Goal: Task Accomplishment & Management: Manage account settings

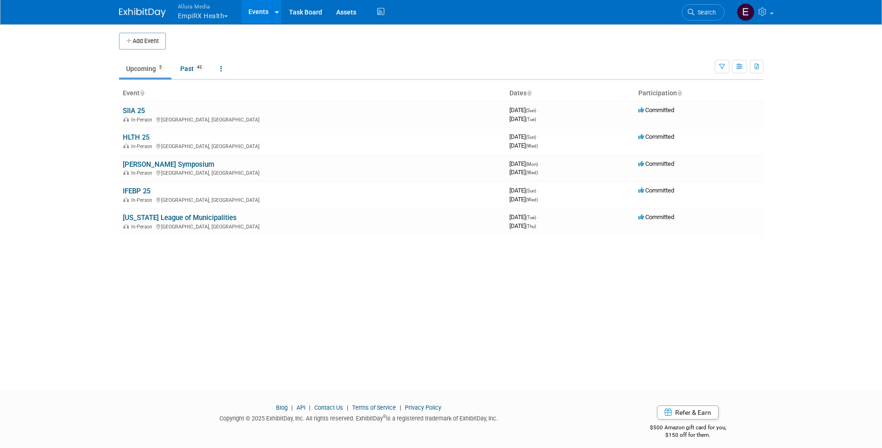
click at [223, 15] on button "Allura Media EmpiRX Health" at bounding box center [208, 12] width 63 height 24
click at [209, 70] on link "Allura Media" at bounding box center [210, 73] width 67 height 13
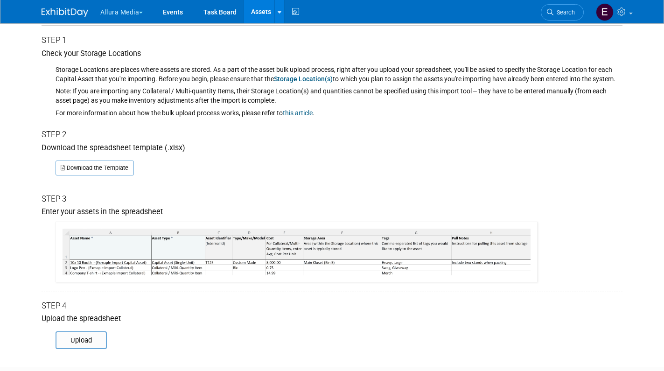
scroll to position [35, 0]
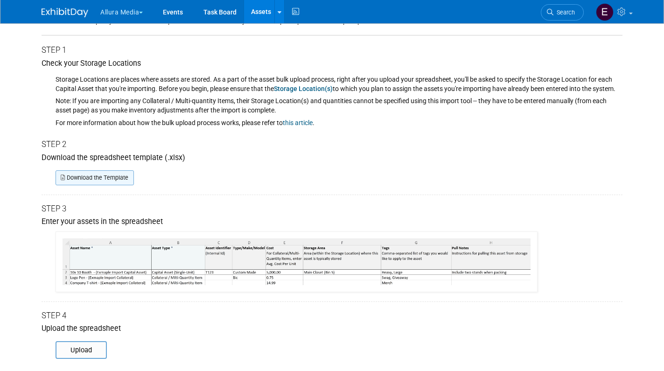
click at [99, 174] on link "Download the Template" at bounding box center [95, 177] width 78 height 15
click at [254, 165] on div "Download the Template" at bounding box center [332, 174] width 581 height 22
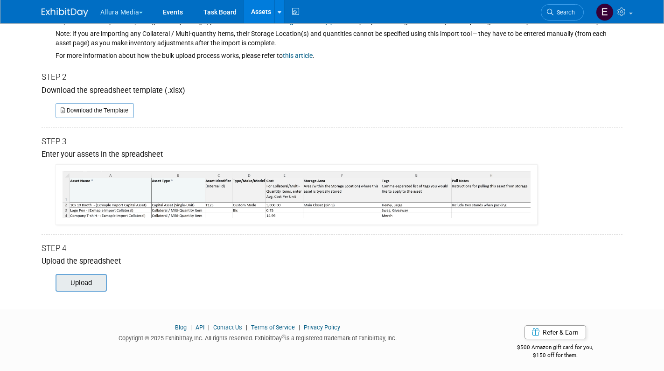
scroll to position [102, 0]
click at [87, 282] on input "file" at bounding box center [42, 283] width 127 height 16
type input "C:\fakepath\ExhibitDay-Asset-Import-Template.xlsx"
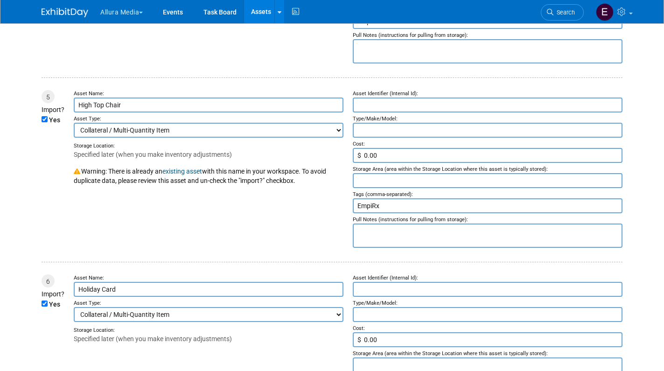
scroll to position [858, 0]
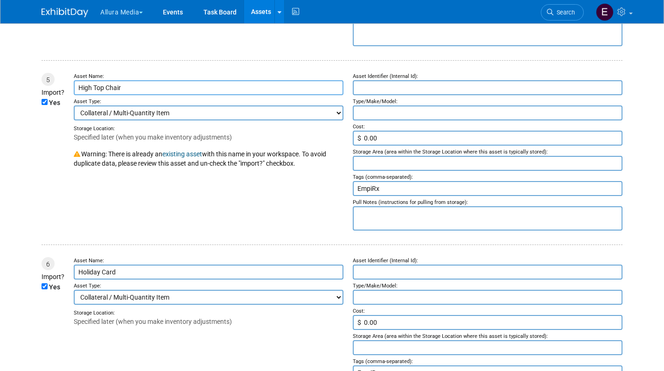
click at [136, 80] on input "High Top Chair" at bounding box center [209, 87] width 270 height 15
click at [141, 80] on input "High Top Chair" at bounding box center [209, 87] width 270 height 15
type input "High Top Chair (EmpiRx)"
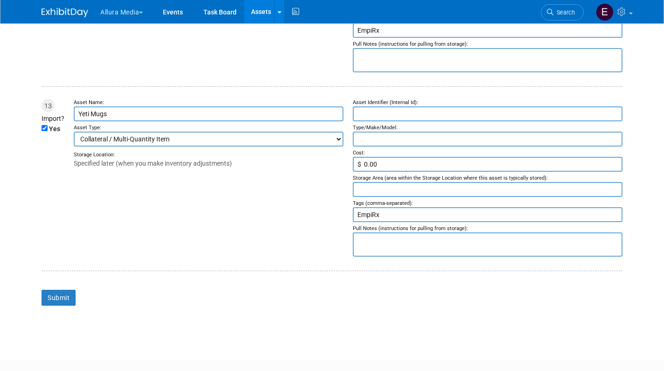
scroll to position [2307, 0]
click at [55, 290] on input "Submit" at bounding box center [59, 298] width 34 height 16
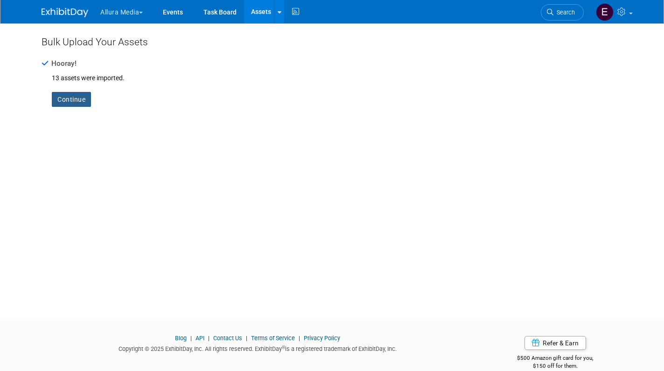
click at [68, 102] on link "Continue" at bounding box center [71, 99] width 39 height 15
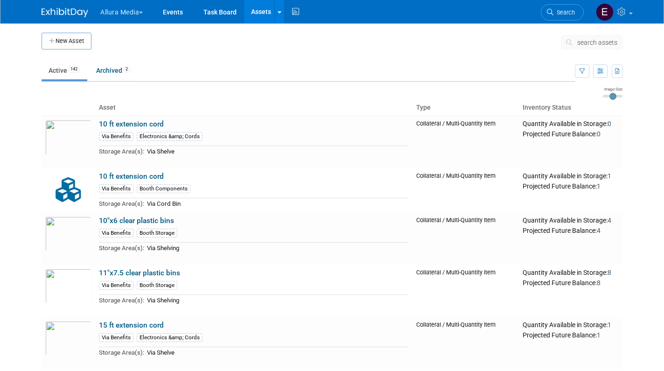
click at [590, 43] on span "search assets" at bounding box center [598, 42] width 40 height 7
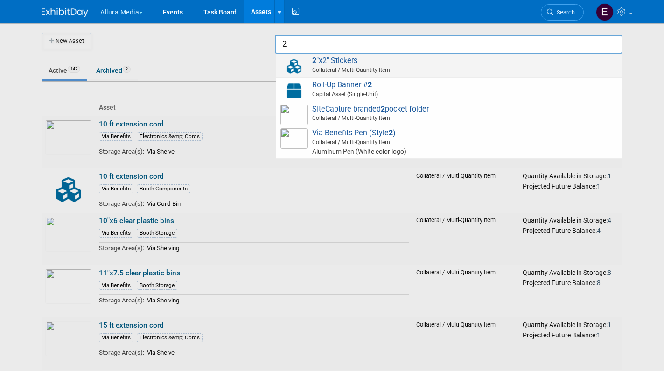
click at [513, 63] on span "2 "x2" Stickers Collateral / Multi-Quantity Item" at bounding box center [449, 65] width 337 height 19
type input "2"x2" Stickers"
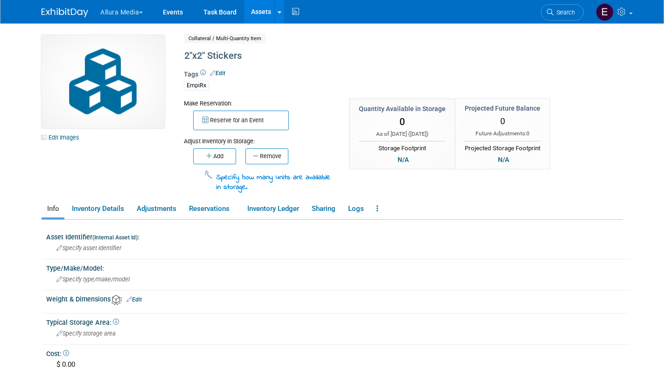
click at [258, 9] on link "Assets" at bounding box center [261, 11] width 34 height 23
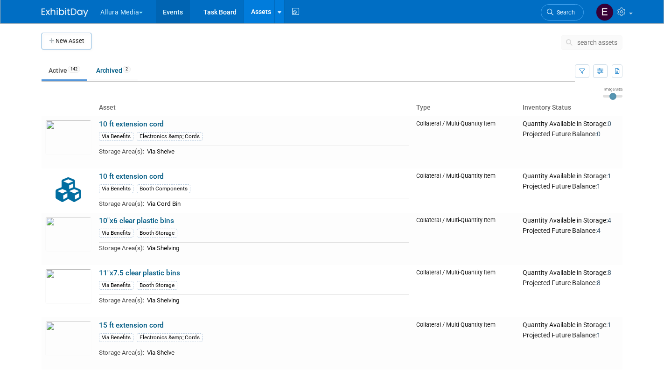
click at [176, 13] on link "Events" at bounding box center [173, 11] width 34 height 23
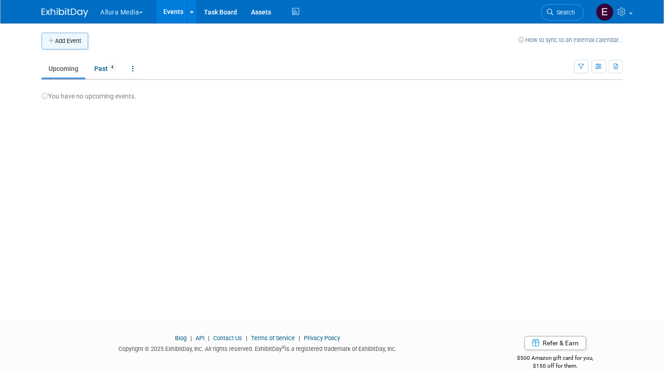
click at [67, 39] on button "Add Event" at bounding box center [65, 41] width 47 height 17
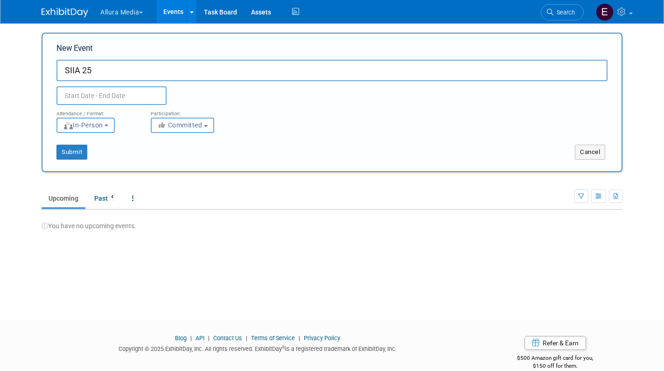
type input "SIIA 25"
click at [94, 93] on input "text" at bounding box center [111, 95] width 110 height 19
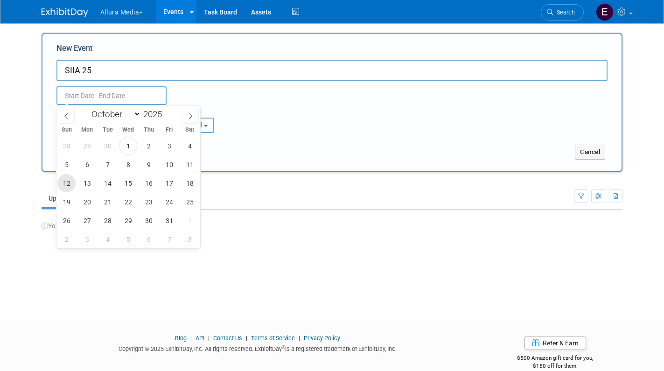
click at [62, 182] on span "12" at bounding box center [66, 183] width 18 height 18
click at [108, 183] on span "14" at bounding box center [108, 183] width 18 height 18
type input "Oct 12, 2025 to Oct 14, 2025"
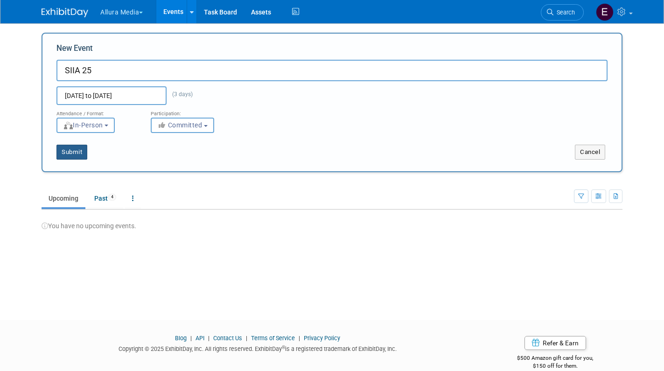
click at [73, 154] on button "Submit" at bounding box center [71, 152] width 31 height 15
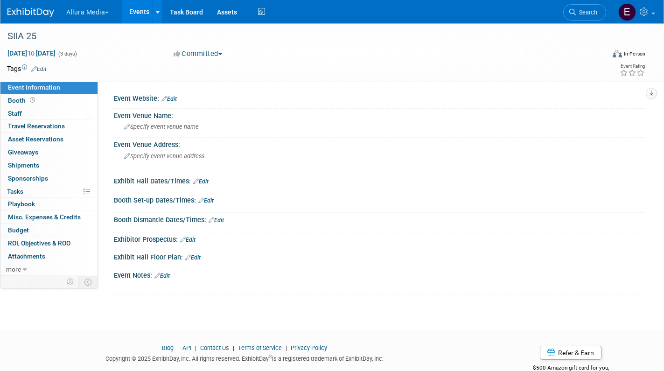
click at [29, 11] on img at bounding box center [30, 12] width 47 height 9
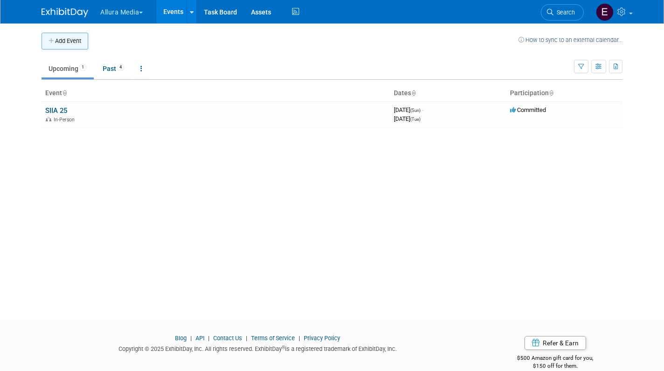
click at [74, 44] on button "Add Event" at bounding box center [65, 41] width 47 height 17
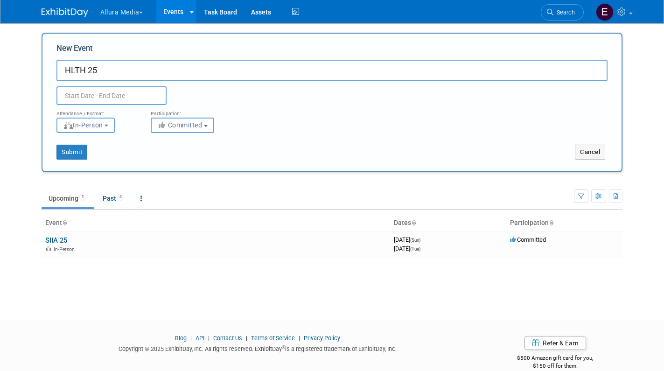
type input "HLTH 25"
click at [92, 91] on input "text" at bounding box center [111, 95] width 110 height 19
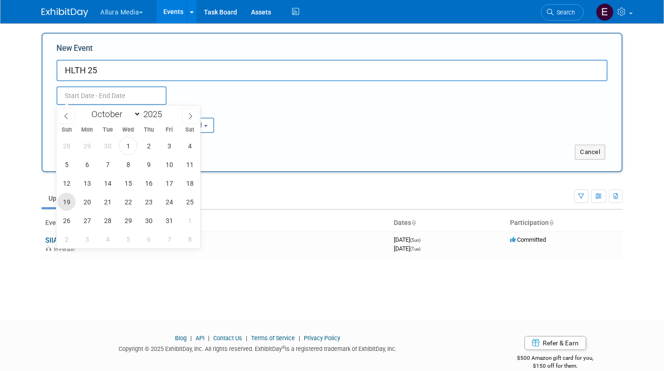
click at [68, 201] on span "19" at bounding box center [66, 202] width 18 height 18
click at [131, 204] on span "22" at bounding box center [128, 202] width 18 height 18
type input "Oct 19, 2025 to Oct 22, 2025"
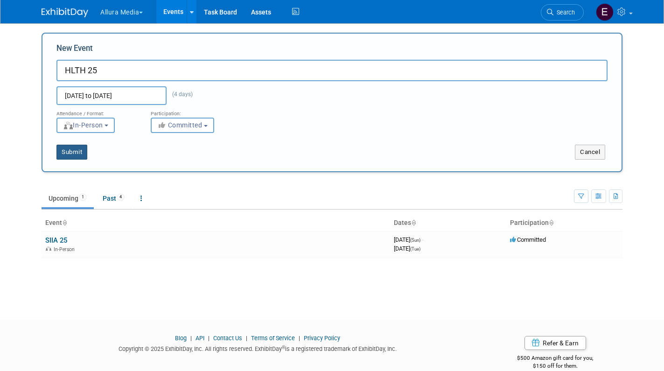
click at [65, 154] on button "Submit" at bounding box center [71, 152] width 31 height 15
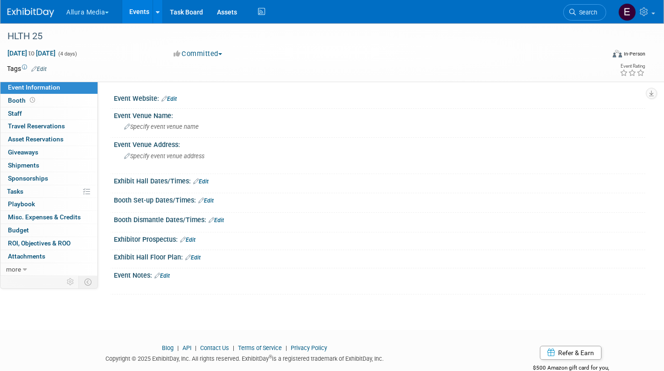
click at [146, 14] on link "Events" at bounding box center [139, 11] width 34 height 23
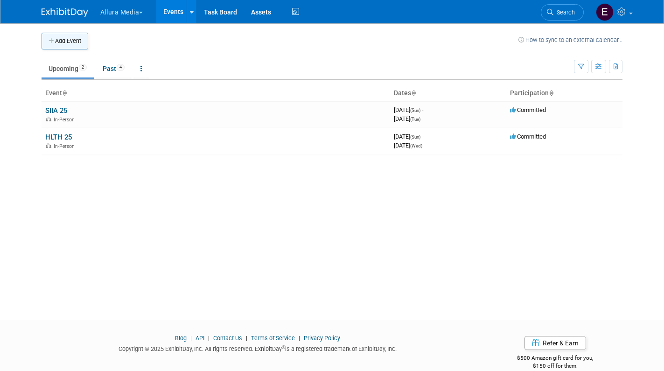
click at [59, 39] on button "Add Event" at bounding box center [65, 41] width 47 height 17
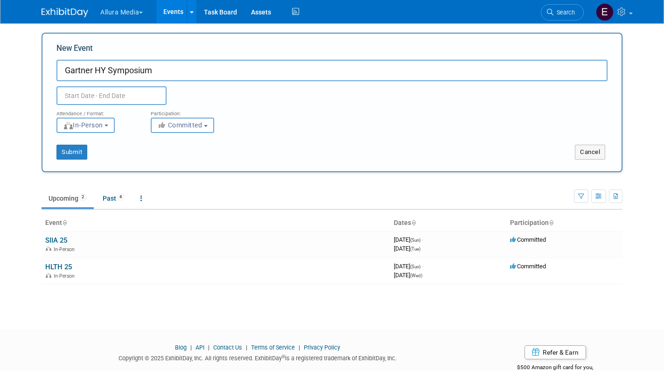
type input "Gartner HY Symposium"
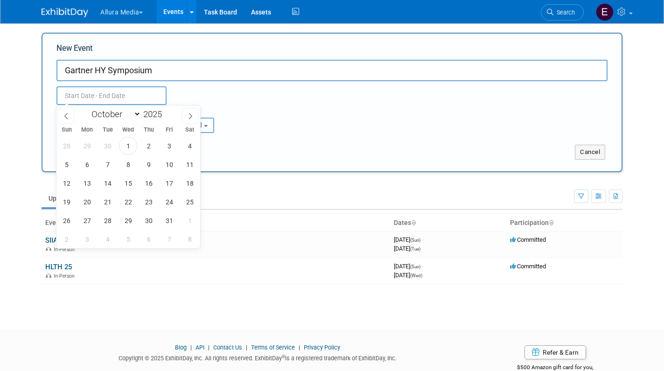
click at [87, 99] on input "text" at bounding box center [111, 95] width 110 height 19
click at [86, 222] on span "27" at bounding box center [87, 220] width 18 height 18
click at [127, 223] on span "29" at bounding box center [128, 220] width 18 height 18
type input "Oct 27, 2025 to Oct 29, 2025"
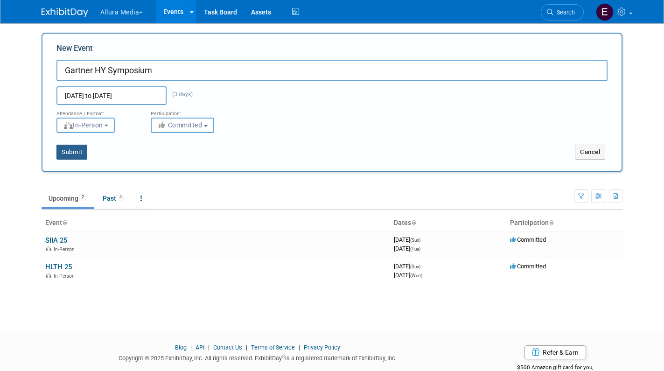
click at [72, 157] on button "Submit" at bounding box center [71, 152] width 31 height 15
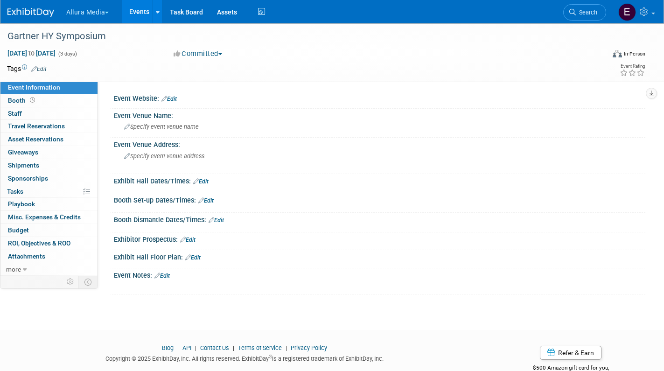
click at [142, 13] on link "Events" at bounding box center [139, 11] width 34 height 23
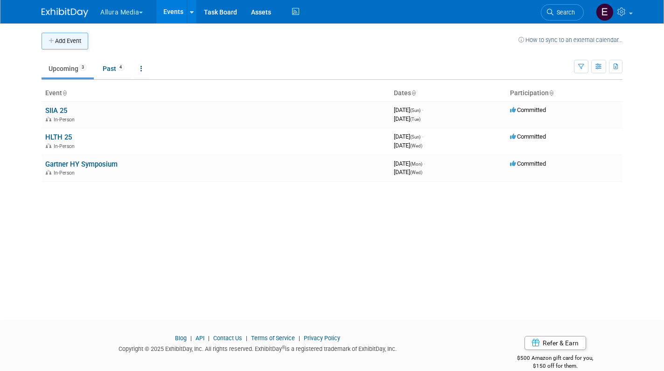
click at [68, 42] on button "Add Event" at bounding box center [65, 41] width 47 height 17
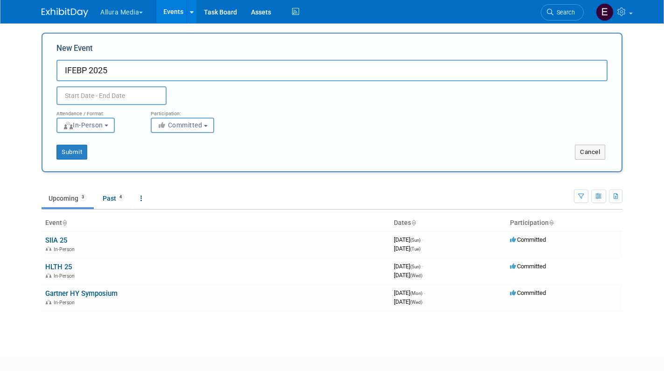
type input "IFEBP 2025"
click at [91, 100] on input "text" at bounding box center [111, 95] width 110 height 19
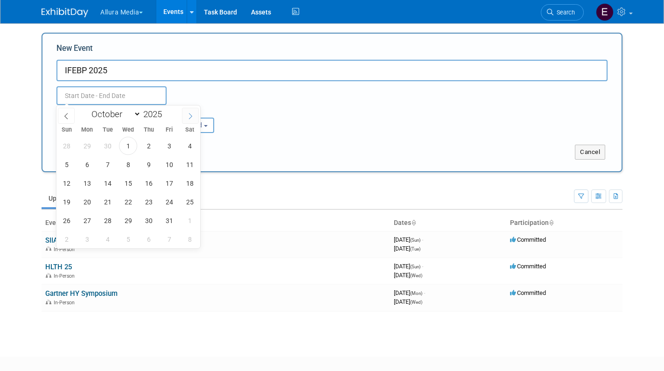
click at [190, 116] on icon at bounding box center [190, 116] width 7 height 7
select select "10"
click at [66, 184] on span "9" at bounding box center [66, 183] width 18 height 18
click at [127, 180] on span "12" at bounding box center [128, 183] width 18 height 18
type input "[DATE] to [DATE]"
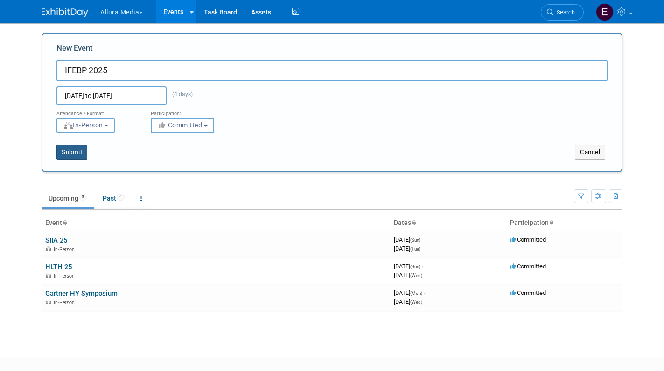
click at [70, 151] on button "Submit" at bounding box center [71, 152] width 31 height 15
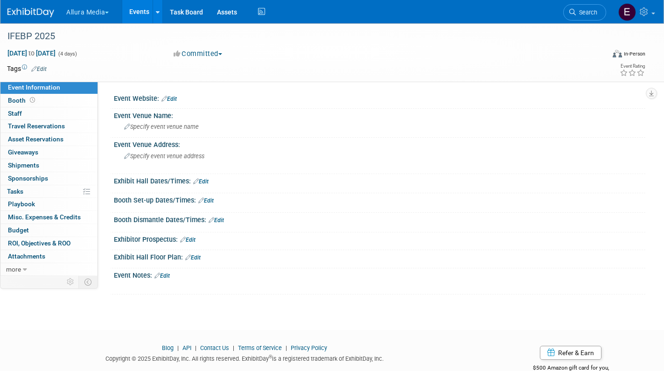
click at [138, 12] on link "Events" at bounding box center [139, 11] width 34 height 23
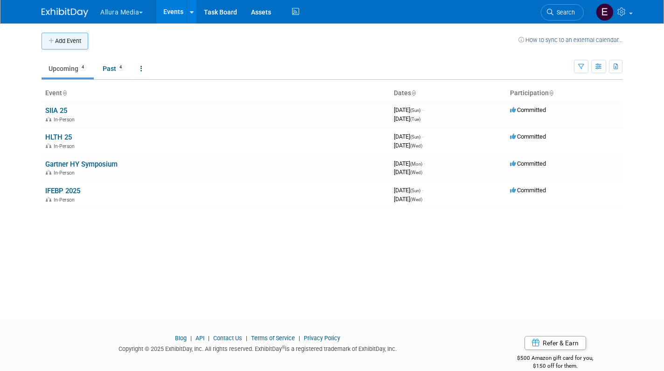
click at [61, 42] on button "Add Event" at bounding box center [65, 41] width 47 height 17
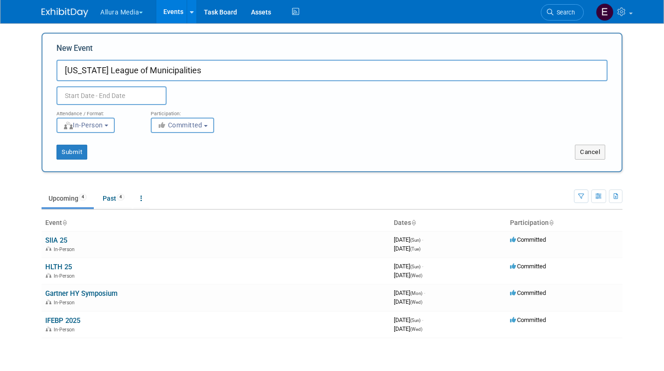
type input "[US_STATE] League of Municipalities"
click at [85, 98] on body "Allura Media Explore: My Workspaces 4 Go to Workspace: Allura Media EmpiRX Heal…" at bounding box center [332, 185] width 664 height 371
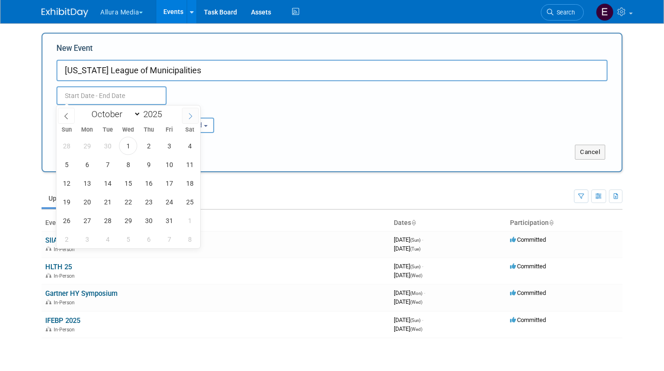
click at [186, 113] on span at bounding box center [190, 116] width 17 height 16
select select "10"
click at [107, 202] on span "18" at bounding box center [108, 202] width 18 height 18
click at [146, 201] on span "20" at bounding box center [149, 202] width 18 height 18
type input "[DATE] to [DATE]"
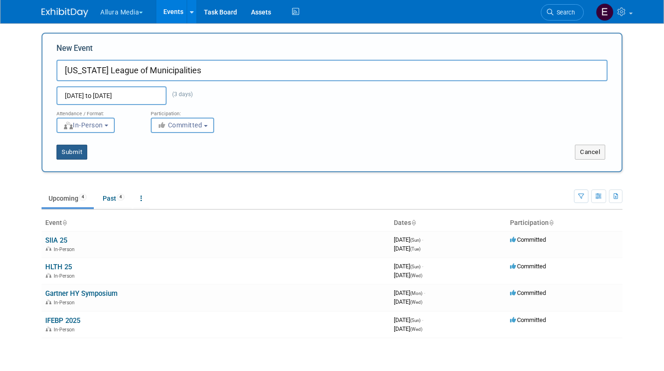
click at [70, 152] on button "Submit" at bounding box center [71, 152] width 31 height 15
type input "[US_STATE] League of Municipalities"
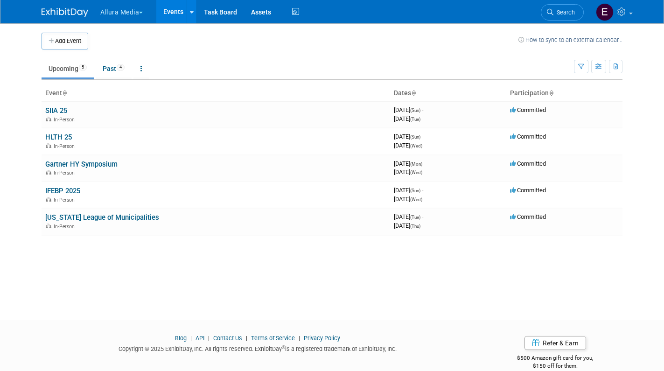
click at [145, 10] on button "Allura Media" at bounding box center [126, 10] width 55 height 21
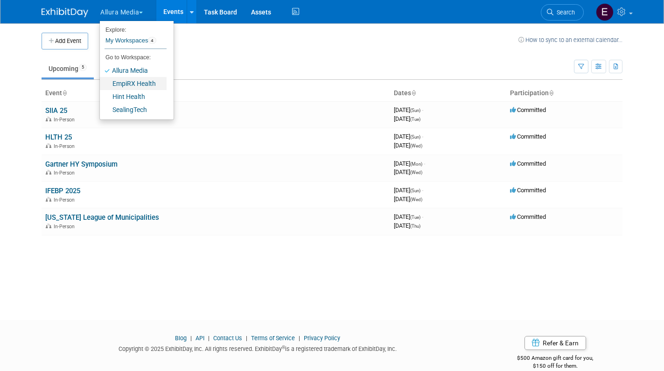
click at [140, 86] on link "EmpiRX Health" at bounding box center [133, 83] width 67 height 13
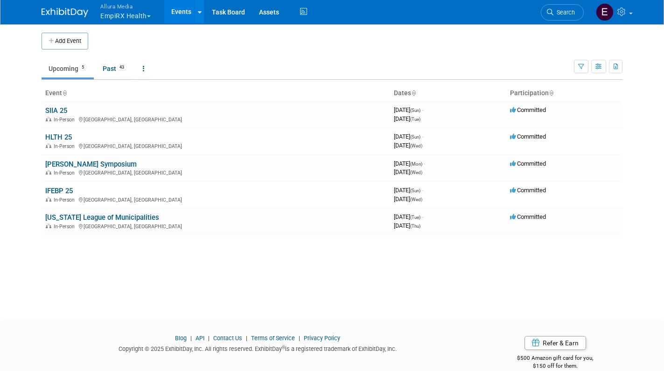
click at [18, 125] on body "Allura Media EmpiRX Health Explore: My Workspaces 4 Go to Workspace: Allura Med…" at bounding box center [332, 185] width 664 height 371
click at [51, 107] on link "SIIA 25" at bounding box center [56, 110] width 22 height 8
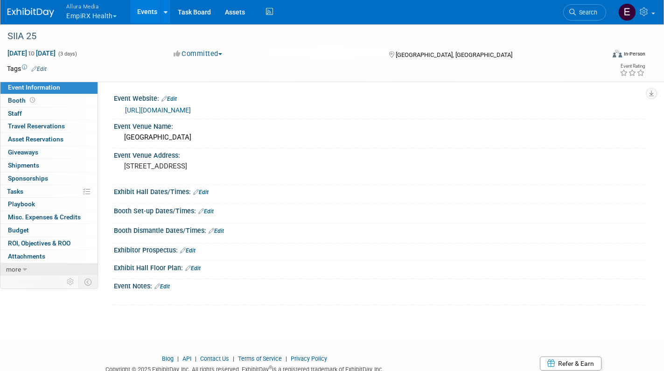
click at [29, 263] on link "more" at bounding box center [48, 269] width 97 height 13
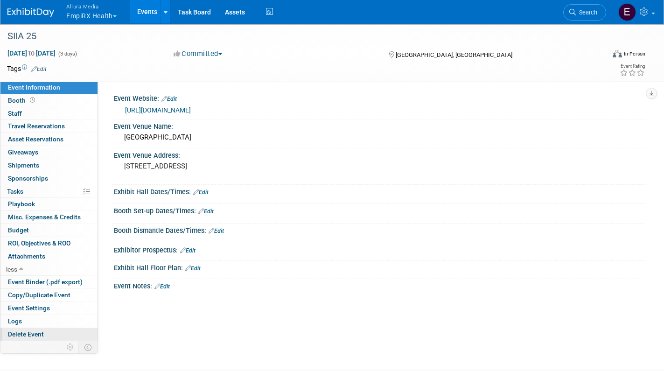
click at [40, 331] on span "Delete Event" at bounding box center [26, 334] width 36 height 7
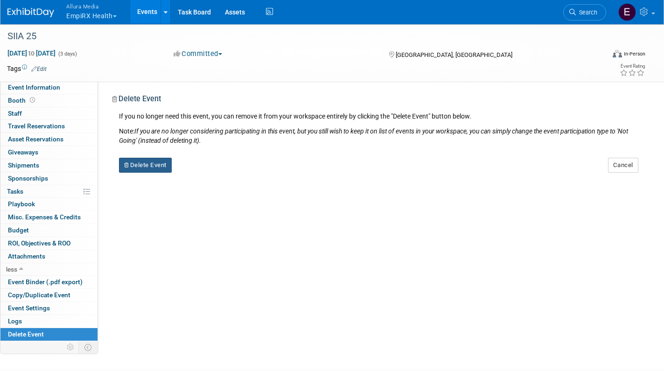
click at [146, 163] on button "Delete Event" at bounding box center [145, 165] width 53 height 15
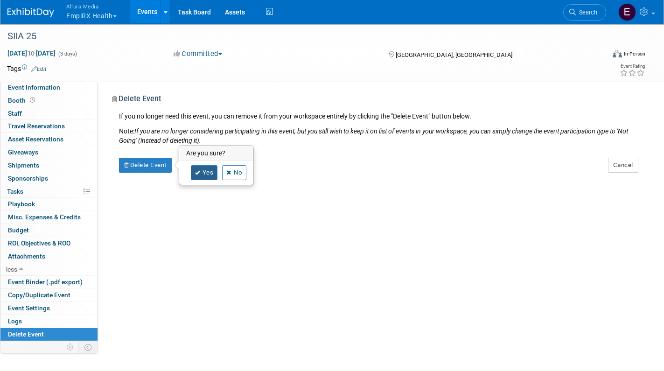
click at [208, 173] on link "Yes" at bounding box center [204, 172] width 27 height 15
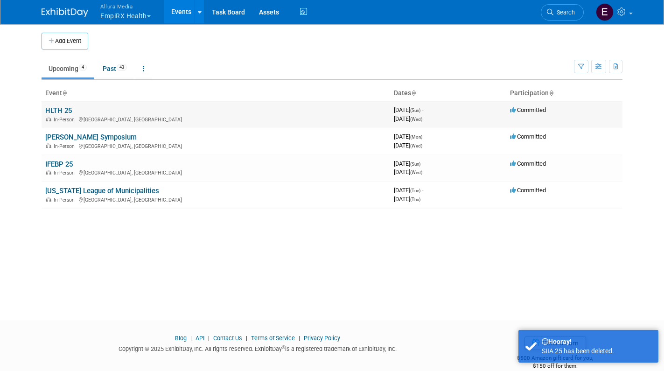
click at [59, 111] on link "HLTH 25" at bounding box center [58, 110] width 27 height 8
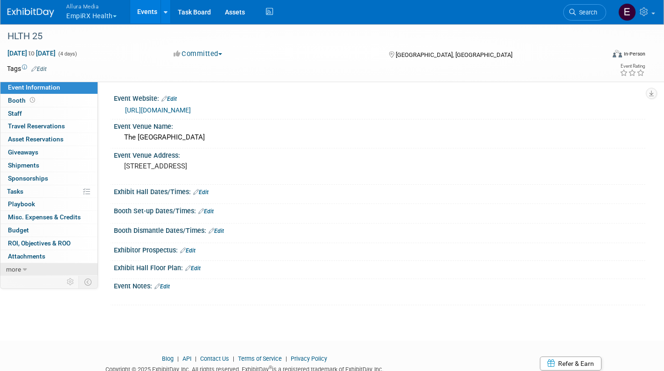
click at [49, 263] on link "more" at bounding box center [48, 269] width 97 height 13
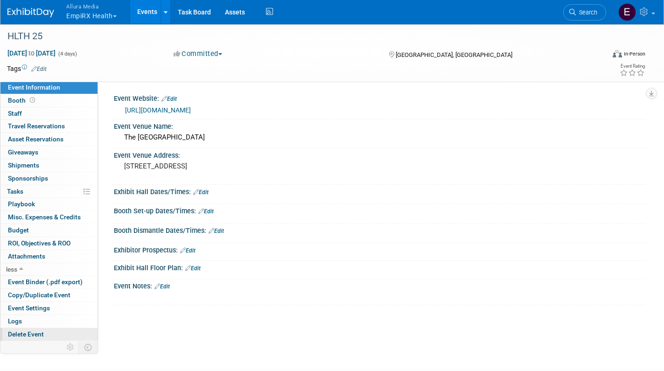
click at [32, 331] on span "Delete Event" at bounding box center [26, 334] width 36 height 7
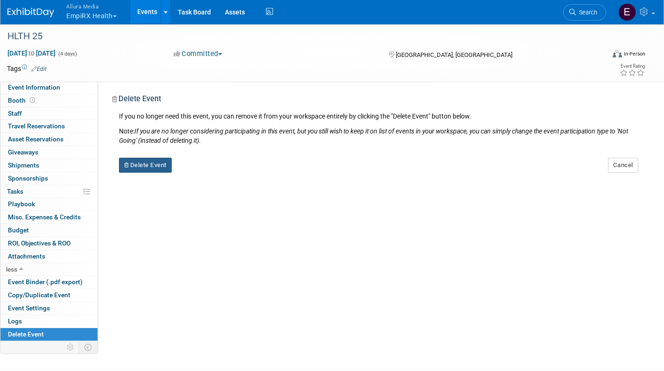
click at [148, 164] on button "Delete Event" at bounding box center [145, 165] width 53 height 15
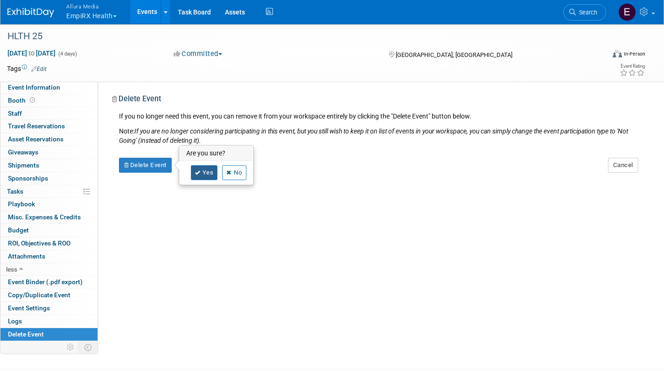
click at [207, 171] on link "Yes" at bounding box center [204, 172] width 27 height 15
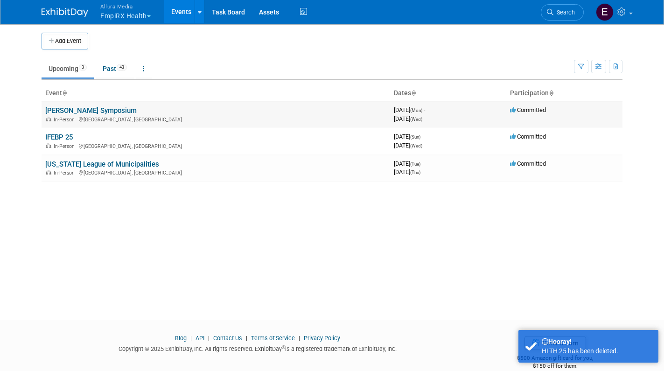
click at [85, 110] on link "[PERSON_NAME] Symposium" at bounding box center [91, 110] width 92 height 8
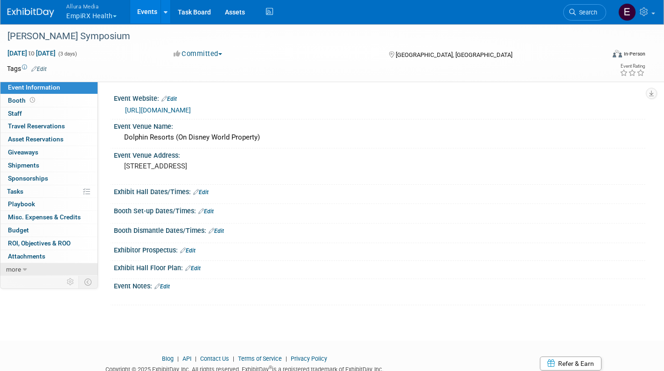
click at [46, 263] on link "more" at bounding box center [48, 269] width 97 height 13
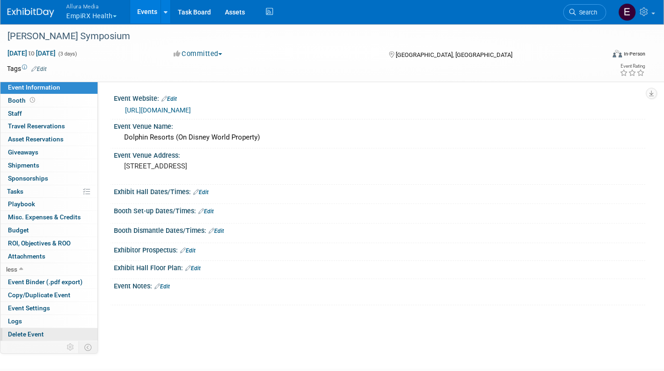
click at [34, 331] on span "Delete Event" at bounding box center [26, 334] width 36 height 7
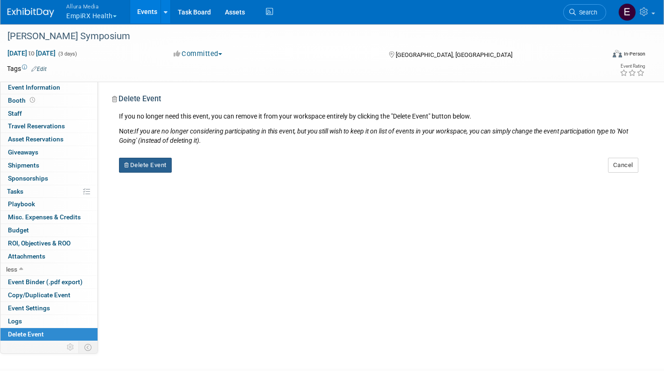
click at [149, 163] on button "Delete Event" at bounding box center [145, 165] width 53 height 15
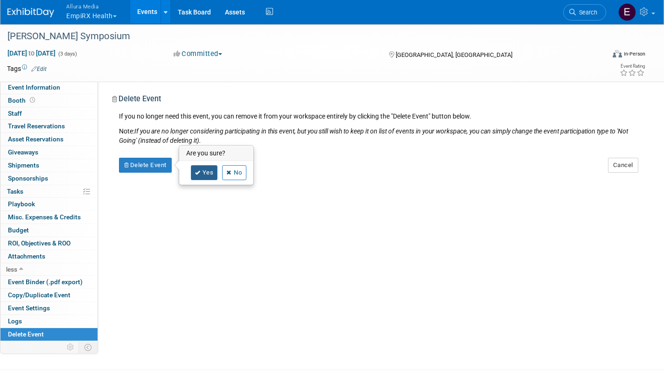
click at [206, 169] on link "Yes" at bounding box center [204, 172] width 27 height 15
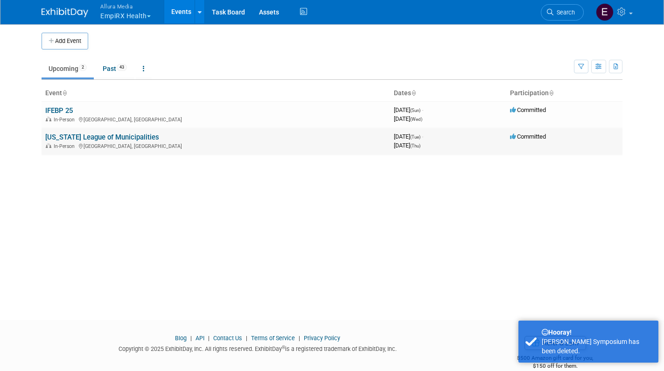
click at [80, 137] on link "[US_STATE] League of Municipalities" at bounding box center [102, 137] width 114 height 8
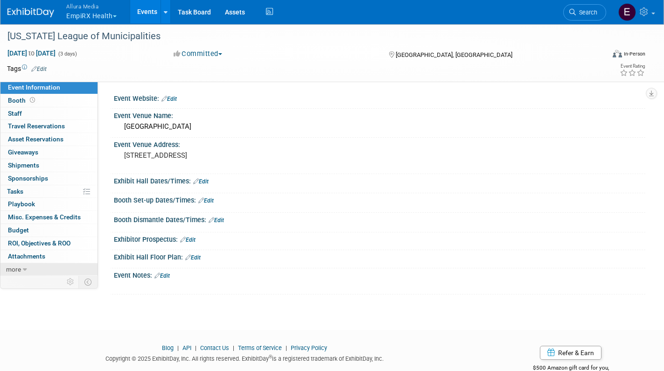
click at [32, 263] on link "more" at bounding box center [48, 269] width 97 height 13
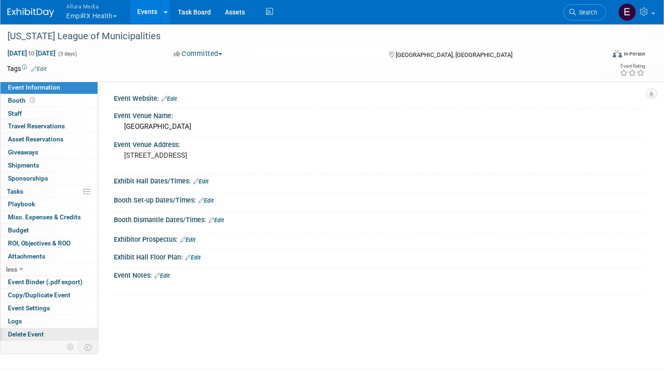
click at [32, 331] on span "Delete Event" at bounding box center [26, 334] width 36 height 7
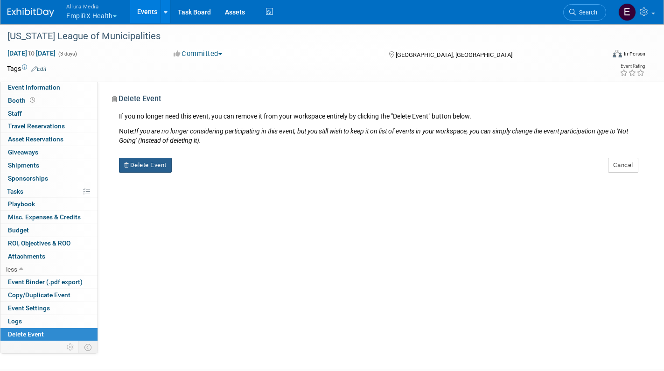
click at [148, 158] on button "Delete Event" at bounding box center [145, 165] width 53 height 15
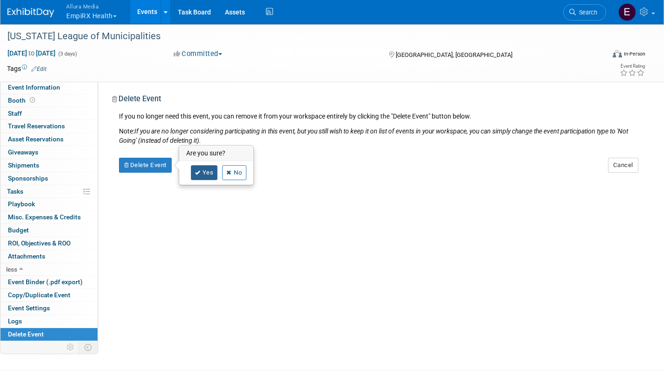
click at [198, 170] on icon at bounding box center [198, 172] width 6 height 5
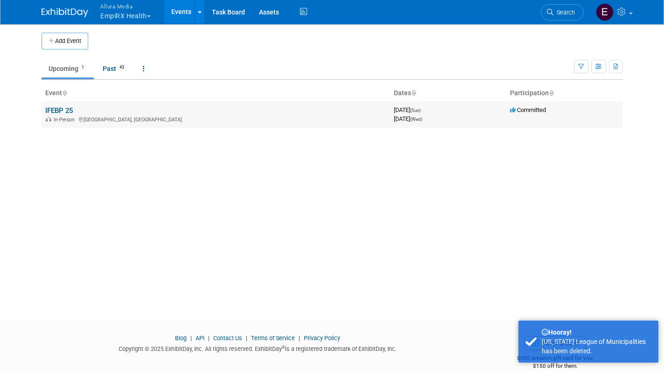
click at [64, 109] on link "IFEBP 25" at bounding box center [59, 110] width 28 height 8
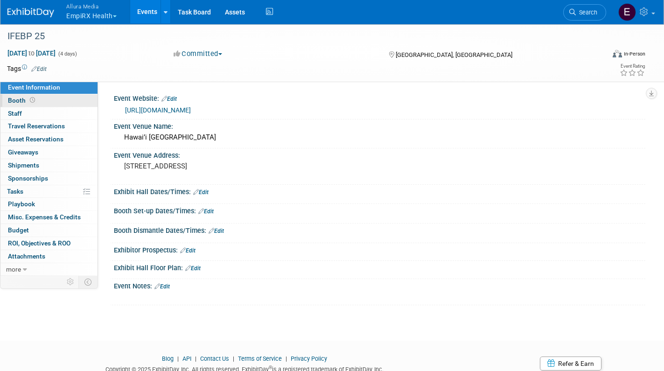
click at [49, 103] on link "Booth" at bounding box center [48, 100] width 97 height 13
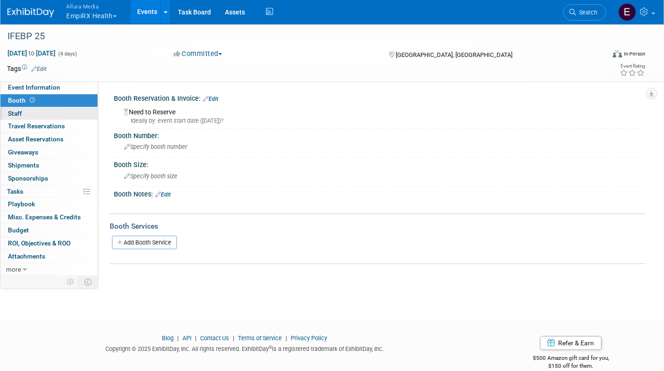
click at [52, 116] on link "0 Staff 0" at bounding box center [48, 113] width 97 height 13
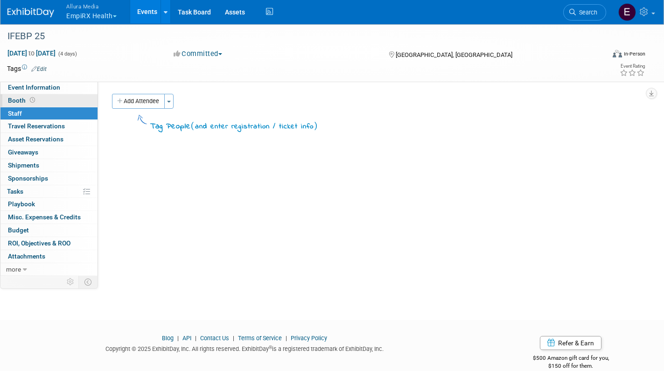
click at [62, 97] on link "Booth" at bounding box center [48, 100] width 97 height 13
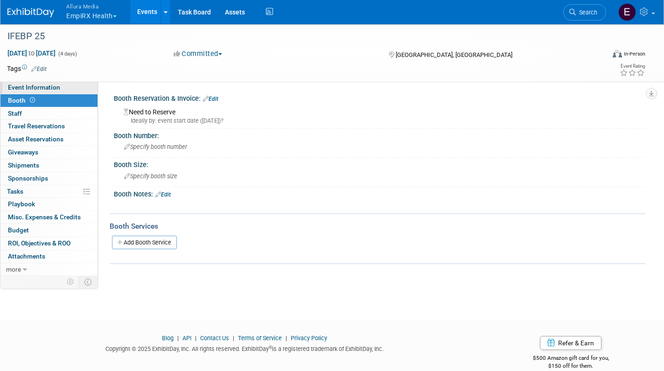
click at [64, 90] on link "Event Information" at bounding box center [48, 87] width 97 height 13
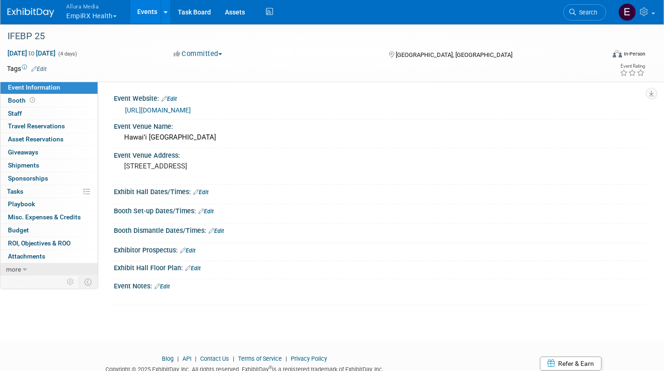
click at [42, 267] on link "more" at bounding box center [48, 269] width 97 height 13
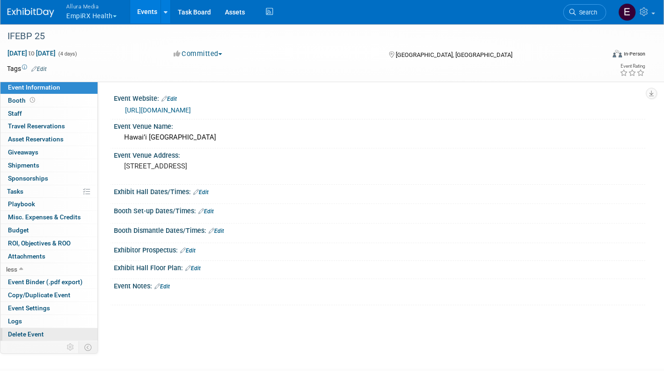
click at [41, 331] on span "Delete Event" at bounding box center [26, 334] width 36 height 7
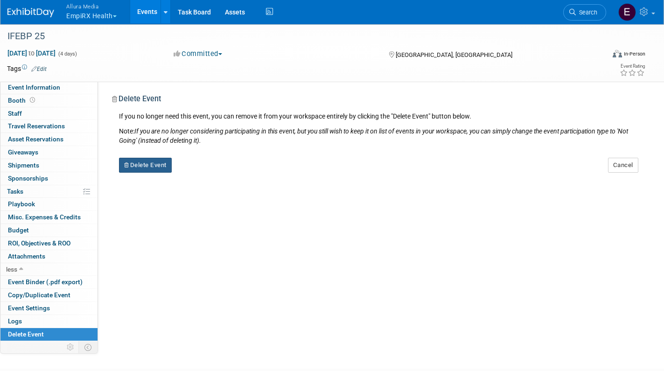
click at [161, 162] on button "Delete Event" at bounding box center [145, 165] width 53 height 15
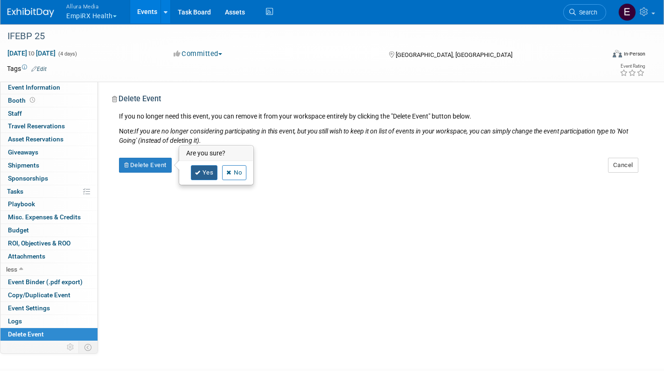
click at [205, 171] on link "Yes" at bounding box center [204, 172] width 27 height 15
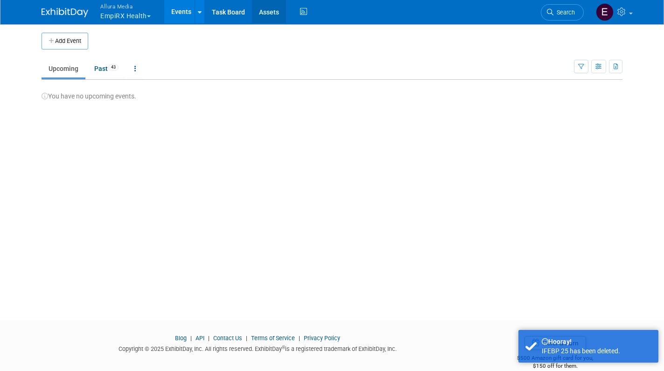
click at [269, 8] on link "Assets" at bounding box center [269, 11] width 34 height 23
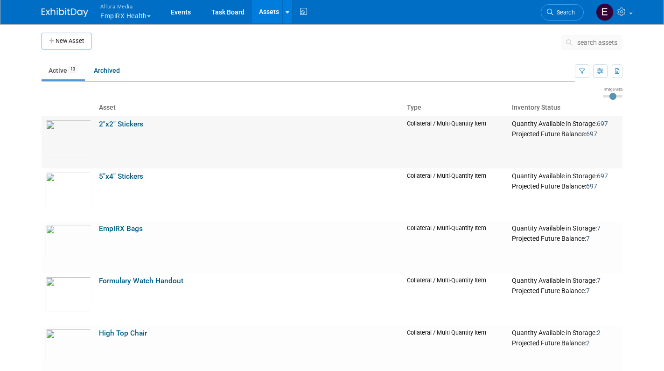
click at [133, 122] on link "2"x2" Stickers" at bounding box center [121, 124] width 44 height 8
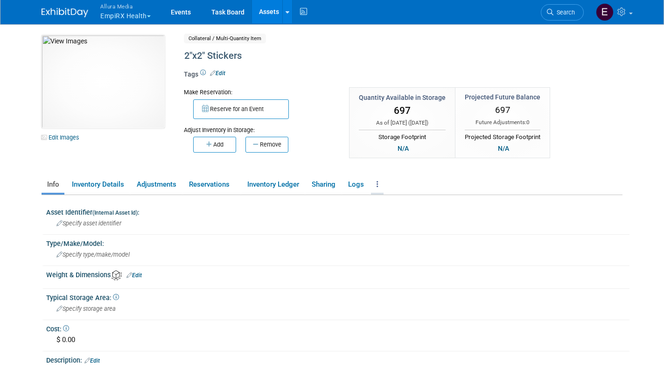
click at [379, 183] on icon at bounding box center [378, 184] width 2 height 7
click at [401, 216] on link "Archive Asset" at bounding box center [411, 219] width 81 height 16
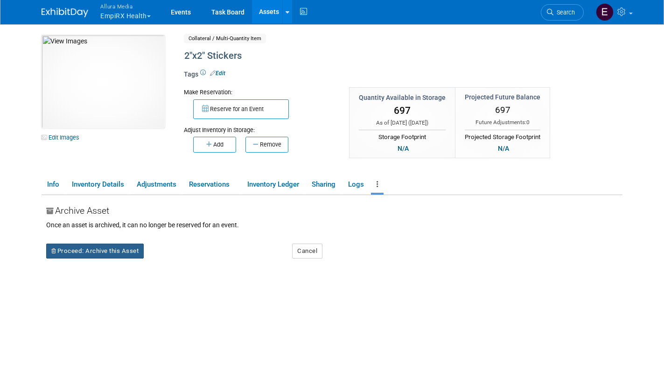
click at [121, 248] on button "Proceed: Archive this Asset" at bounding box center [95, 251] width 98 height 15
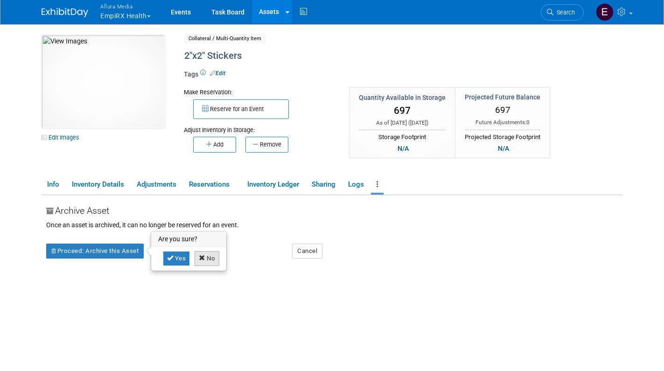
click at [207, 258] on link "No" at bounding box center [207, 258] width 25 height 15
click at [304, 245] on button "Cancel" at bounding box center [307, 251] width 30 height 15
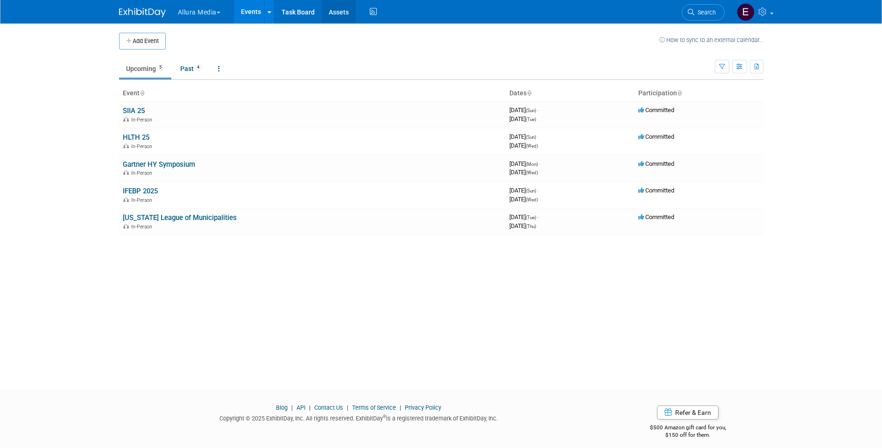
click at [337, 13] on link "Assets" at bounding box center [339, 11] width 34 height 23
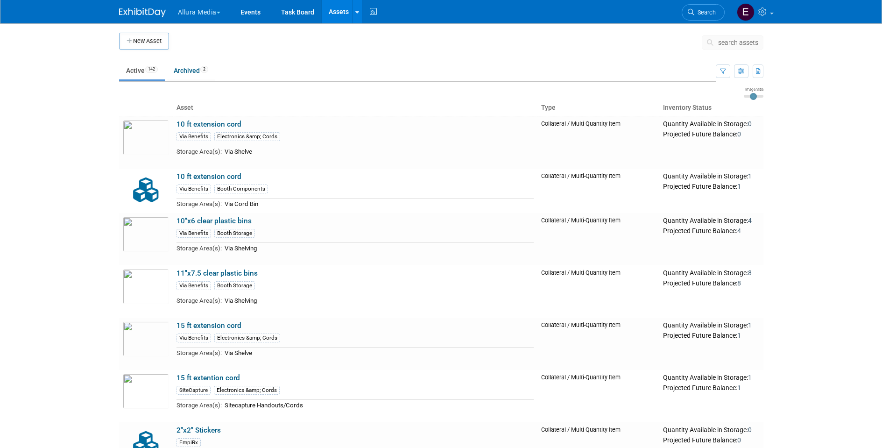
click at [728, 42] on span "search assets" at bounding box center [738, 42] width 40 height 7
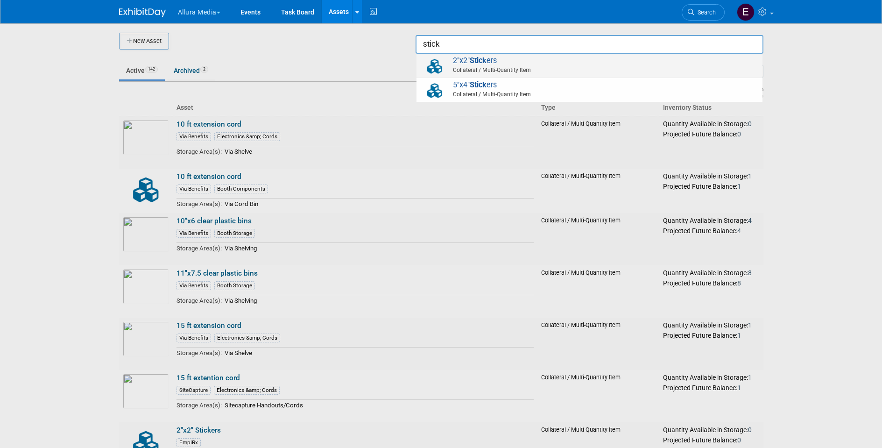
click at [666, 58] on span "2"x2" Stick ers Collateral / Multi-Quantity Item" at bounding box center [589, 65] width 337 height 19
type input "2"x2" Stickers"
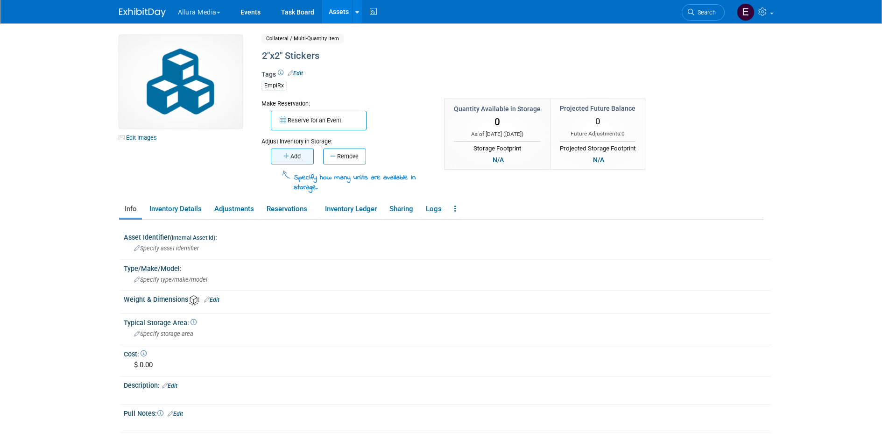
click at [292, 155] on button "Add" at bounding box center [292, 156] width 43 height 16
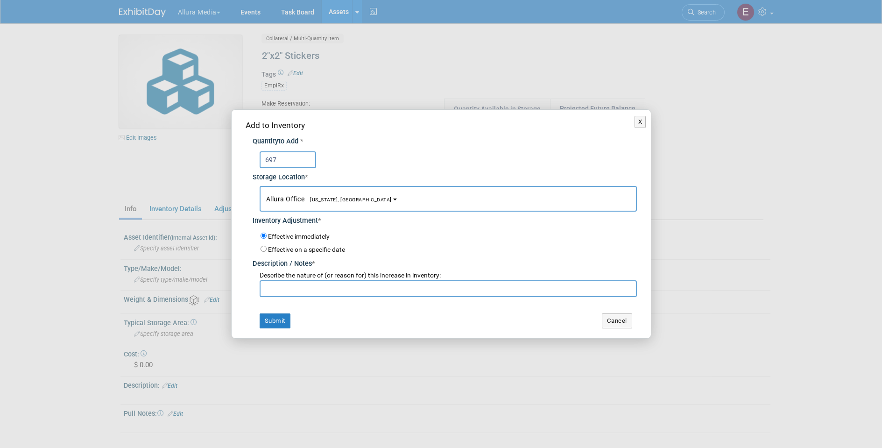
type input "697"
click at [293, 283] on input "text" at bounding box center [448, 288] width 377 height 17
type input "initial inventory"
click at [278, 315] on button "Submit" at bounding box center [275, 320] width 31 height 15
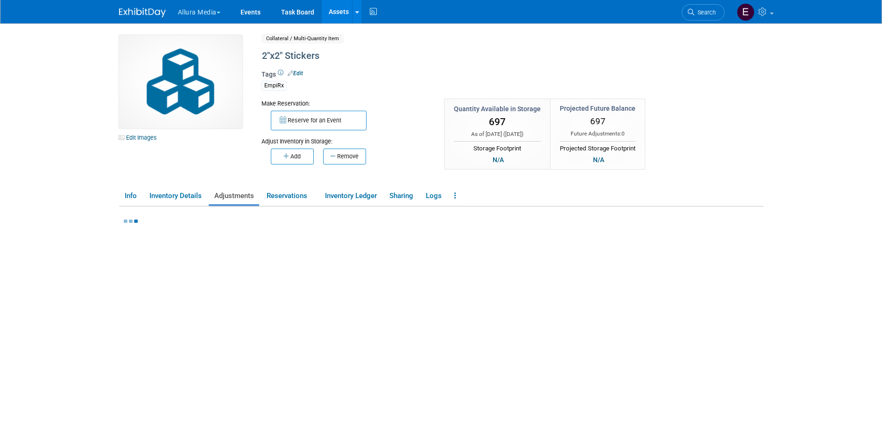
click at [339, 12] on link "Assets" at bounding box center [339, 11] width 34 height 23
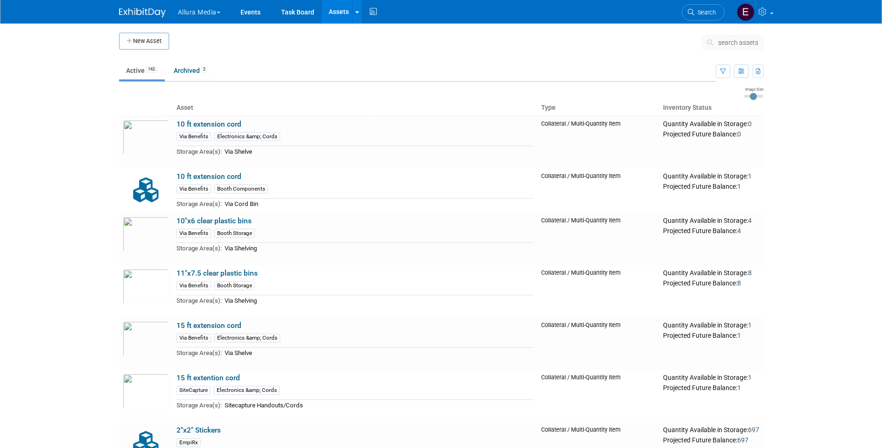
click at [739, 41] on span "search assets" at bounding box center [738, 42] width 40 height 7
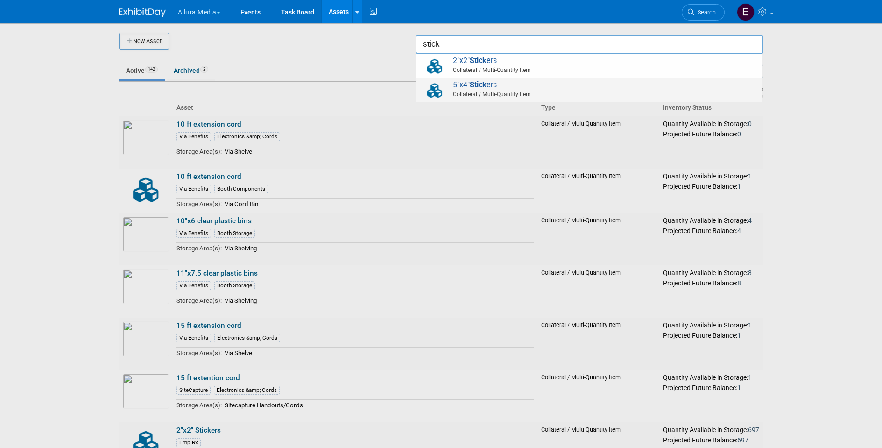
click at [564, 81] on span "5"x4" Stick ers Collateral / Multi-Quantity Item" at bounding box center [589, 89] width 337 height 19
type input "5"x4" Stickers"
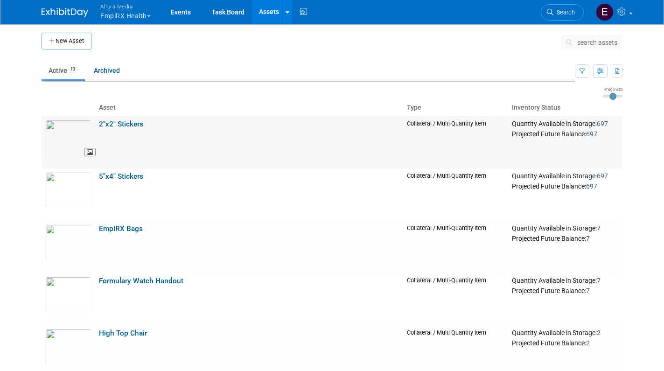
click at [73, 131] on img at bounding box center [68, 137] width 46 height 35
click at [128, 176] on link "5"x4" Stickers" at bounding box center [121, 176] width 44 height 8
click at [122, 229] on link "EmpiRX Bags" at bounding box center [121, 229] width 44 height 8
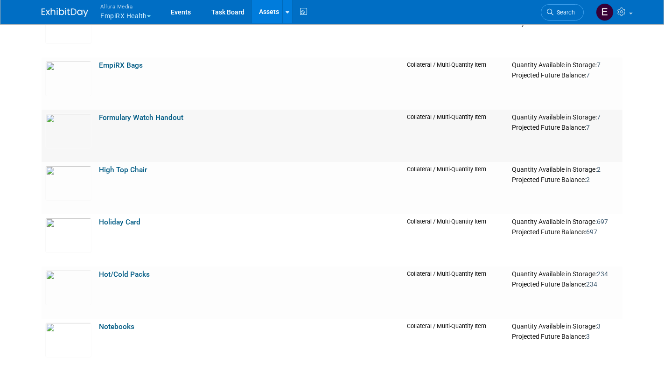
scroll to position [164, 0]
click at [147, 115] on link "Formulary Watch Handout" at bounding box center [141, 117] width 85 height 8
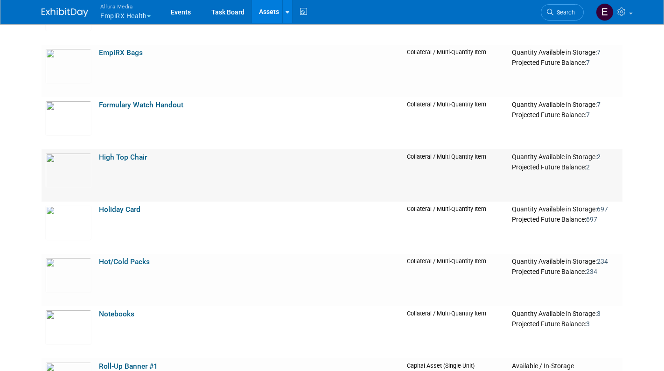
scroll to position [189, 0]
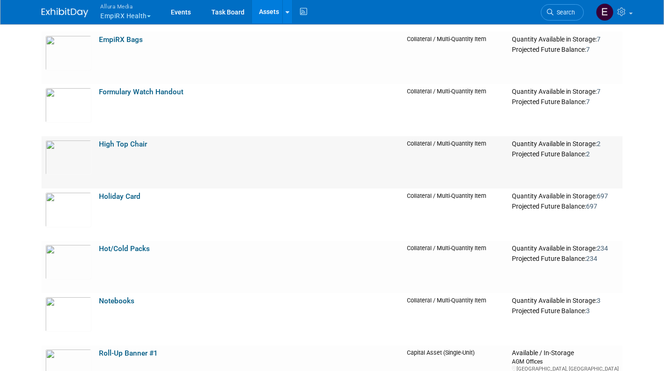
click at [116, 146] on link "High Top Chair" at bounding box center [123, 144] width 48 height 8
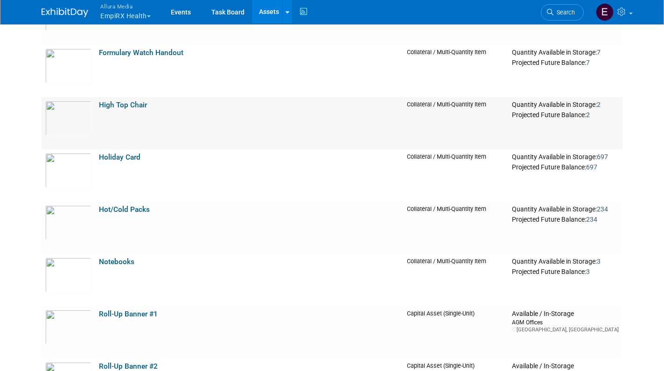
scroll to position [230, 0]
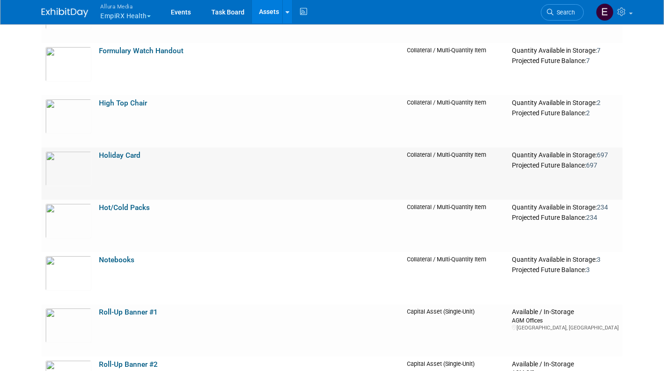
click at [118, 155] on link "Holiday Card" at bounding box center [120, 155] width 42 height 8
click at [124, 206] on link "Hot/Cold Packs" at bounding box center [124, 208] width 51 height 8
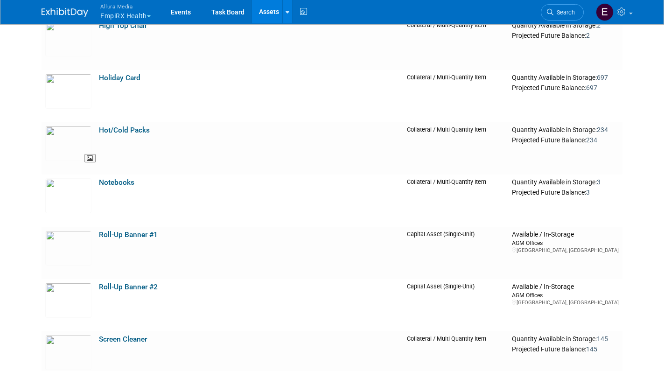
scroll to position [309, 0]
click at [113, 180] on link "Notebooks" at bounding box center [116, 181] width 35 height 8
click at [138, 233] on link "Roll-Up Banner #1" at bounding box center [128, 234] width 59 height 8
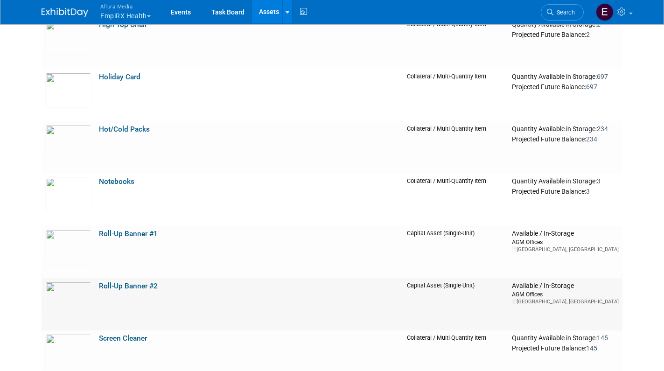
click at [126, 284] on link "Roll-Up Banner #2" at bounding box center [128, 286] width 59 height 8
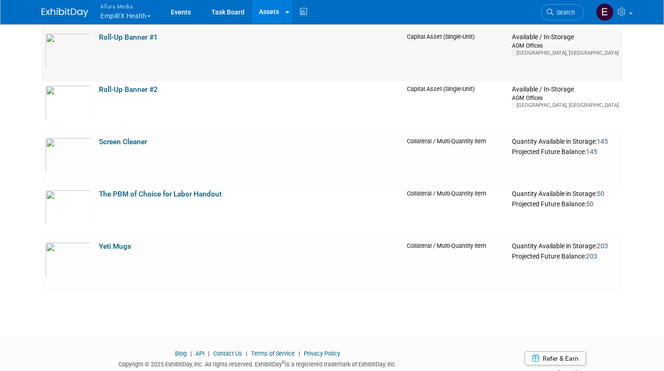
scroll to position [513, 0]
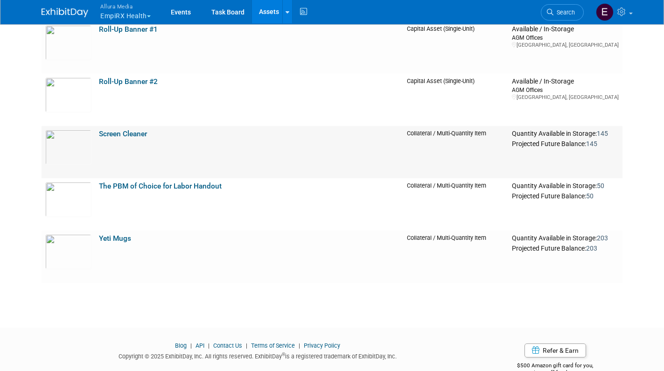
click at [122, 132] on link "Screen Cleaner" at bounding box center [123, 134] width 48 height 8
click at [176, 185] on link "The PBM of Choice for Labor Handout" at bounding box center [160, 186] width 123 height 8
click at [119, 237] on link "Yeti Mugs" at bounding box center [115, 238] width 32 height 8
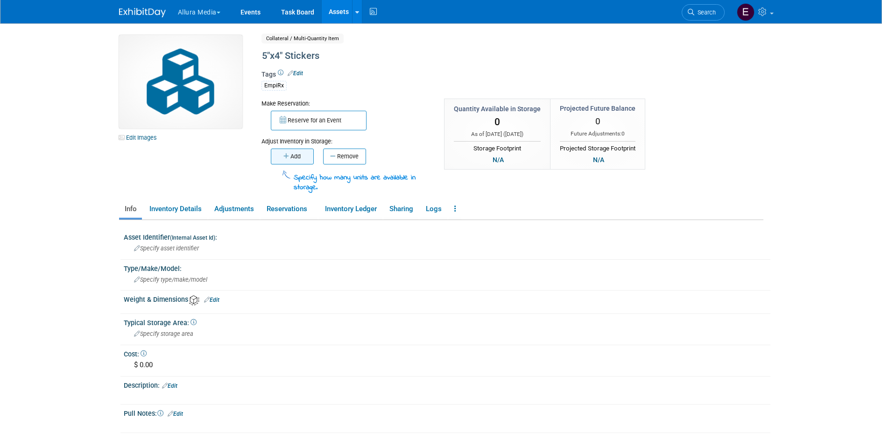
click at [295, 151] on button "Add" at bounding box center [292, 156] width 43 height 16
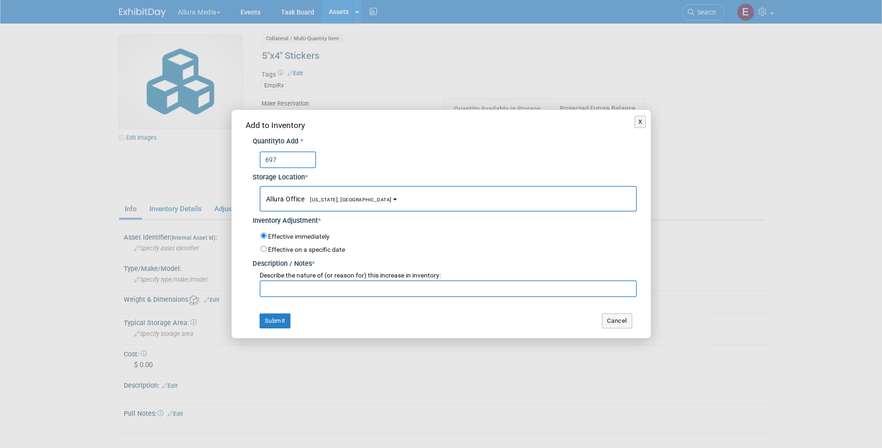
type input "697"
click at [316, 285] on input "text" at bounding box center [448, 288] width 377 height 17
type input "initial inventory"
click at [333, 307] on div "Add to Inventory Quantity to Add * 697 Storage Location * Allura Office<span st…" at bounding box center [441, 224] width 419 height 228
click at [286, 319] on button "Submit" at bounding box center [275, 320] width 31 height 15
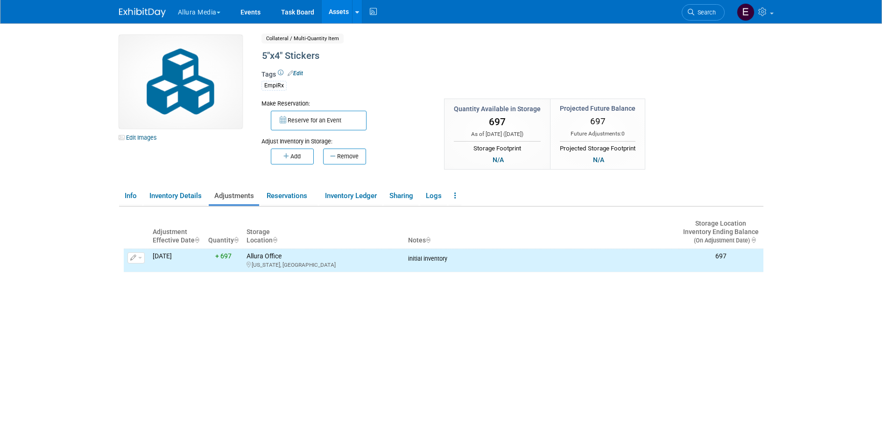
click at [342, 9] on link "Assets" at bounding box center [339, 11] width 34 height 23
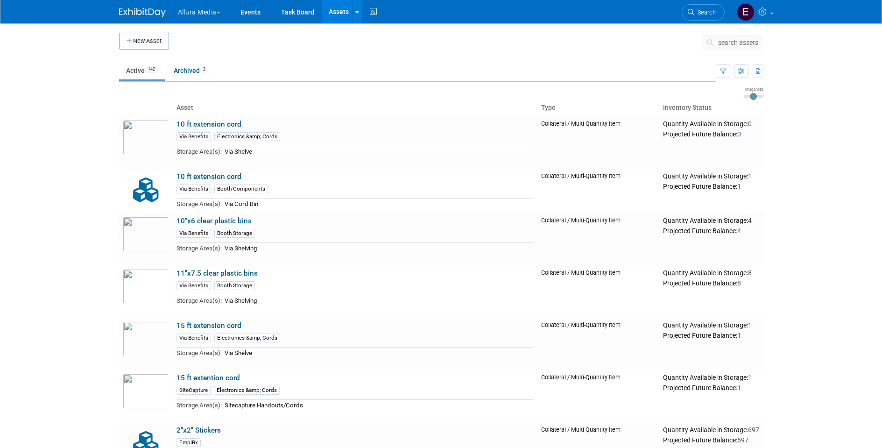
click at [737, 43] on span "search assets" at bounding box center [738, 42] width 40 height 7
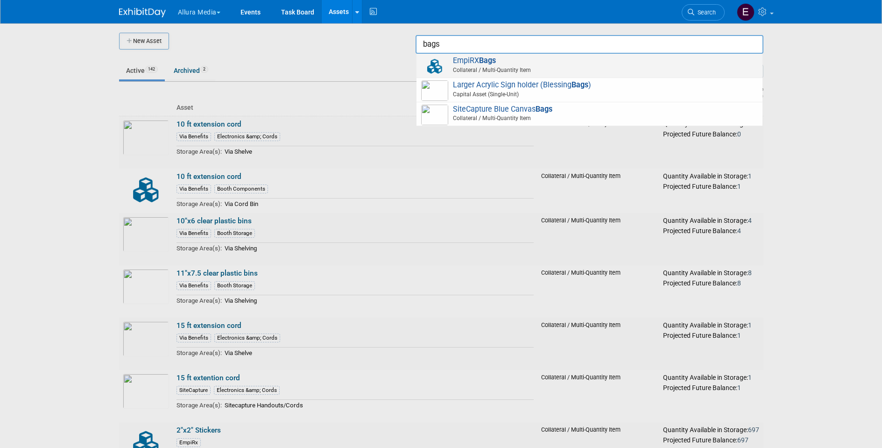
click at [605, 63] on span "EmpiRX Bags Collateral / Multi-Quantity Item" at bounding box center [589, 65] width 337 height 19
type input "EmpiRX Bags"
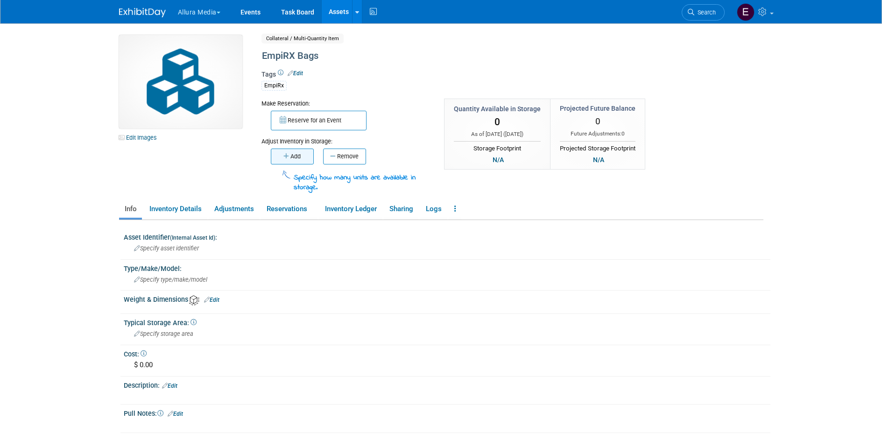
click at [298, 156] on button "Add" at bounding box center [292, 156] width 43 height 16
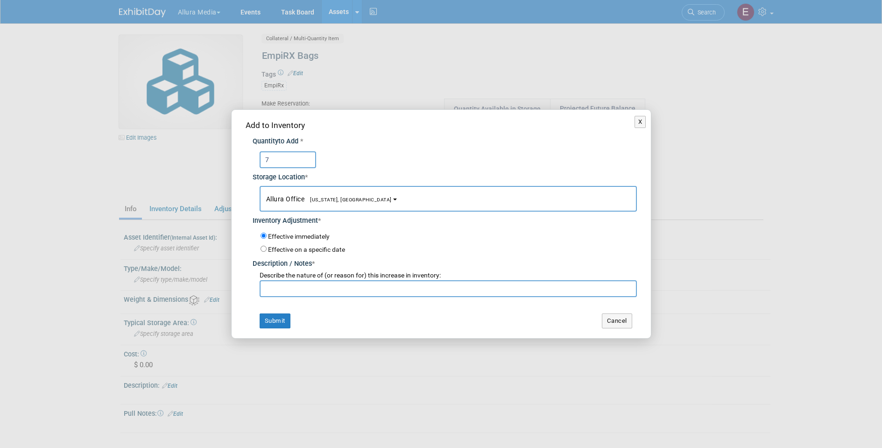
type input "7"
click at [359, 284] on input "text" at bounding box center [448, 288] width 377 height 17
type input "initial inventory"
click at [339, 314] on td "Submit" at bounding box center [339, 320] width 187 height 15
click at [283, 319] on button "Submit" at bounding box center [275, 320] width 31 height 15
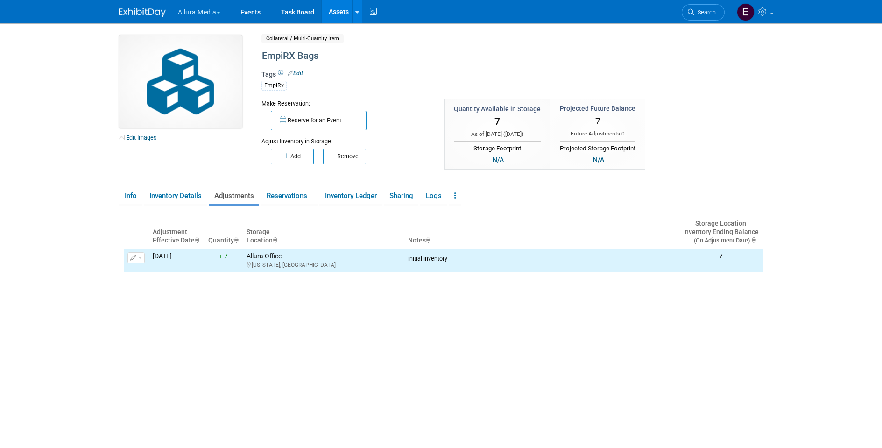
click at [337, 11] on link "Assets" at bounding box center [339, 11] width 34 height 23
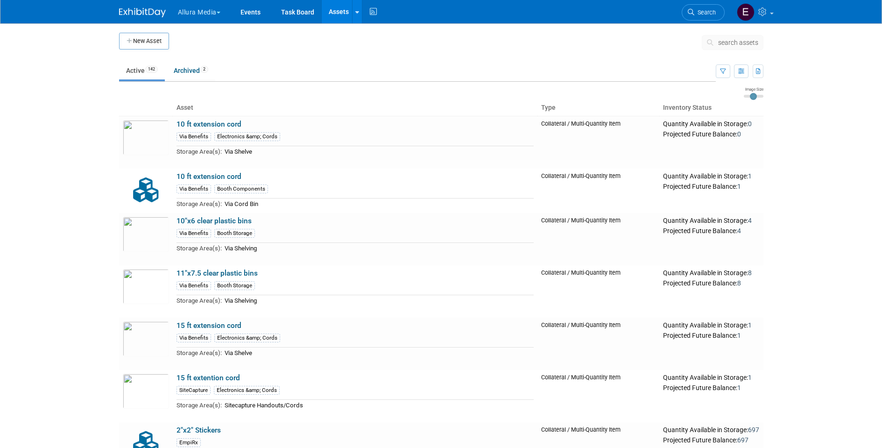
click at [735, 41] on span "search assets" at bounding box center [738, 42] width 40 height 7
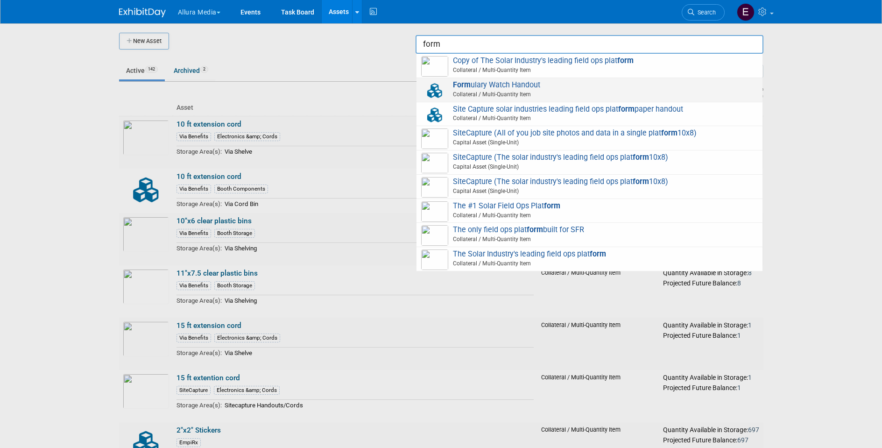
click at [657, 88] on span "Form ulary Watch Handout Collateral / Multi-Quantity Item" at bounding box center [589, 89] width 337 height 19
type input "Formulary Watch Handout"
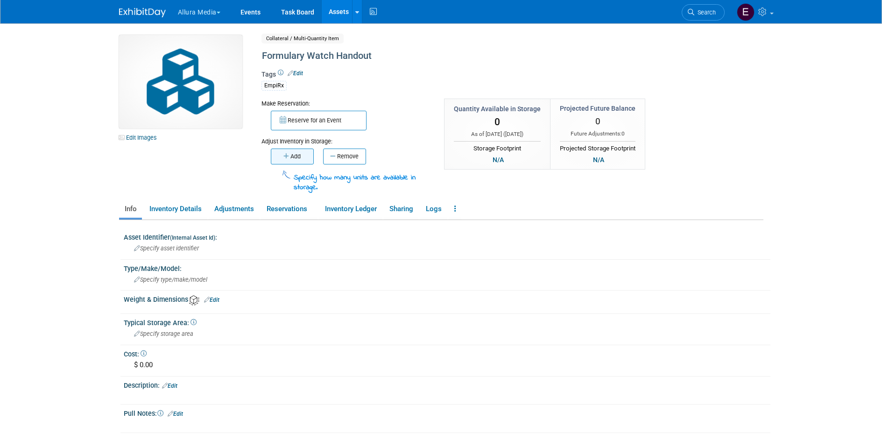
click at [293, 151] on button "Add" at bounding box center [292, 156] width 43 height 16
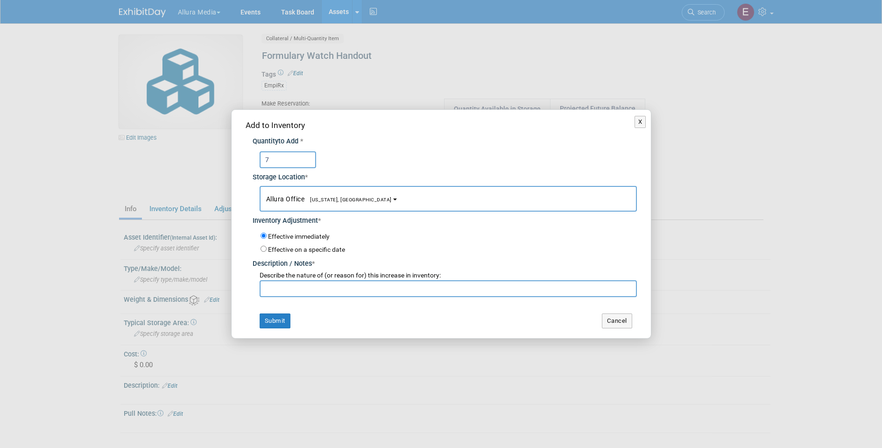
type input "7"
click at [345, 280] on input "text" at bounding box center [448, 288] width 377 height 17
paste input "initial inventory"
type input "initial inventory"
click at [278, 319] on button "Submit" at bounding box center [275, 320] width 31 height 15
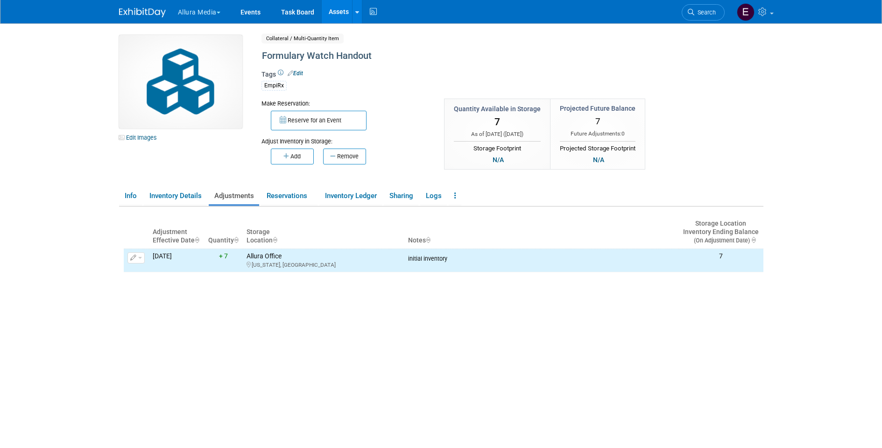
click at [340, 12] on link "Assets" at bounding box center [339, 11] width 34 height 23
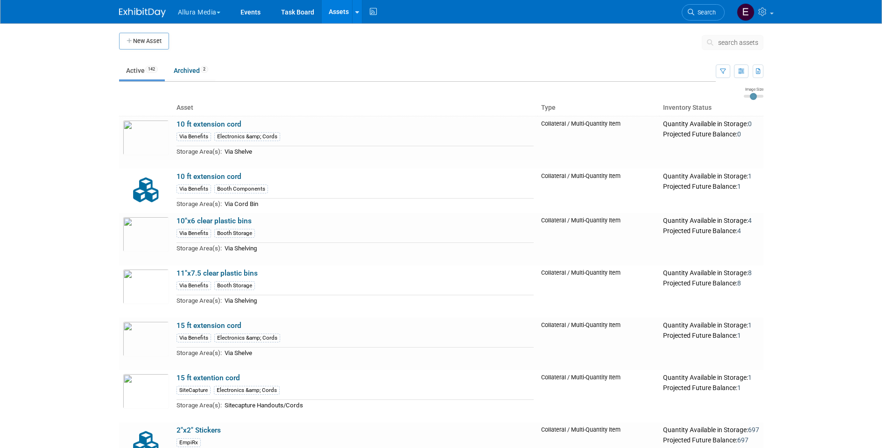
click at [747, 42] on span "search assets" at bounding box center [738, 42] width 40 height 7
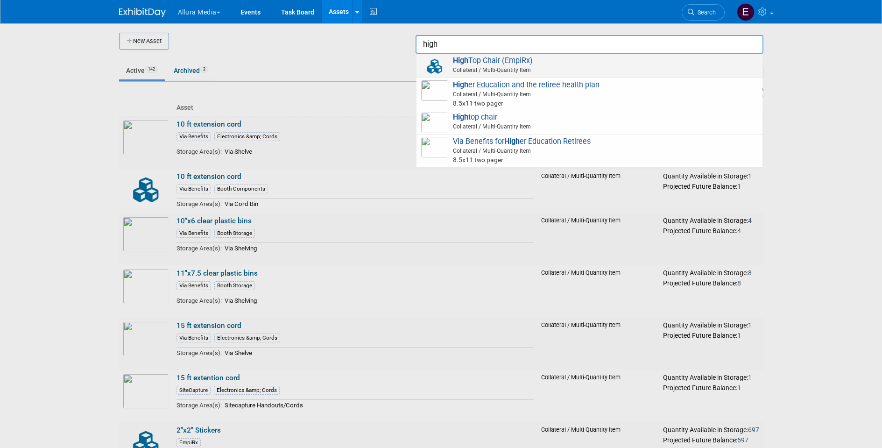
click at [673, 63] on span "High Top Chair (EmpiRx) Collateral / Multi-Quantity Item" at bounding box center [589, 65] width 337 height 19
type input "High Top Chair (EmpiRx)"
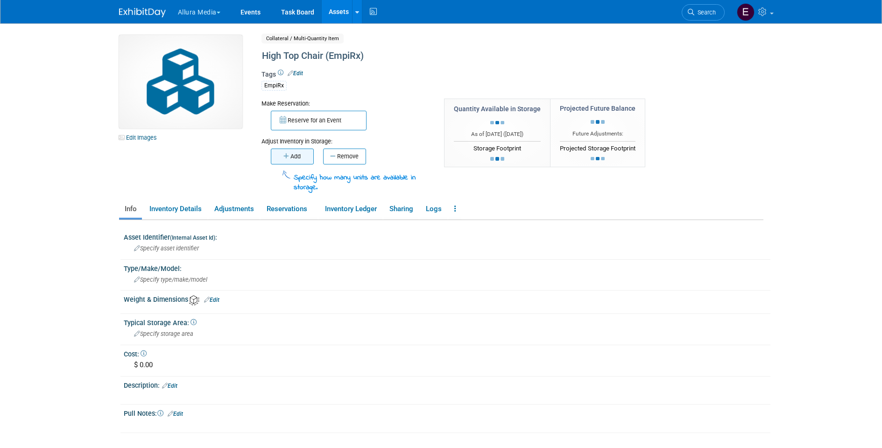
click at [295, 156] on button "Add" at bounding box center [292, 156] width 43 height 16
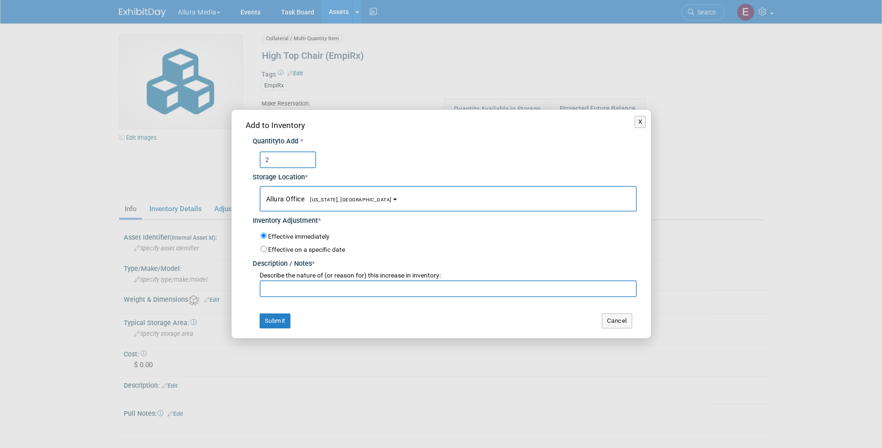
type input "2"
click at [285, 280] on input "text" at bounding box center [448, 288] width 377 height 17
paste input "initial inventory"
type input "initial inventory"
click at [276, 319] on button "Submit" at bounding box center [275, 320] width 31 height 15
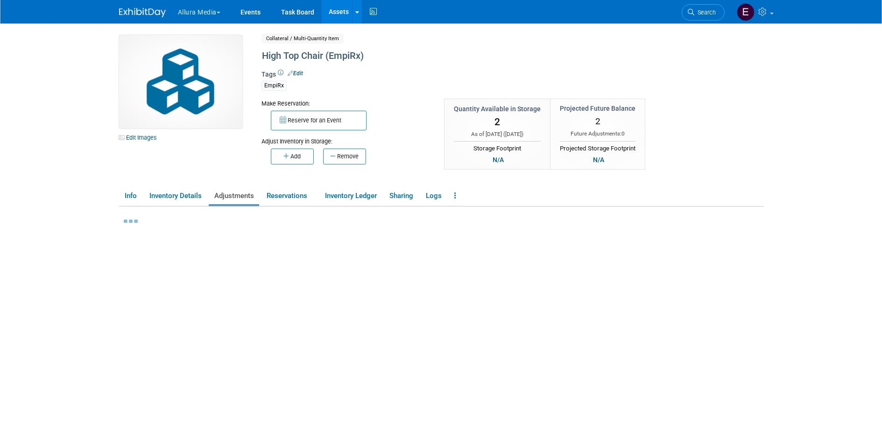
click at [340, 16] on link "Assets" at bounding box center [339, 11] width 34 height 23
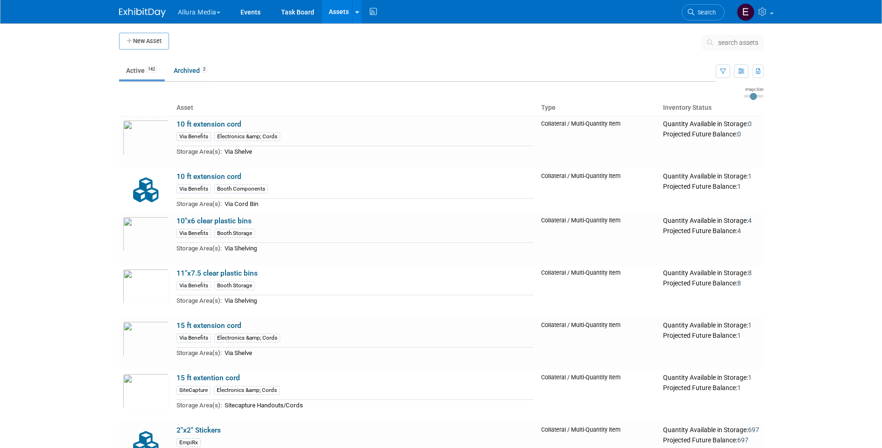
click at [740, 44] on span "search assets" at bounding box center [738, 42] width 40 height 7
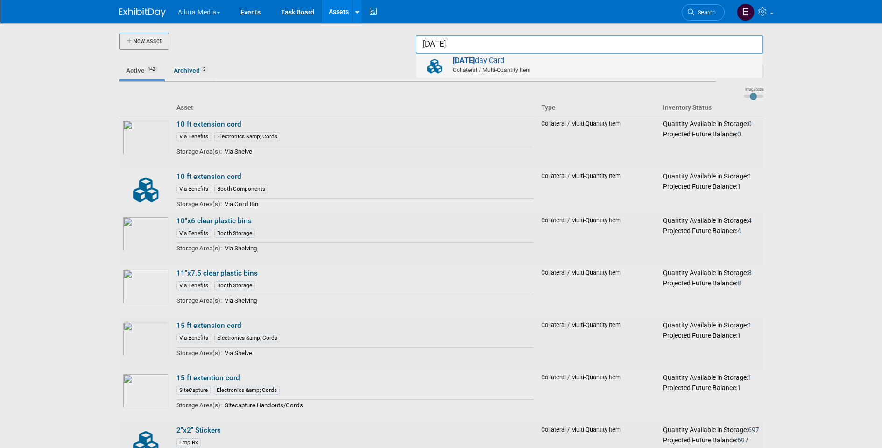
click at [643, 63] on span "[DATE] day Card Collateral / Multi-Quantity Item" at bounding box center [589, 65] width 337 height 19
type input "Holiday Card"
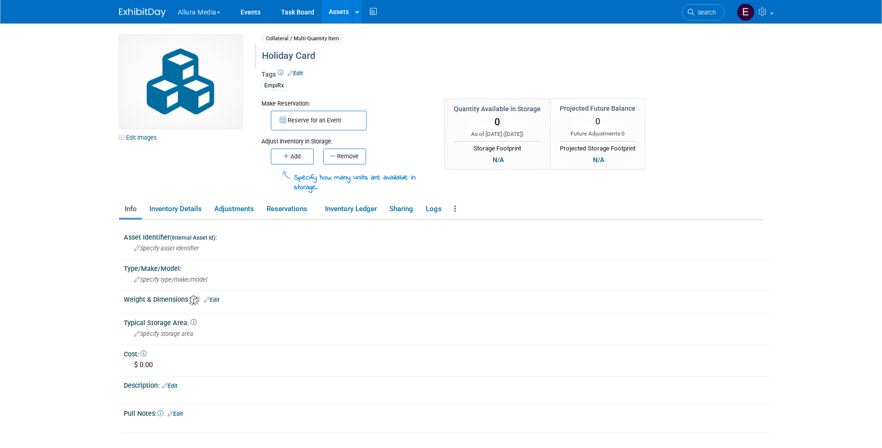
click at [325, 55] on div "Holiday Card" at bounding box center [473, 56] width 428 height 17
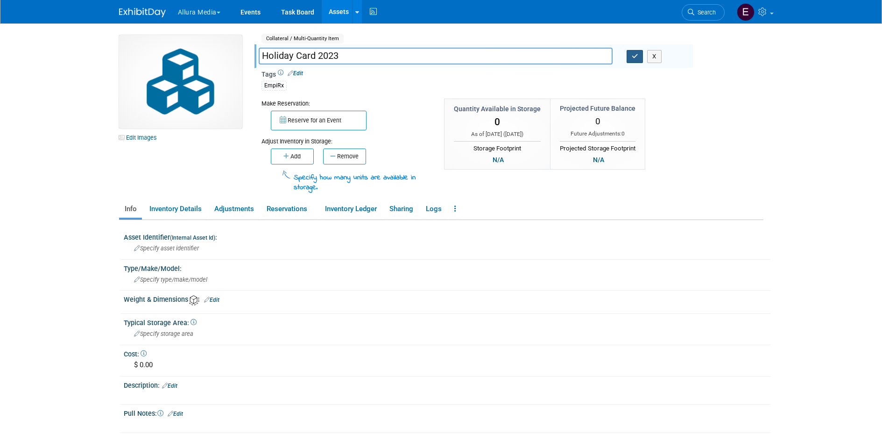
type input "Holiday Card 2023"
click at [635, 58] on icon "button" at bounding box center [635, 56] width 7 height 6
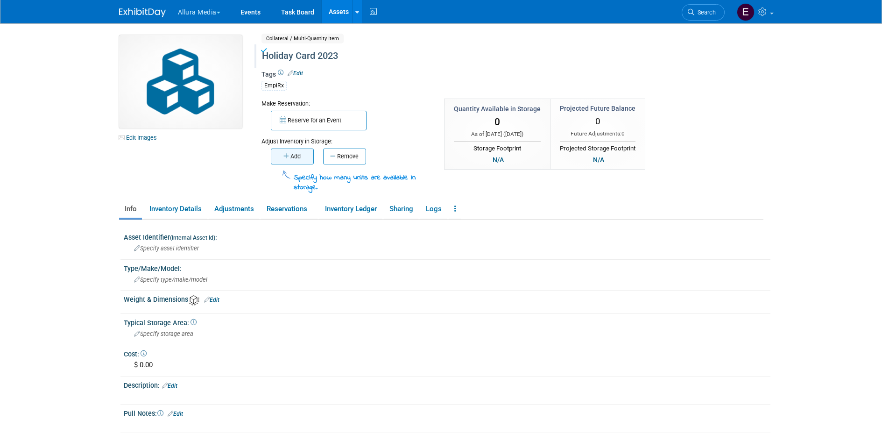
click at [297, 152] on button "Add" at bounding box center [292, 156] width 43 height 16
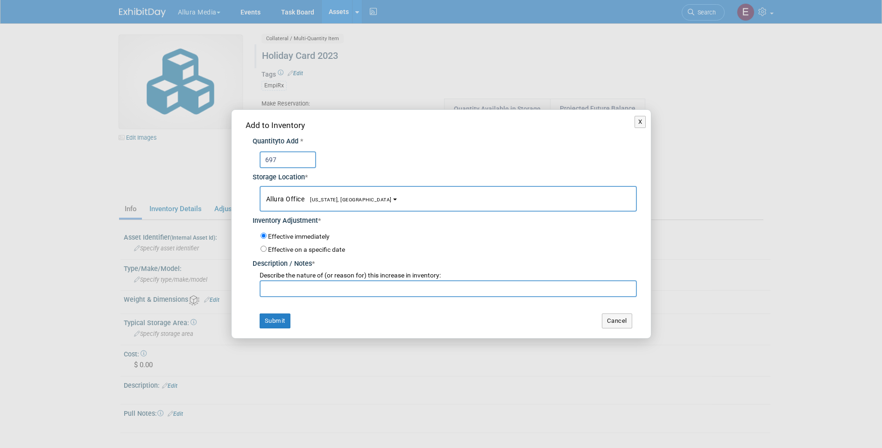
type input "697"
click at [322, 286] on input "text" at bounding box center [448, 288] width 377 height 17
paste input "initial inventory"
type input "initial inventory"
click at [280, 319] on button "Submit" at bounding box center [275, 320] width 31 height 15
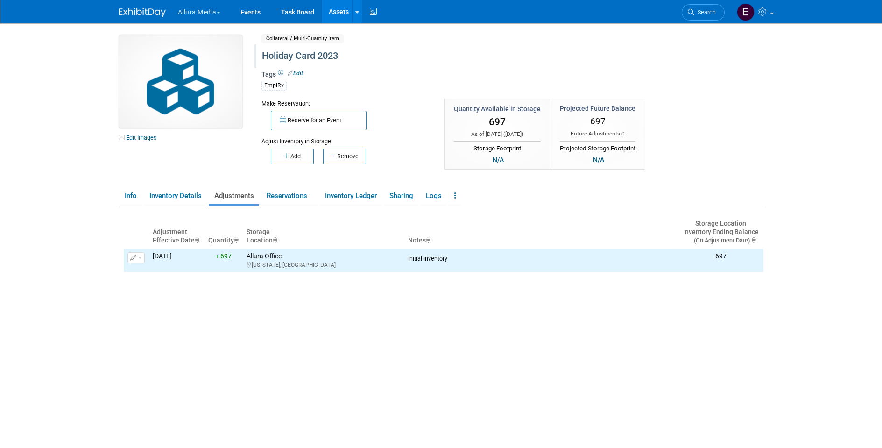
click at [343, 12] on link "Assets" at bounding box center [339, 11] width 34 height 23
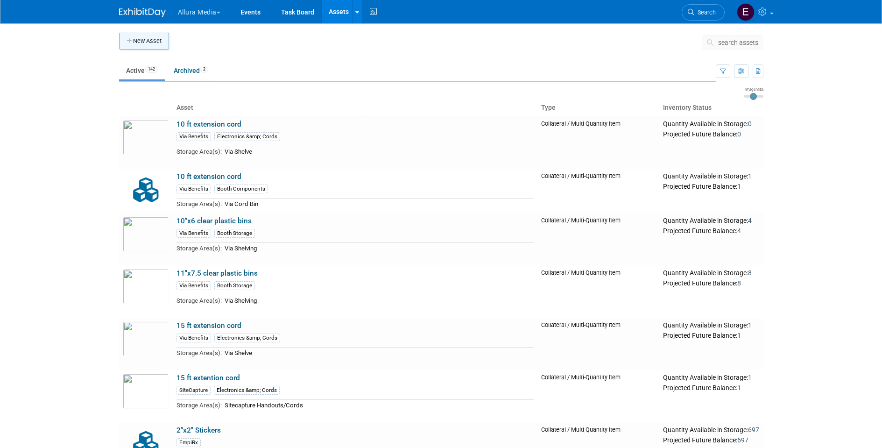
click at [141, 42] on button "New Asset" at bounding box center [144, 41] width 50 height 17
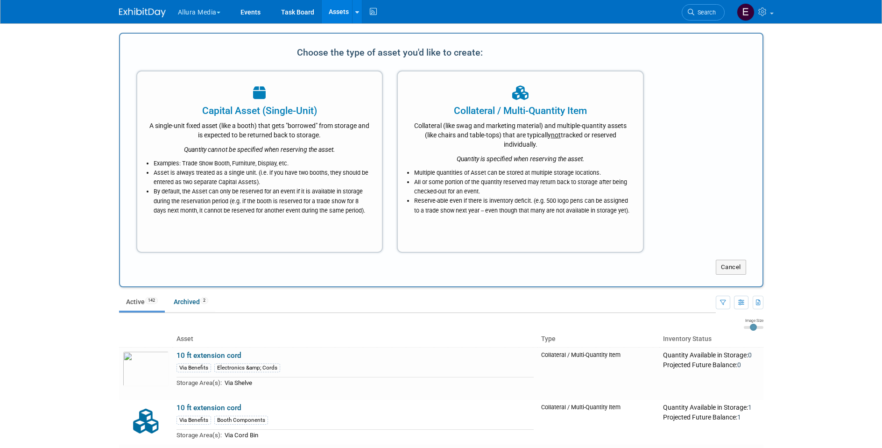
click at [55, 203] on body "Allura Media Explore: My Workspaces 4 Go to Workspace: Allura Media EmpiRX Heal…" at bounding box center [441, 224] width 882 height 448
click at [817, 241] on body "Allura Media Explore: My Workspaces 4 Go to Workspace: Allura Media EmpiRX Heal…" at bounding box center [441, 224] width 882 height 448
click at [744, 265] on button "Cancel" at bounding box center [731, 267] width 30 height 15
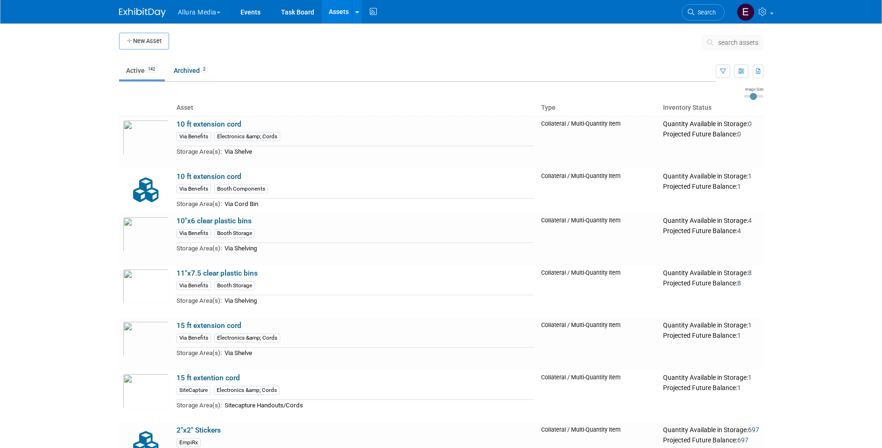
click at [732, 40] on span "search assets" at bounding box center [738, 42] width 40 height 7
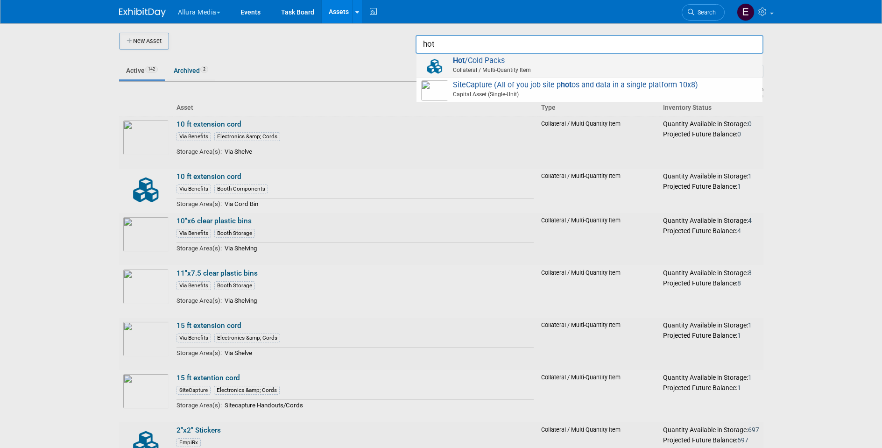
click at [687, 62] on span "Hot /Cold Packs Collateral / Multi-Quantity Item" at bounding box center [589, 65] width 337 height 19
type input "Hot/Cold Packs"
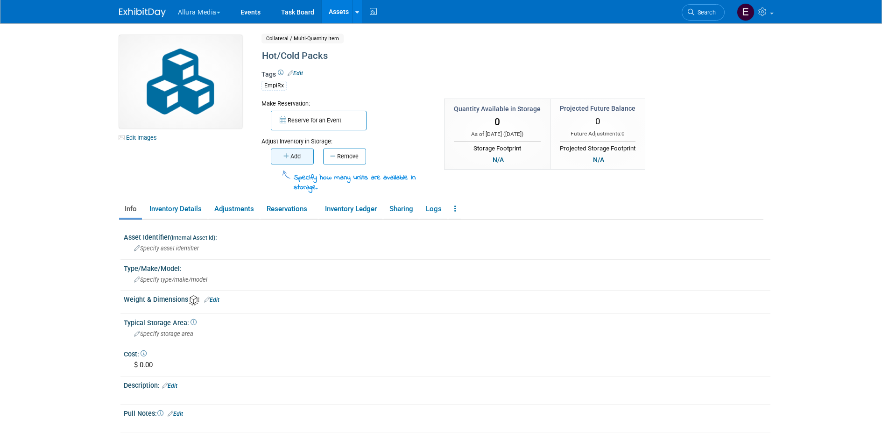
click at [299, 152] on button "Add" at bounding box center [292, 156] width 43 height 16
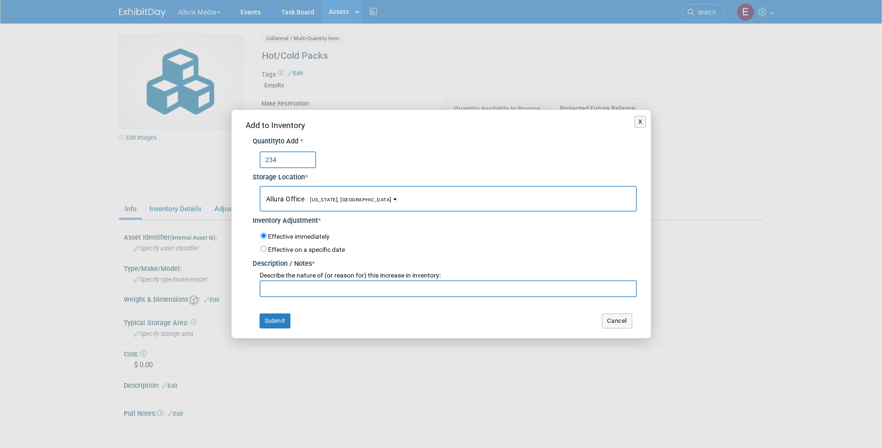
type input "234"
click at [360, 290] on input "text" at bounding box center [448, 288] width 377 height 17
paste input "initial inventory"
type input "initial inventory"
click at [276, 314] on button "Submit" at bounding box center [275, 320] width 31 height 15
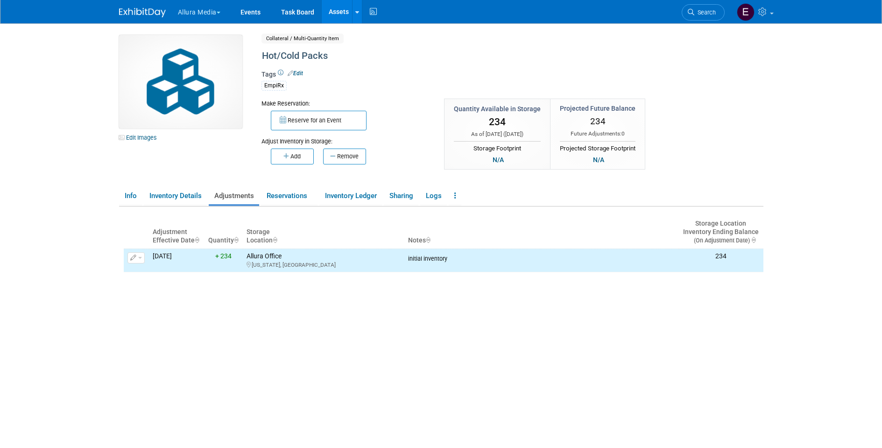
click at [345, 14] on link "Assets" at bounding box center [339, 11] width 34 height 23
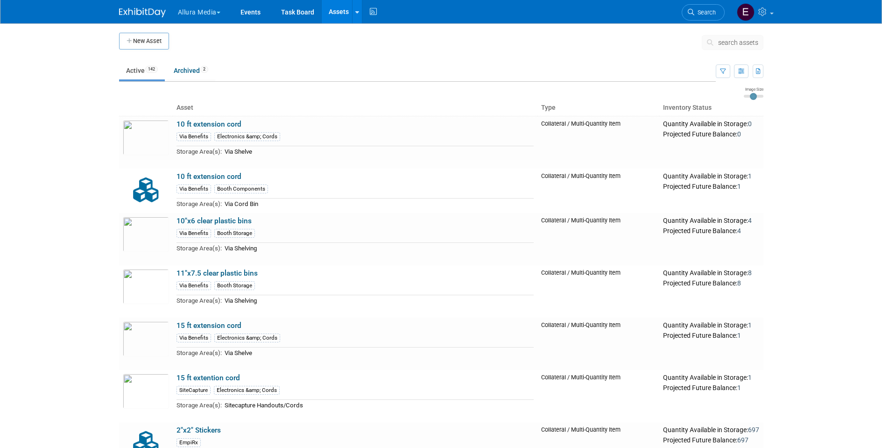
click at [741, 38] on button "search assets" at bounding box center [733, 42] width 62 height 15
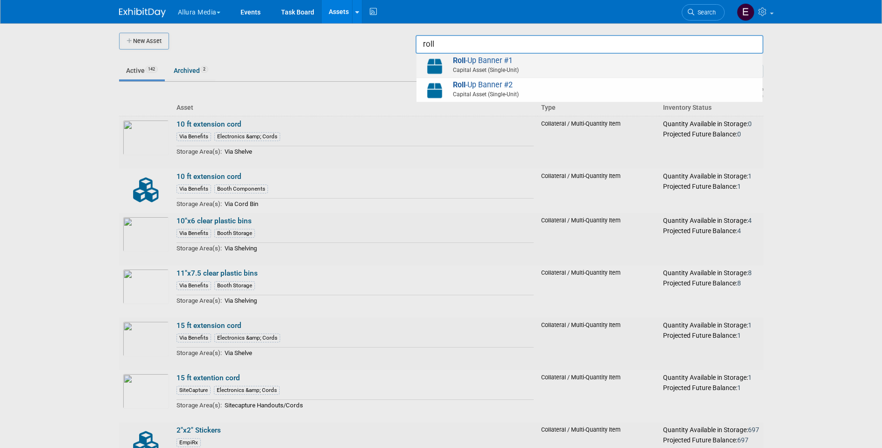
click at [531, 60] on span "Roll -Up Banner #1 Capital Asset (Single-Unit)" at bounding box center [589, 65] width 337 height 19
type input "Roll-Up Banner #1"
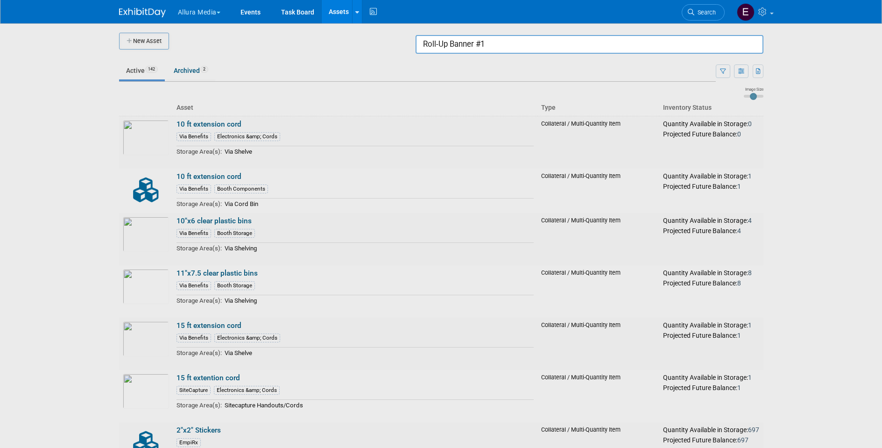
click at [599, 44] on input "Roll-Up Banner #1" at bounding box center [590, 44] width 348 height 19
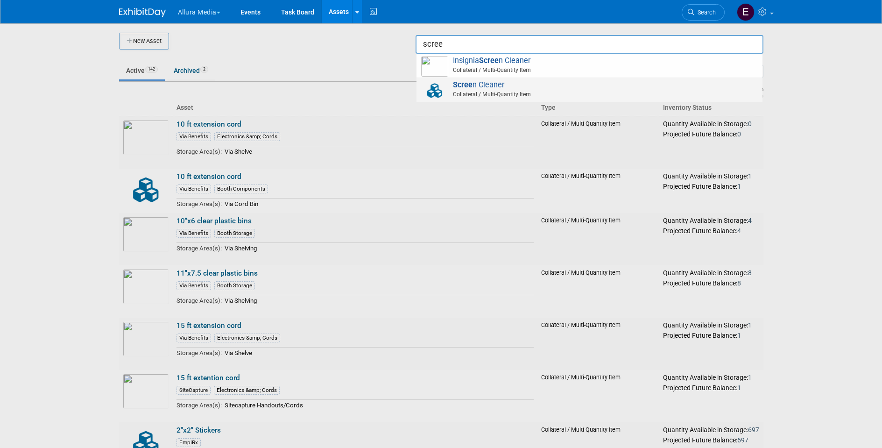
click at [557, 90] on span "Collateral / Multi-Quantity Item" at bounding box center [591, 94] width 334 height 8
type input "Screen Cleaner"
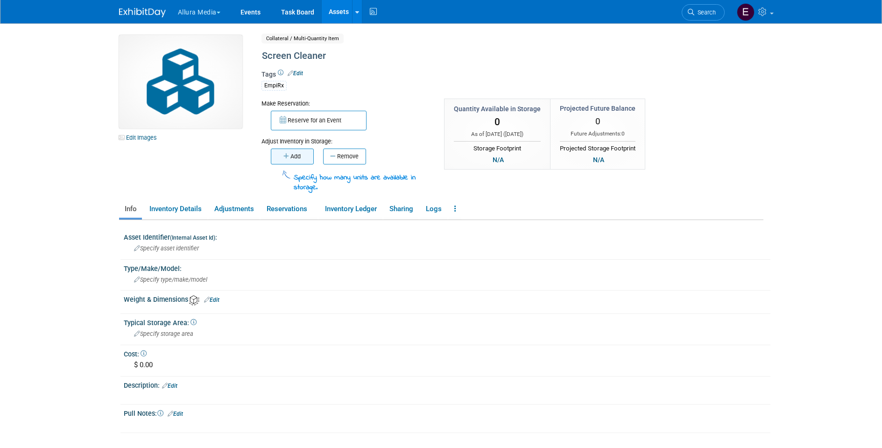
click at [294, 154] on button "Add" at bounding box center [292, 156] width 43 height 16
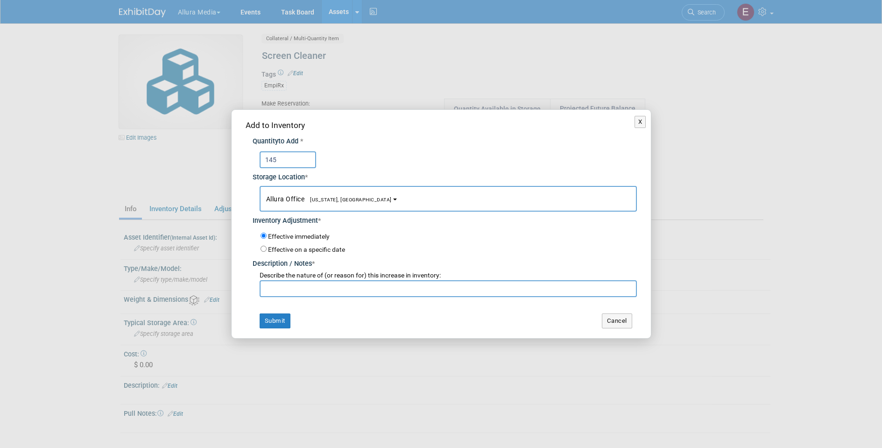
type input "145"
click at [291, 289] on input "text" at bounding box center [448, 288] width 377 height 17
paste input "initial inventory"
type input "initial inventory"
click at [281, 314] on button "Submit" at bounding box center [275, 320] width 31 height 15
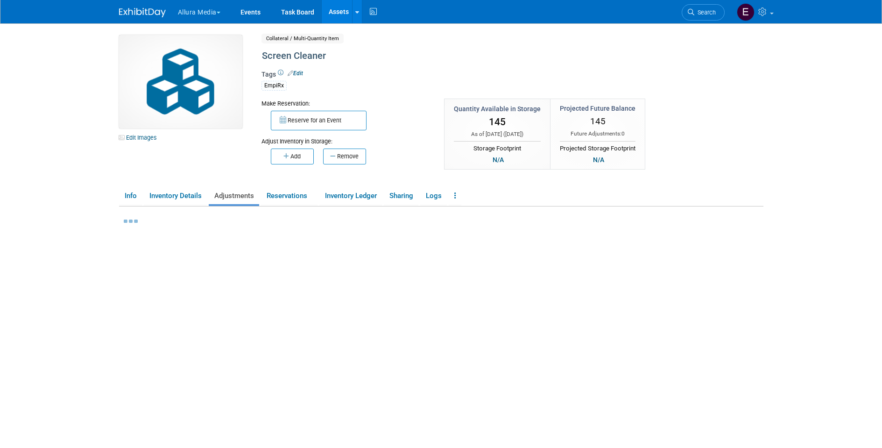
click at [338, 15] on link "Assets" at bounding box center [339, 11] width 34 height 23
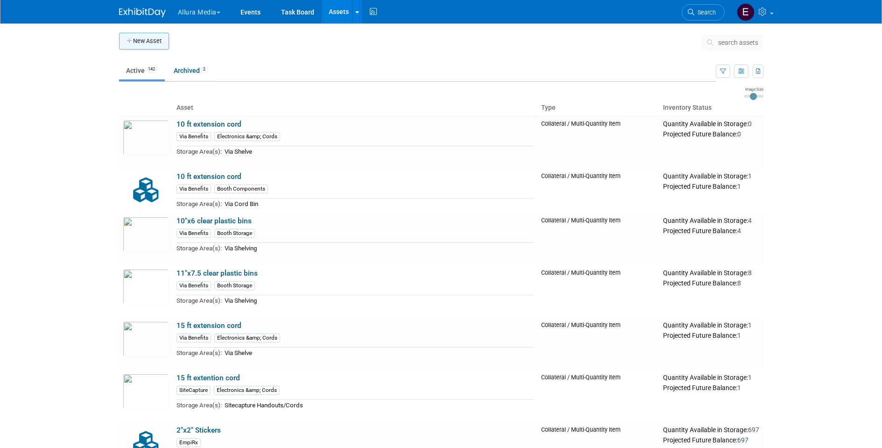
click at [134, 43] on button "New Asset" at bounding box center [144, 41] width 50 height 17
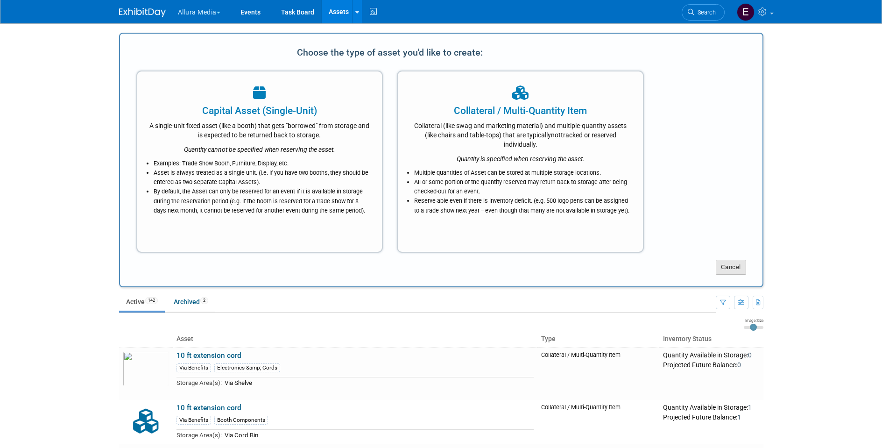
drag, startPoint x: 783, startPoint y: 256, endPoint x: 743, endPoint y: 265, distance: 41.1
click at [782, 257] on body "Allura Media Explore: My Workspaces 4 Go to Workspace: Allura Media EmpiRX Heal…" at bounding box center [441, 224] width 882 height 448
drag, startPoint x: 738, startPoint y: 266, endPoint x: 735, endPoint y: 258, distance: 8.0
click at [738, 266] on button "Cancel" at bounding box center [731, 267] width 30 height 15
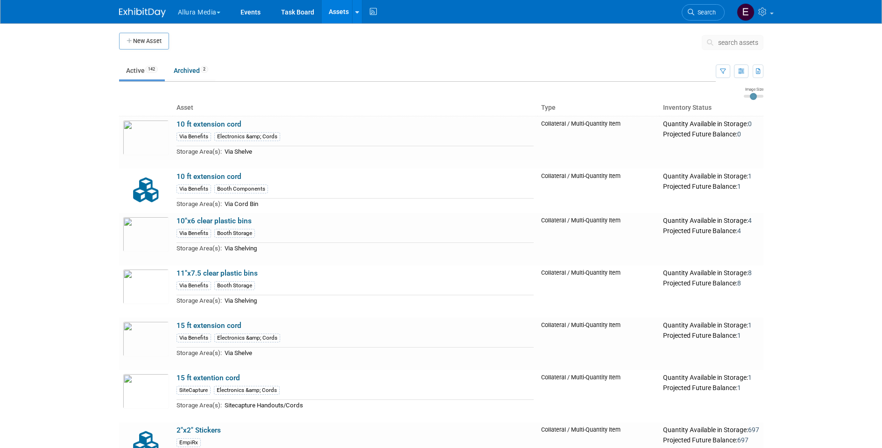
click at [724, 42] on span "search assets" at bounding box center [738, 42] width 40 height 7
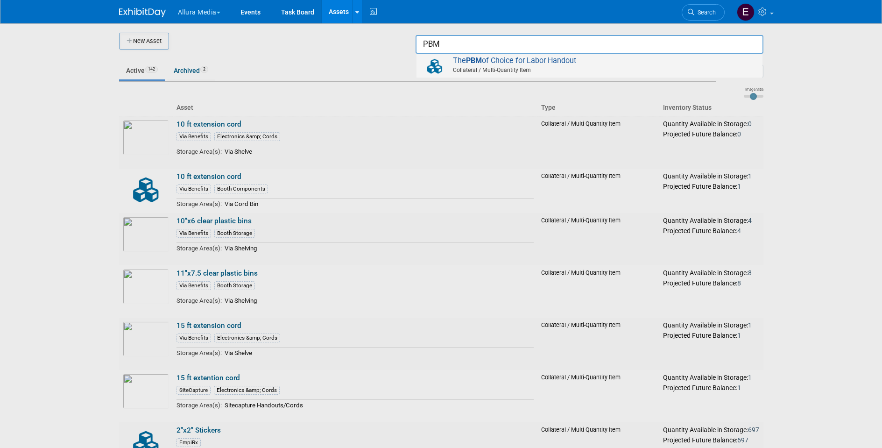
click at [641, 63] on span "The PBM of Choice for Labor Handout Collateral / Multi-Quantity Item" at bounding box center [589, 65] width 337 height 19
type input "The PBM of Choice for Labor Handout"
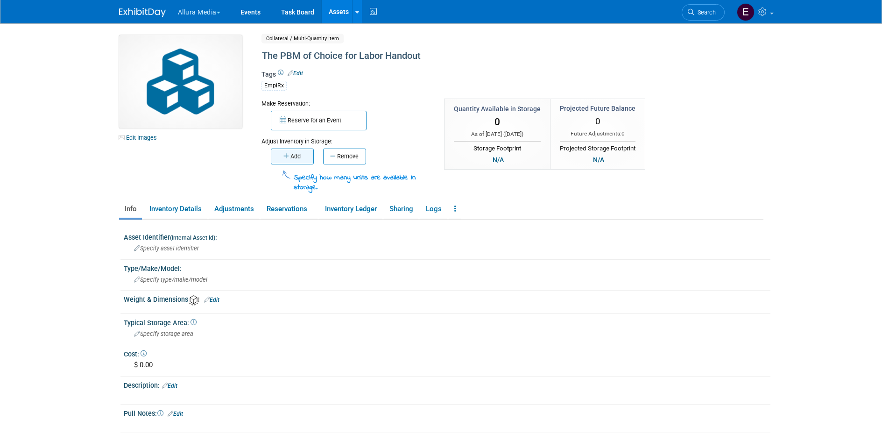
click at [294, 157] on button "Add" at bounding box center [292, 156] width 43 height 16
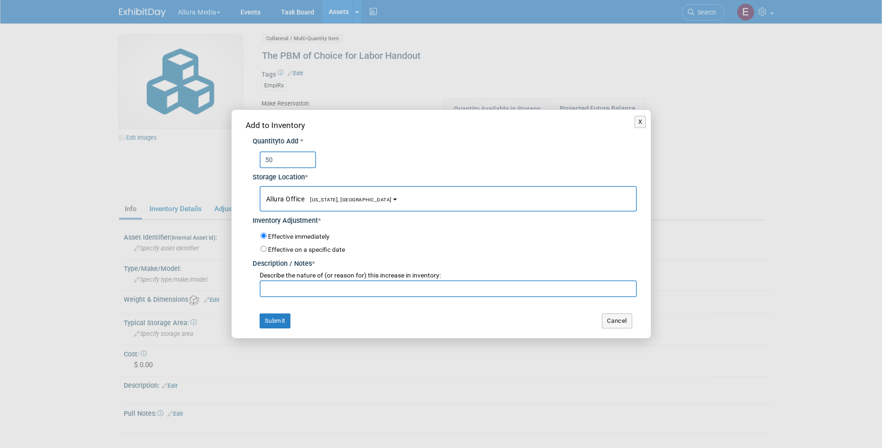
type input "50"
click at [304, 280] on input "text" at bounding box center [448, 288] width 377 height 17
paste input "initial inventory"
type input "initial inventory"
click at [279, 314] on button "Submit" at bounding box center [275, 320] width 31 height 15
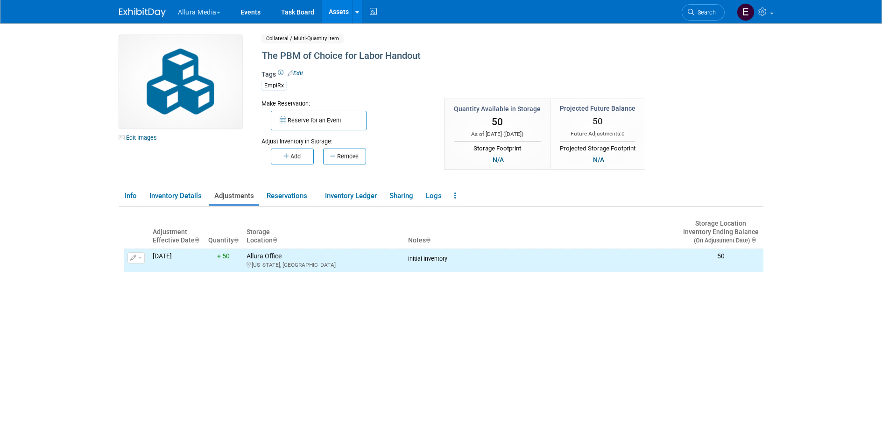
click at [79, 239] on body "Allura Media Explore: My Workspaces 4 Go to Workspace:" at bounding box center [441, 224] width 882 height 448
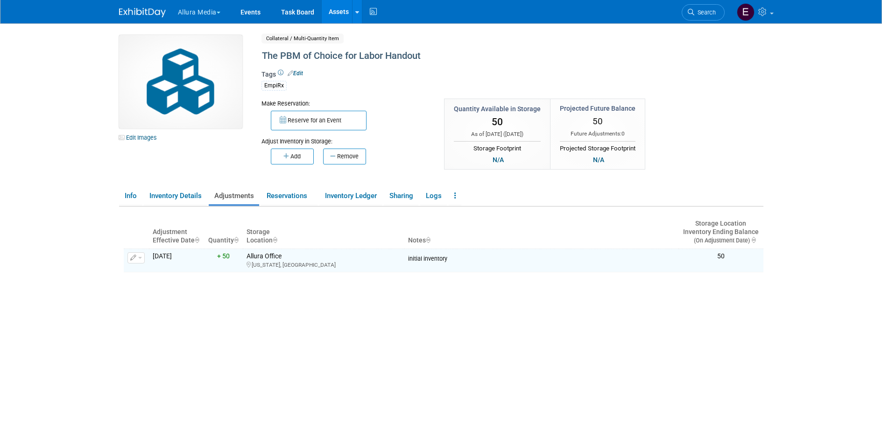
click at [340, 11] on link "Assets" at bounding box center [339, 11] width 34 height 23
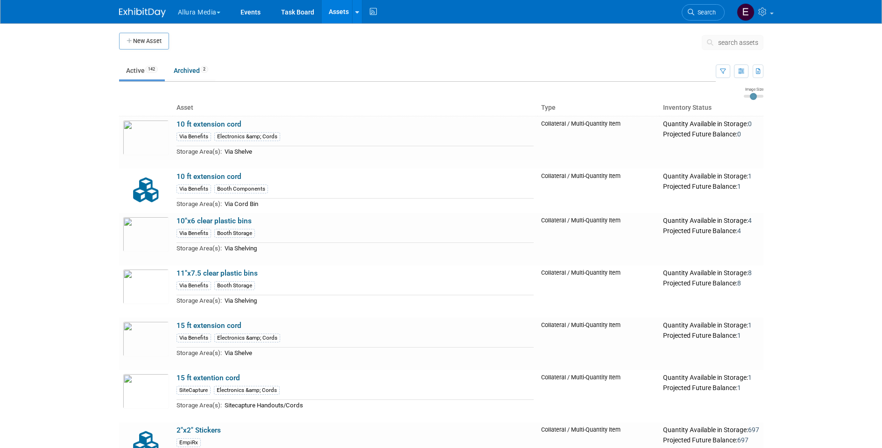
click at [739, 44] on span "search assets" at bounding box center [738, 42] width 40 height 7
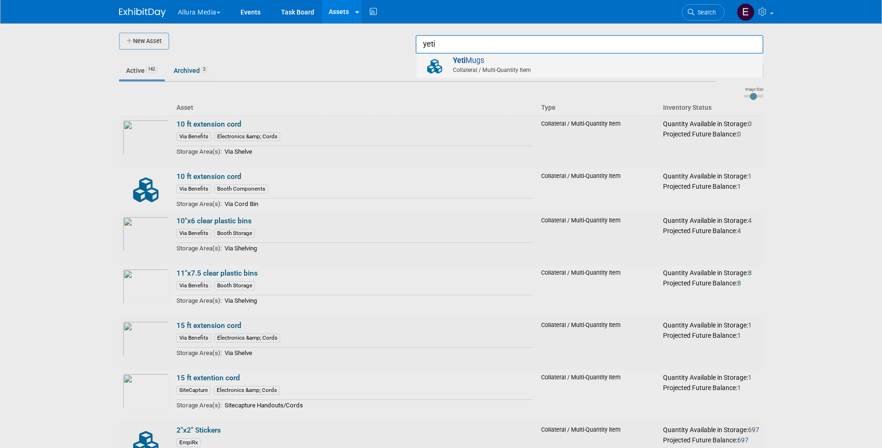
click at [705, 66] on span "Collateral / Multi-Quantity Item" at bounding box center [591, 70] width 334 height 8
type input "Yeti Mugs"
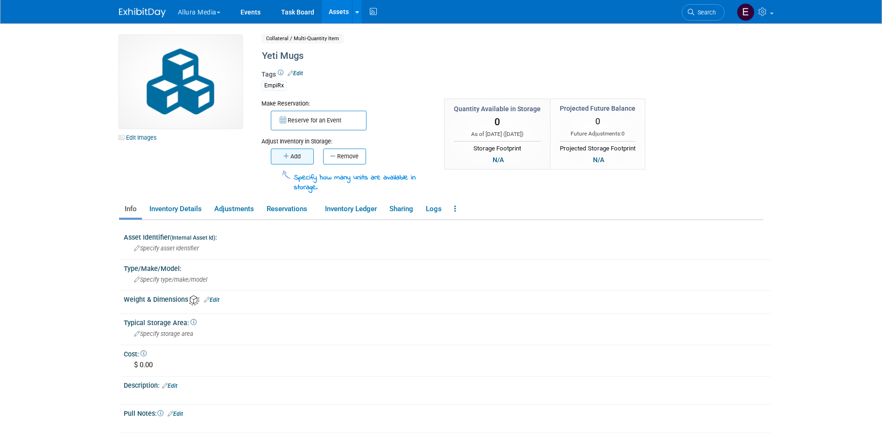
click at [295, 159] on button "Add" at bounding box center [292, 156] width 43 height 16
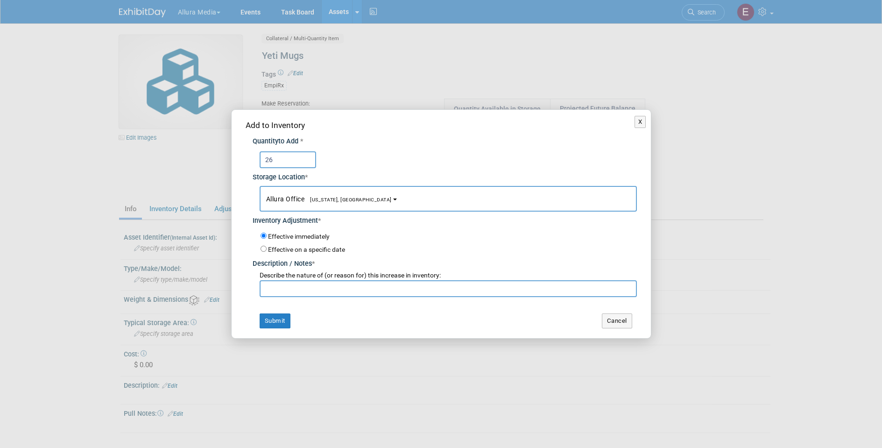
type input "26"
click at [314, 286] on input "text" at bounding box center [448, 288] width 377 height 17
paste input "initial inventory"
type input "initial inventory"
click at [272, 317] on button "Submit" at bounding box center [275, 320] width 31 height 15
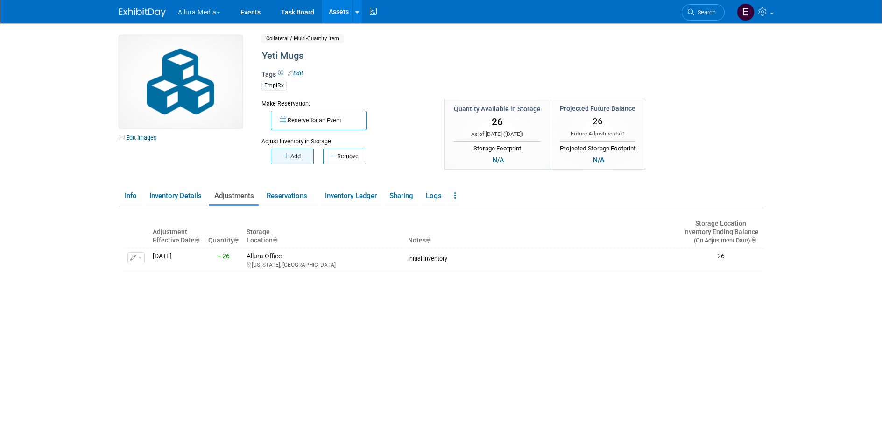
click at [294, 155] on button "Add" at bounding box center [292, 156] width 43 height 16
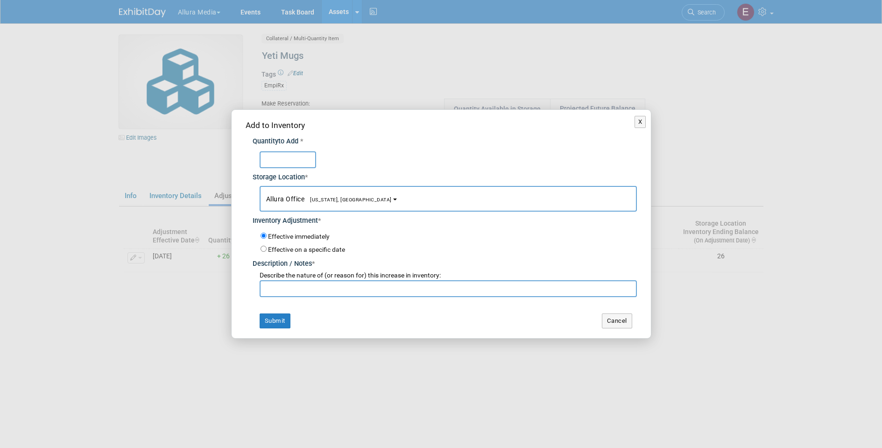
click at [75, 164] on div "X Add to Inventory Quantity to Add * * *" at bounding box center [441, 224] width 882 height 448
click at [637, 123] on button "X" at bounding box center [640, 122] width 12 height 12
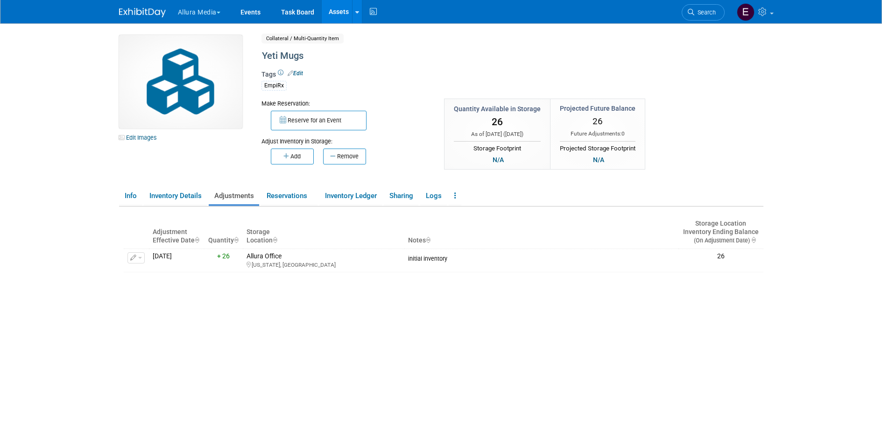
click at [164, 59] on img at bounding box center [180, 81] width 123 height 93
click at [145, 136] on link "Edit Images" at bounding box center [140, 138] width 42 height 12
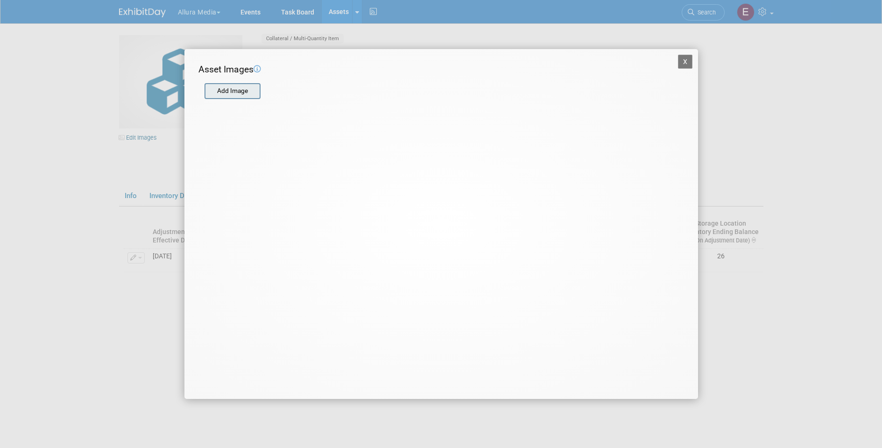
click at [233, 98] on div "Add Image" at bounding box center [232, 91] width 56 height 16
click at [233, 94] on input "file" at bounding box center [203, 91] width 111 height 14
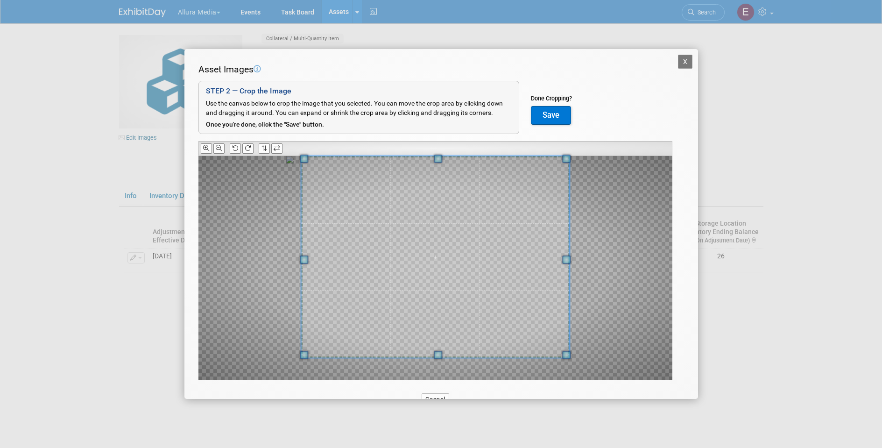
click at [439, 152] on div "Asset Images Add Image STEP 2 — Crop the Image Use the canvas below to crop the…" at bounding box center [441, 236] width 486 height 346
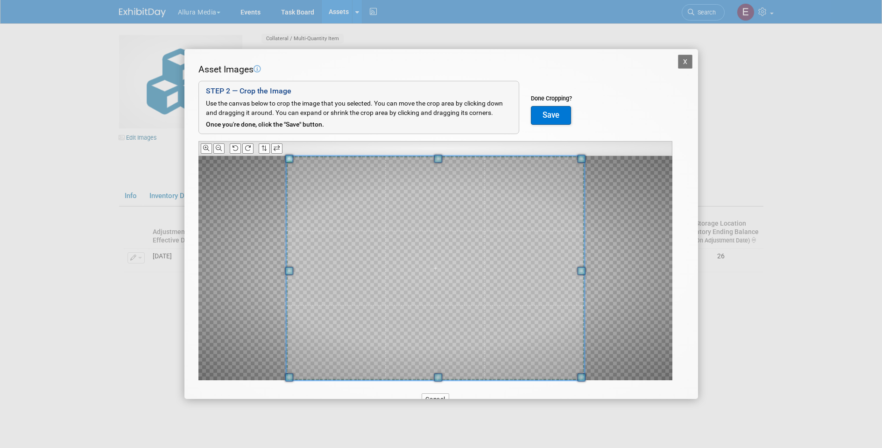
click at [442, 379] on div at bounding box center [435, 268] width 298 height 224
click at [544, 114] on button "Save" at bounding box center [551, 115] width 40 height 19
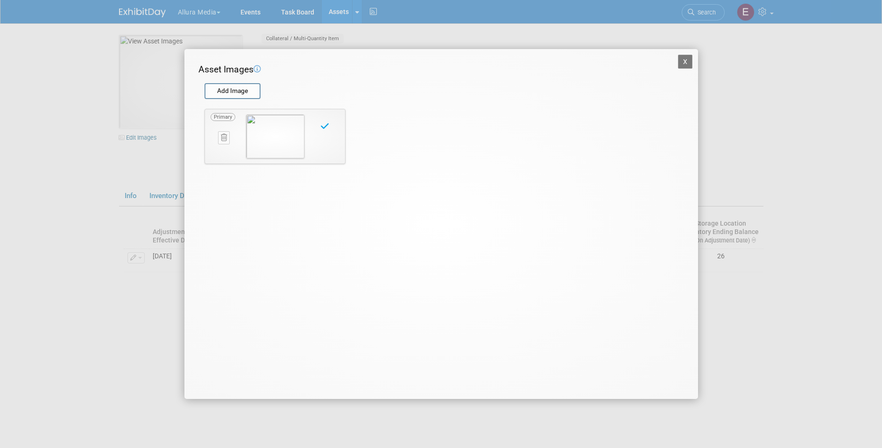
click at [684, 60] on button "X" at bounding box center [685, 62] width 15 height 14
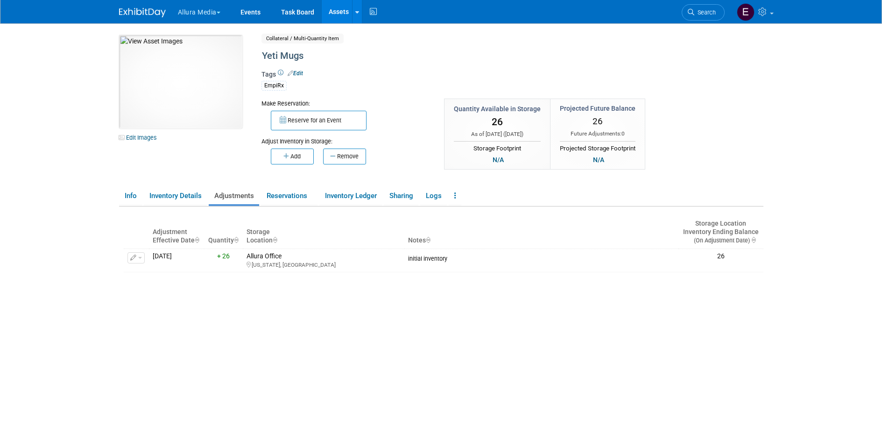
click at [336, 8] on link "Assets" at bounding box center [339, 11] width 34 height 23
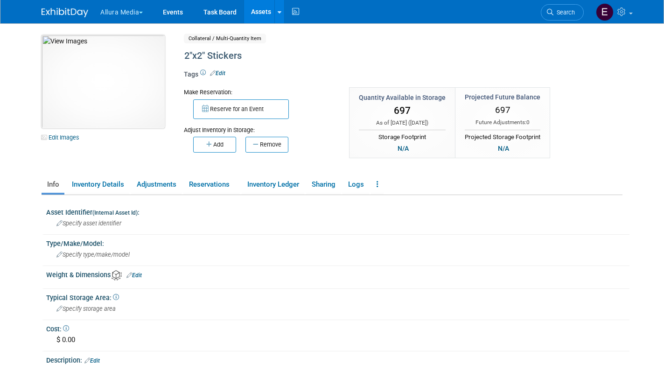
click at [106, 80] on img at bounding box center [103, 81] width 123 height 93
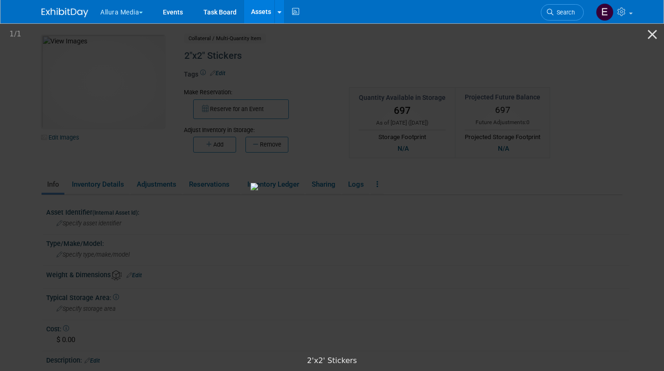
click at [21, 179] on picture at bounding box center [332, 187] width 664 height 330
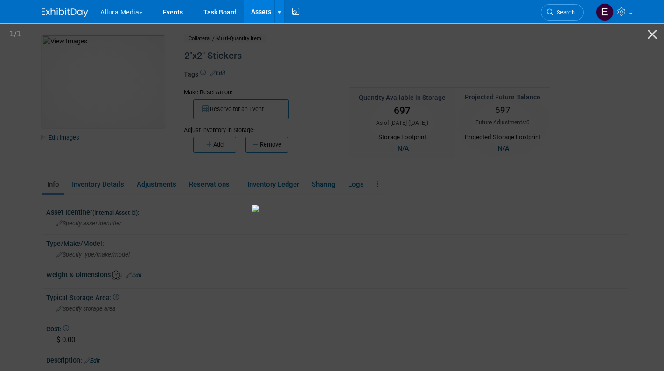
click at [331, 205] on img at bounding box center [332, 208] width 161 height 7
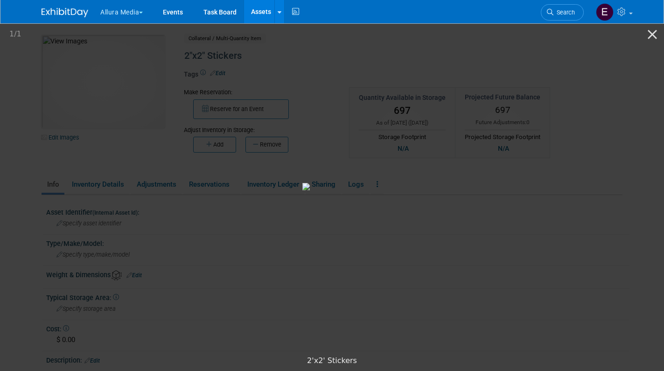
click at [389, 183] on img at bounding box center [384, 186] width 163 height 7
click at [547, 171] on picture at bounding box center [332, 187] width 664 height 330
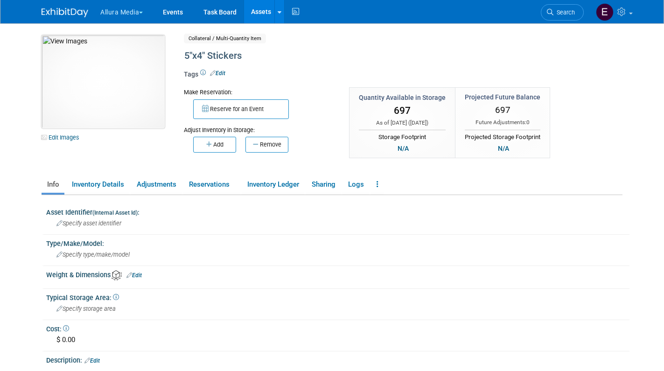
click at [109, 99] on img at bounding box center [103, 81] width 123 height 93
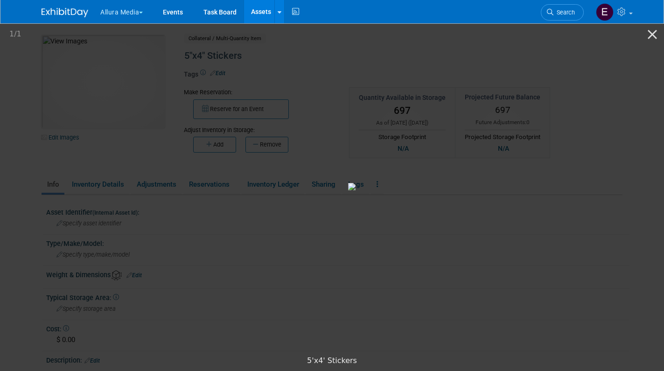
click at [361, 189] on img at bounding box center [429, 186] width 163 height 7
click at [587, 203] on picture at bounding box center [332, 187] width 664 height 330
click at [585, 185] on picture at bounding box center [332, 187] width 664 height 330
click at [655, 36] on button "Close gallery" at bounding box center [652, 34] width 23 height 22
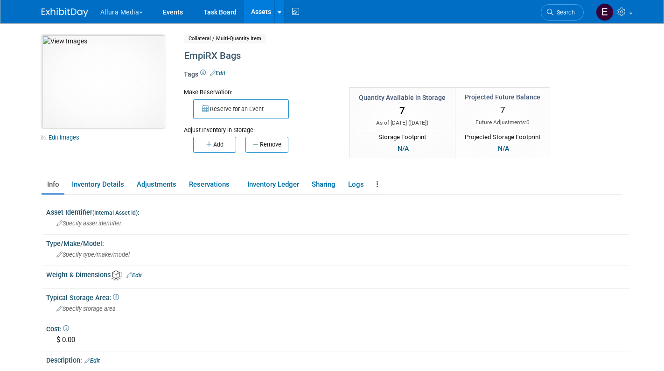
click at [108, 112] on img at bounding box center [103, 81] width 123 height 93
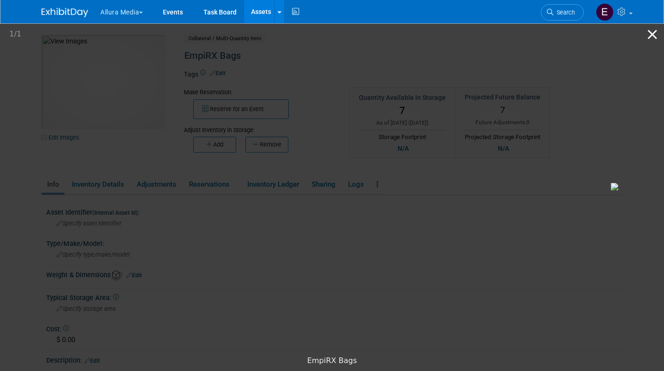
click at [654, 35] on button "Close gallery" at bounding box center [652, 34] width 23 height 22
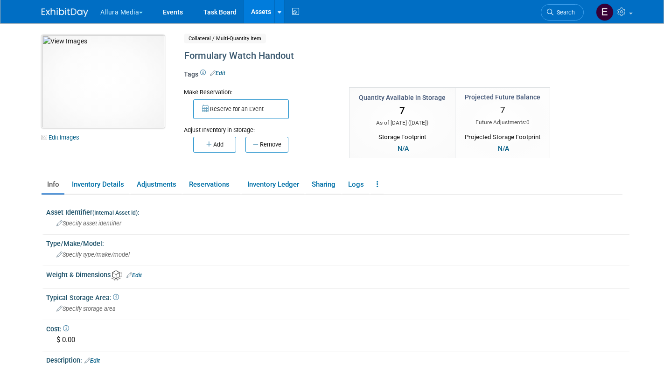
click at [99, 93] on img at bounding box center [103, 81] width 123 height 93
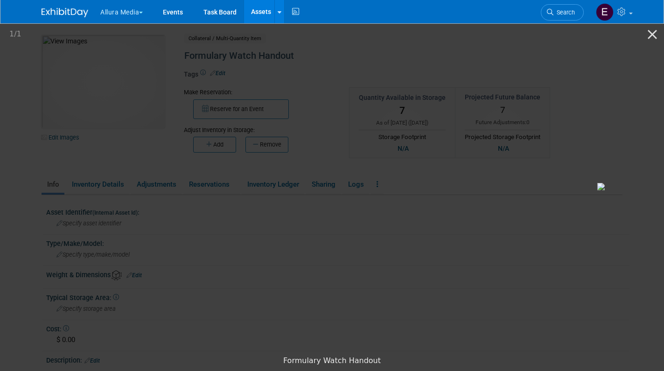
click at [617, 39] on div "1 / 1" at bounding box center [332, 34] width 664 height 22
click at [650, 35] on button "Close gallery" at bounding box center [652, 34] width 23 height 22
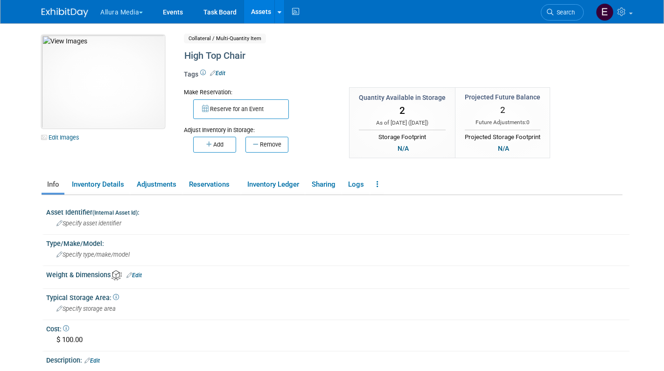
click at [127, 95] on img at bounding box center [103, 81] width 123 height 93
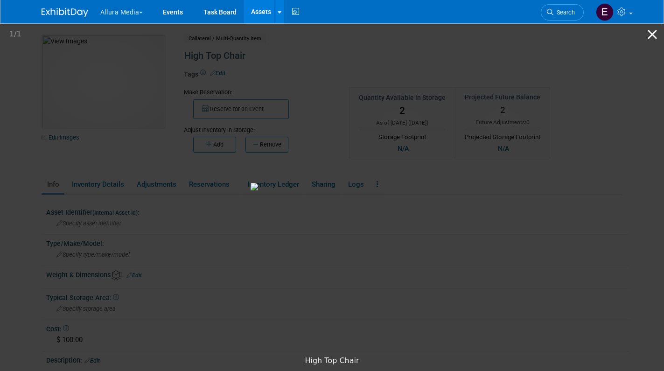
click at [649, 35] on button "Close gallery" at bounding box center [652, 34] width 23 height 22
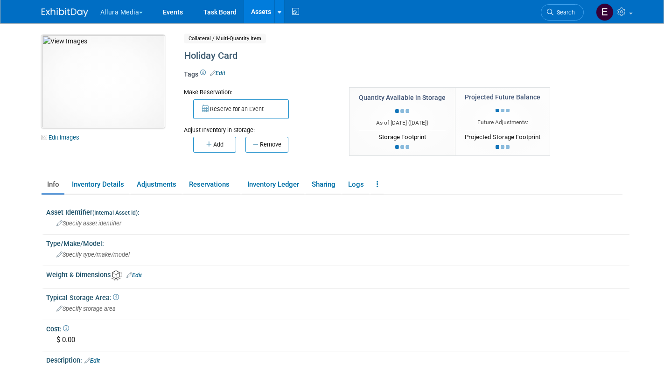
click at [135, 96] on img at bounding box center [103, 81] width 123 height 93
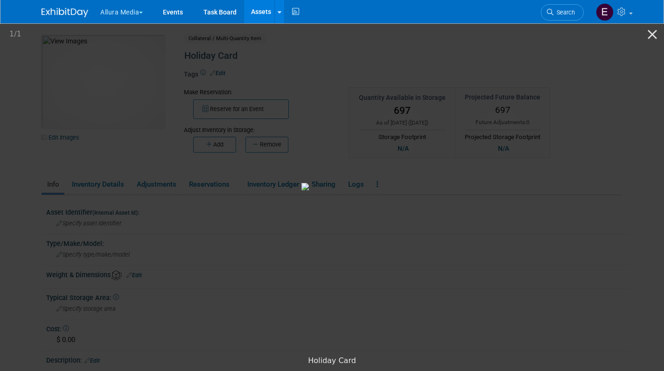
click at [302, 190] on img at bounding box center [383, 186] width 163 height 7
click at [580, 193] on picture at bounding box center [332, 187] width 664 height 330
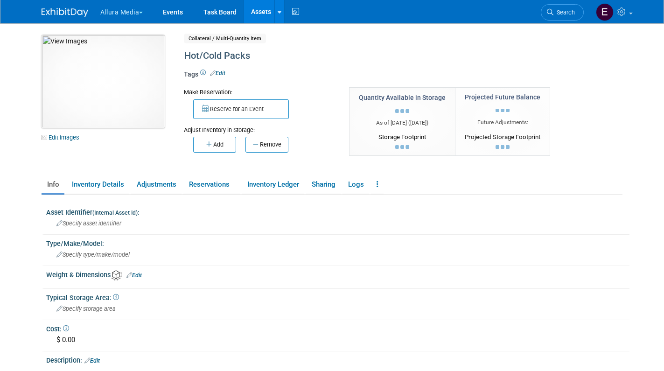
click at [120, 77] on img at bounding box center [103, 81] width 123 height 93
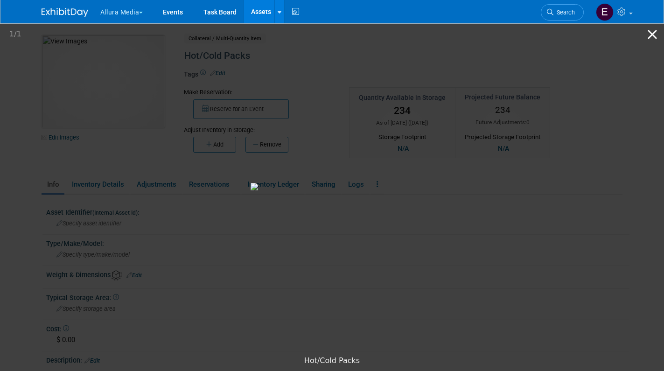
drag, startPoint x: 652, startPoint y: 32, endPoint x: 646, endPoint y: 35, distance: 6.9
click at [652, 32] on button "Close gallery" at bounding box center [652, 34] width 23 height 22
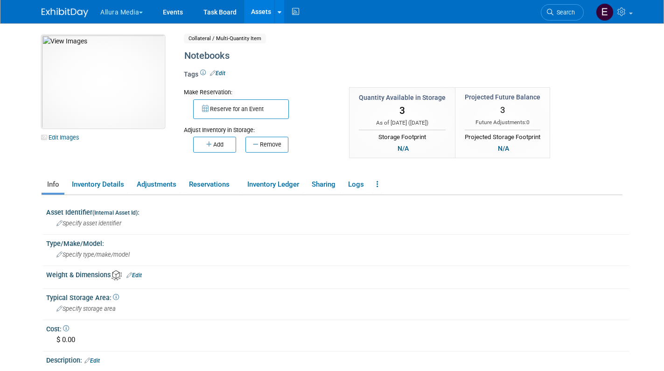
click at [103, 90] on img at bounding box center [103, 81] width 123 height 93
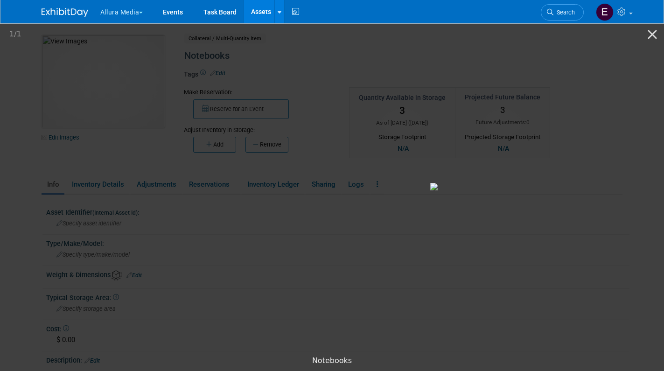
click at [464, 183] on img at bounding box center [511, 186] width 163 height 7
drag, startPoint x: 654, startPoint y: 33, endPoint x: 604, endPoint y: 45, distance: 51.3
click at [654, 34] on button "Close gallery" at bounding box center [652, 34] width 23 height 22
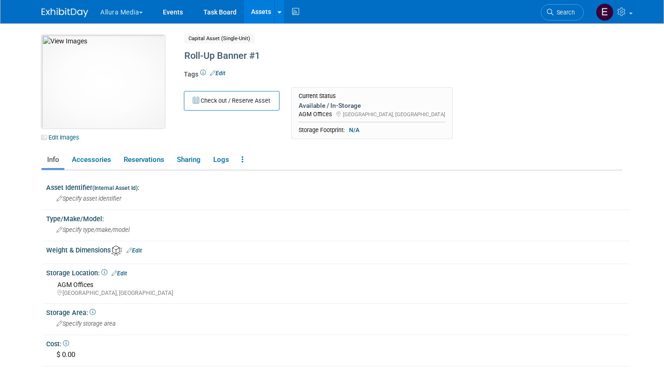
click at [123, 86] on img at bounding box center [103, 81] width 123 height 93
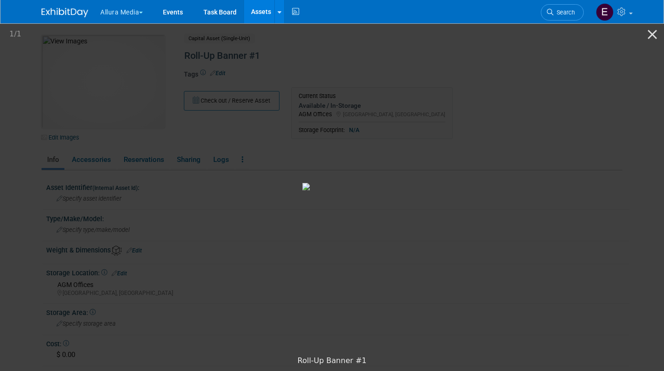
click at [360, 183] on img at bounding box center [384, 186] width 163 height 7
click at [652, 36] on button "Close gallery" at bounding box center [652, 34] width 23 height 22
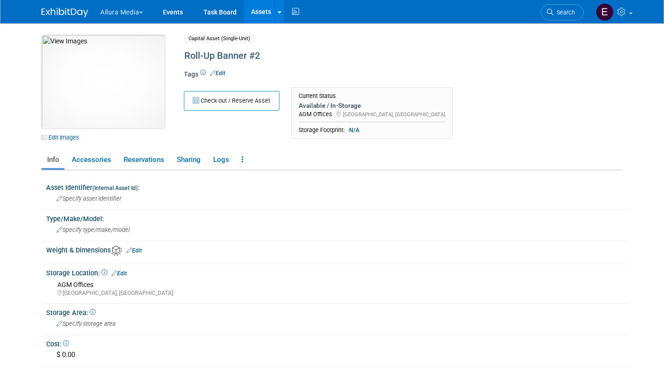
click at [127, 88] on img at bounding box center [103, 81] width 123 height 93
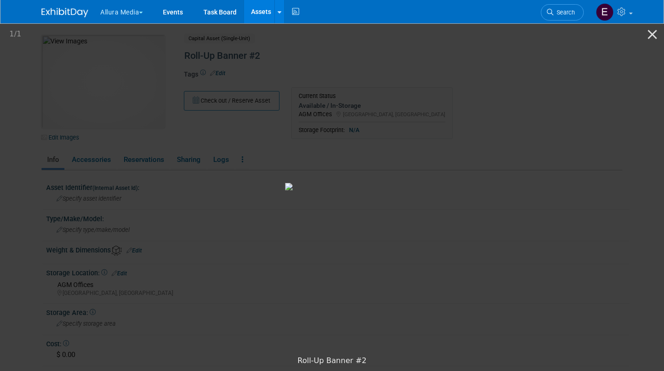
click at [367, 183] on img at bounding box center [366, 186] width 163 height 7
click at [658, 35] on button "Close gallery" at bounding box center [652, 34] width 23 height 22
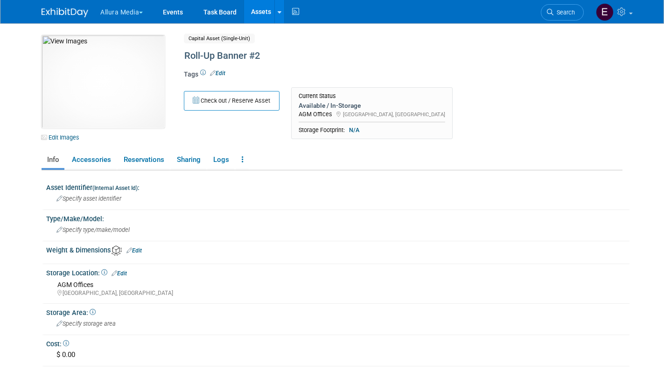
click at [551, 141] on div "Check out / Reserve Asset Current Status Available / In-Storage AGM Offices Nor…" at bounding box center [375, 115] width 397 height 57
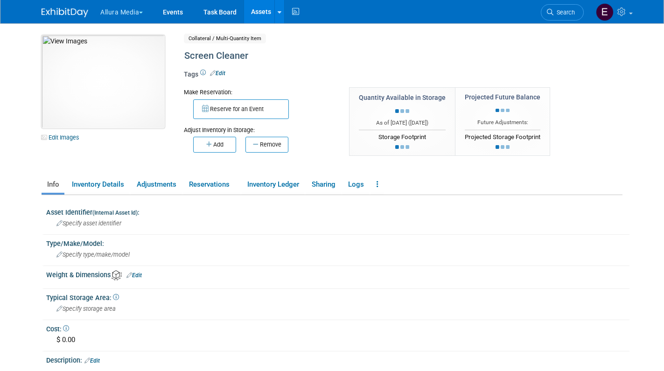
click at [123, 74] on img at bounding box center [103, 81] width 123 height 93
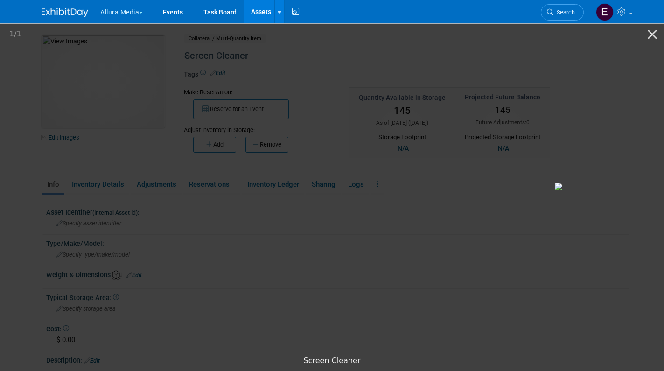
click at [643, 45] on picture at bounding box center [636, 187] width 664 height 330
click at [652, 35] on button "Close gallery" at bounding box center [652, 34] width 23 height 22
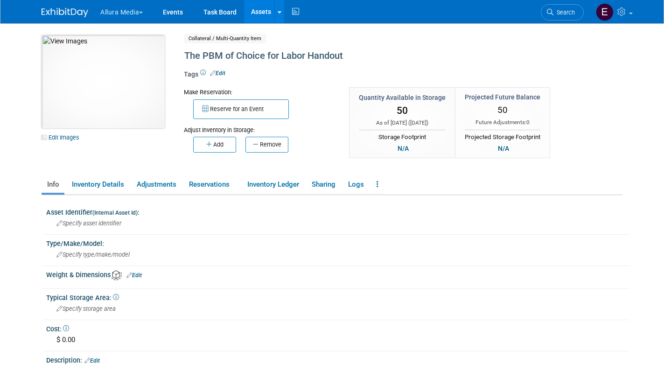
click at [87, 97] on img at bounding box center [103, 81] width 123 height 93
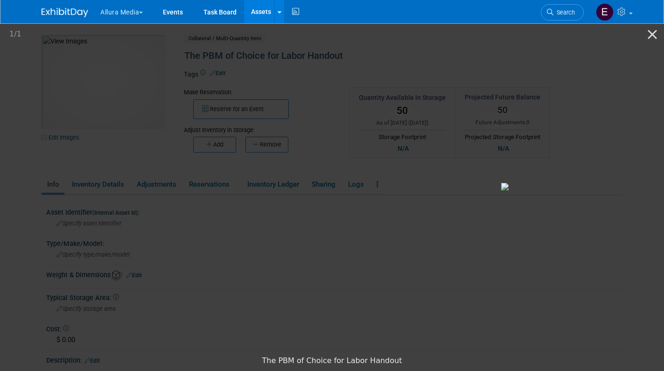
click at [533, 183] on img at bounding box center [582, 186] width 163 height 7
click at [654, 33] on button "Close gallery" at bounding box center [652, 34] width 23 height 22
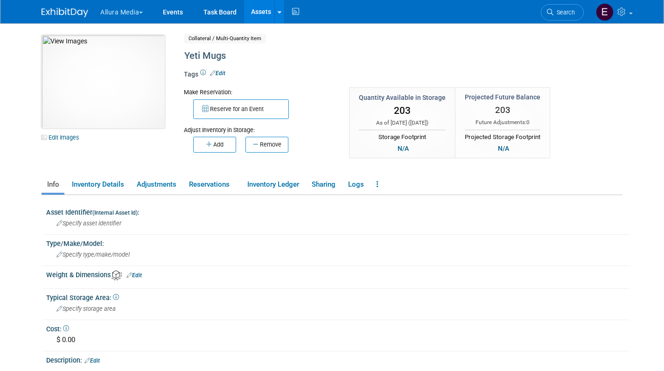
click at [123, 82] on img at bounding box center [103, 81] width 123 height 93
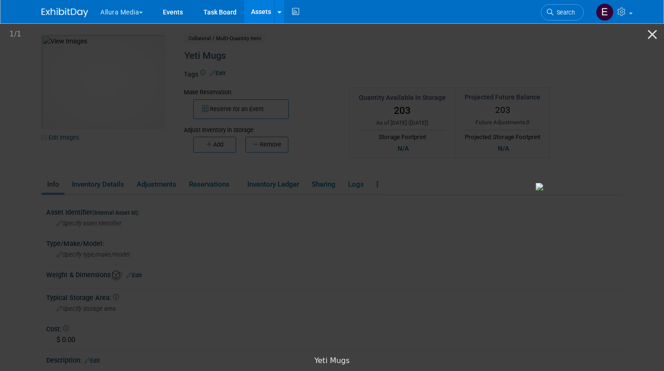
click at [560, 121] on picture at bounding box center [617, 187] width 664 height 330
click at [653, 35] on button "Close gallery" at bounding box center [652, 34] width 23 height 22
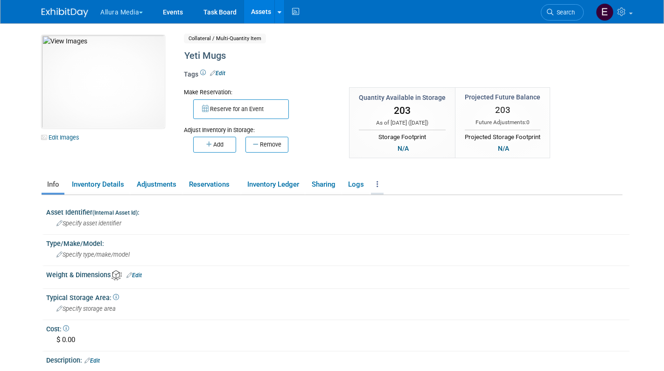
click at [379, 181] on icon at bounding box center [378, 184] width 2 height 7
click at [291, 247] on div "Specify type/make/model" at bounding box center [338, 254] width 570 height 14
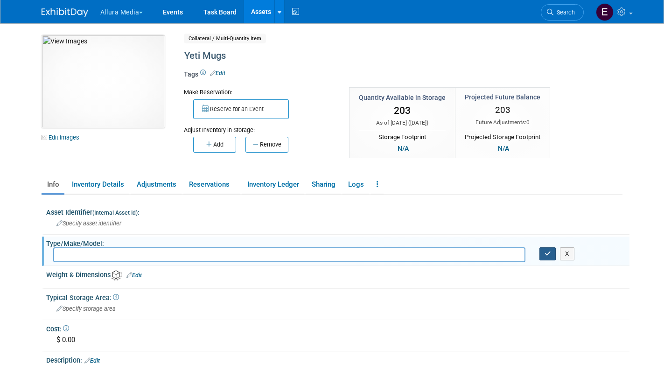
click at [548, 252] on icon "button" at bounding box center [548, 254] width 7 height 6
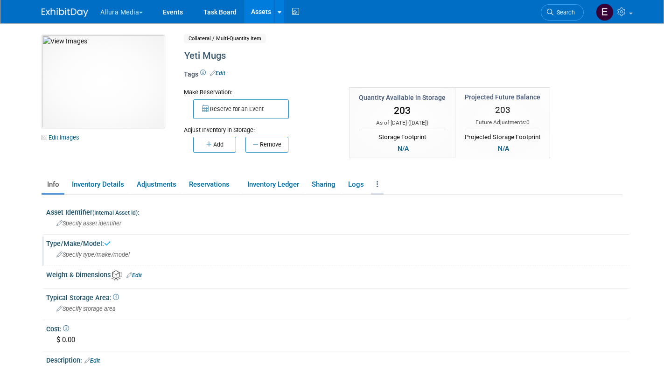
click at [374, 183] on link at bounding box center [377, 184] width 13 height 16
click at [396, 220] on link "Archive Asset" at bounding box center [411, 219] width 81 height 16
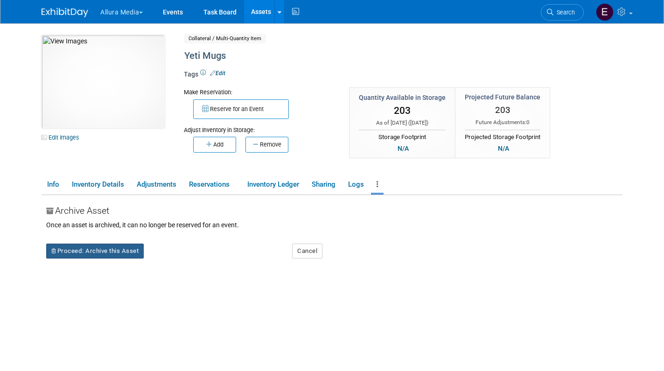
click at [112, 252] on button "Proceed: Archive this Asset" at bounding box center [95, 251] width 98 height 15
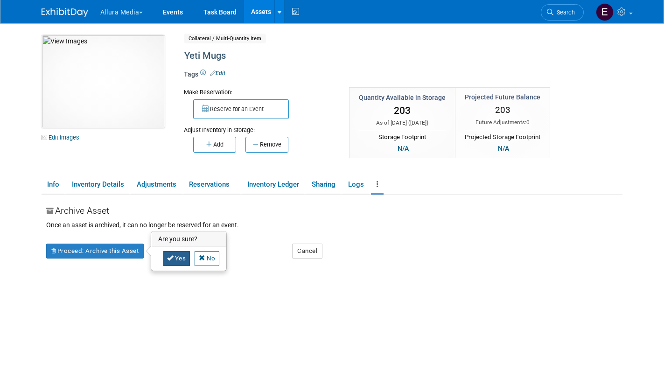
click at [171, 255] on icon at bounding box center [170, 258] width 7 height 6
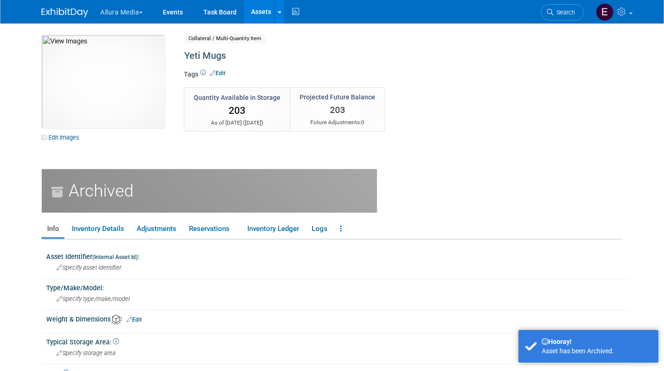
click at [265, 11] on link "Assets" at bounding box center [261, 11] width 34 height 23
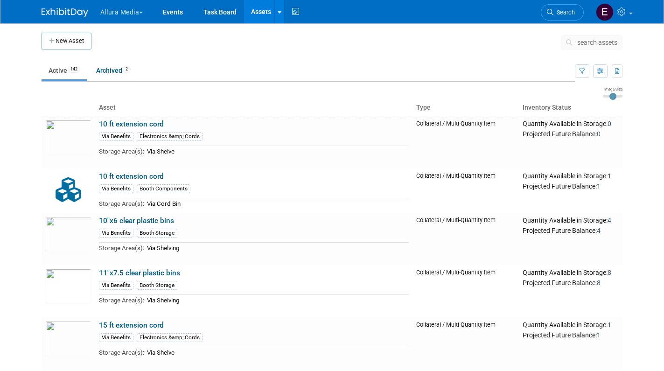
click at [135, 14] on button "Allura Media" at bounding box center [126, 10] width 55 height 21
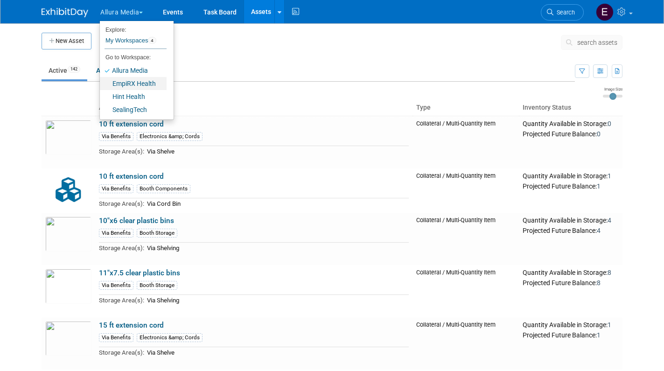
click at [139, 85] on link "EmpiRX Health" at bounding box center [133, 83] width 67 height 13
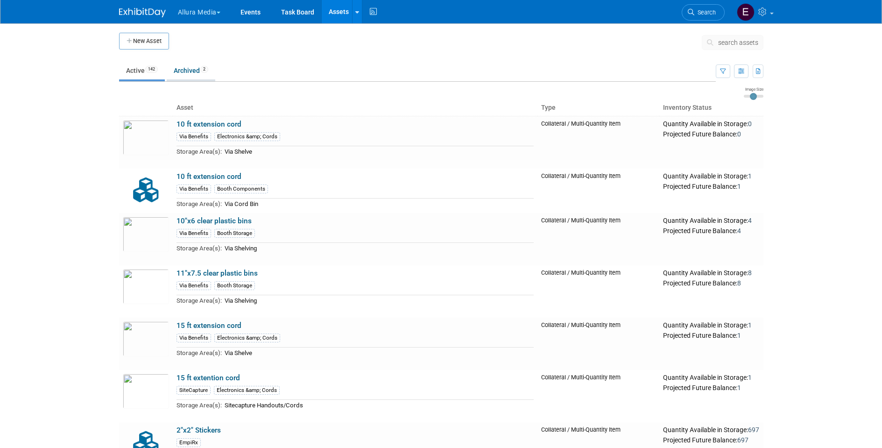
click at [194, 73] on link "Archived 2" at bounding box center [191, 71] width 49 height 18
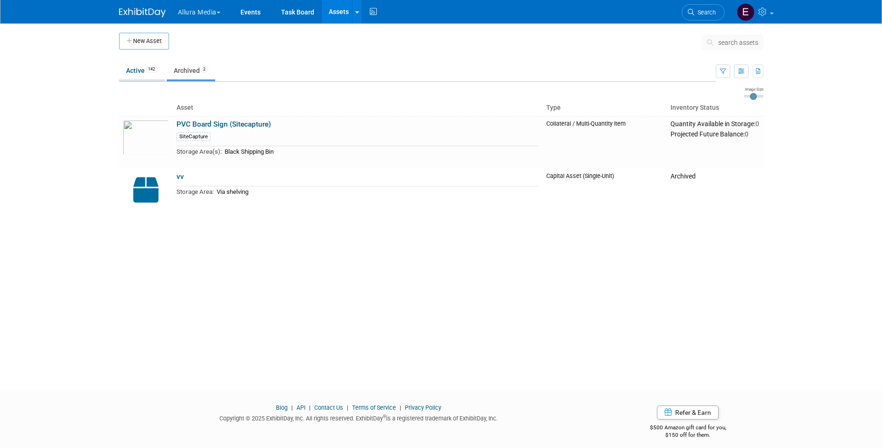
click at [149, 70] on span "142" at bounding box center [151, 69] width 13 height 7
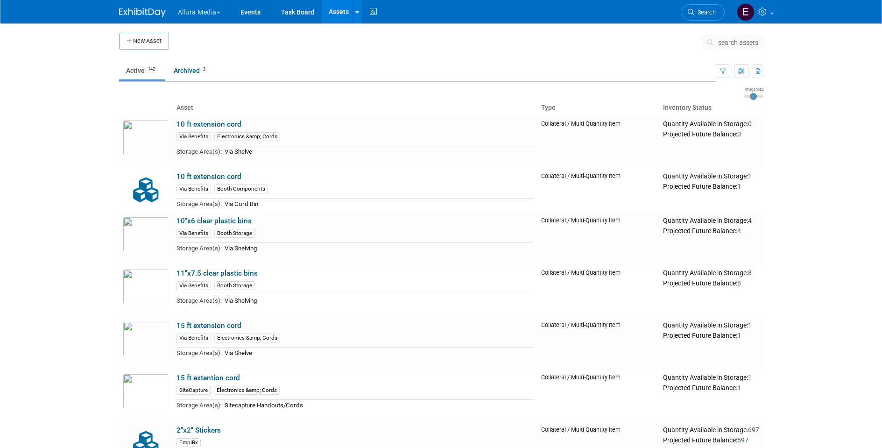
click at [735, 42] on span "search assets" at bounding box center [738, 42] width 40 height 7
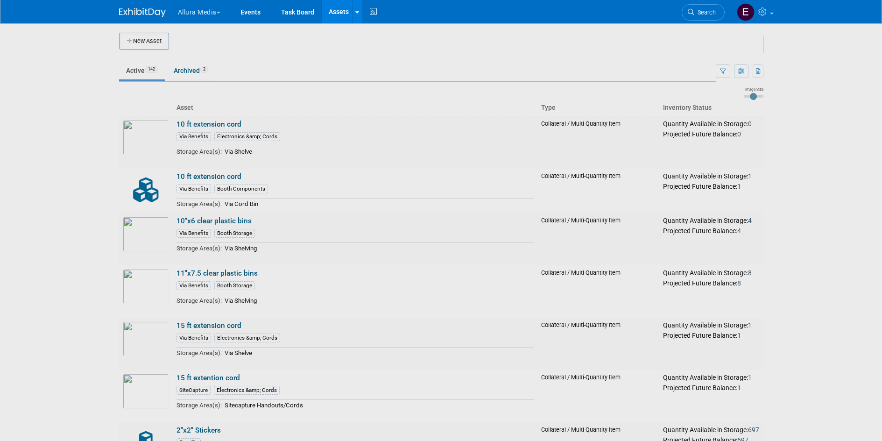
click at [735, 42] on body "Allura Media Explore: My Workspaces 4 Go to Workspace: Allura Media EmpiRX Heal…" at bounding box center [441, 220] width 882 height 441
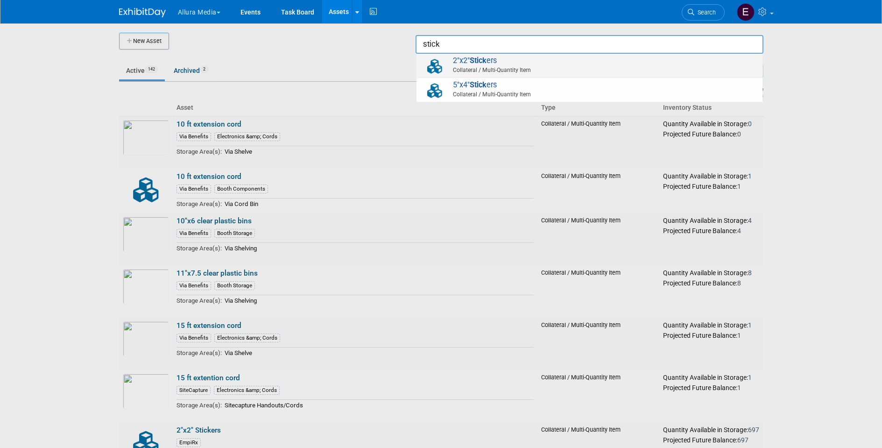
click at [670, 59] on span "2"x2" Stick ers Collateral / Multi-Quantity Item" at bounding box center [589, 65] width 337 height 19
type input "2"x2" Stickers"
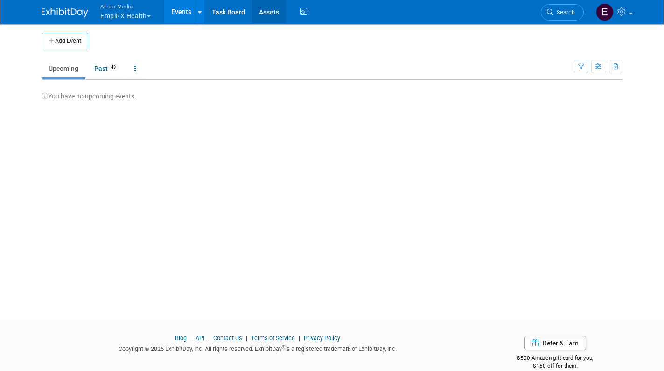
click at [270, 14] on link "Assets" at bounding box center [269, 11] width 34 height 23
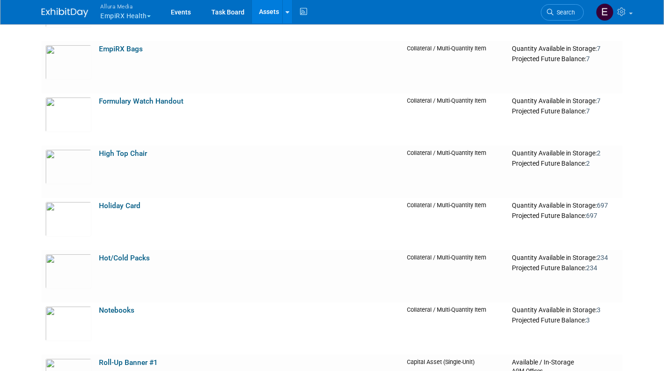
scroll to position [104, 0]
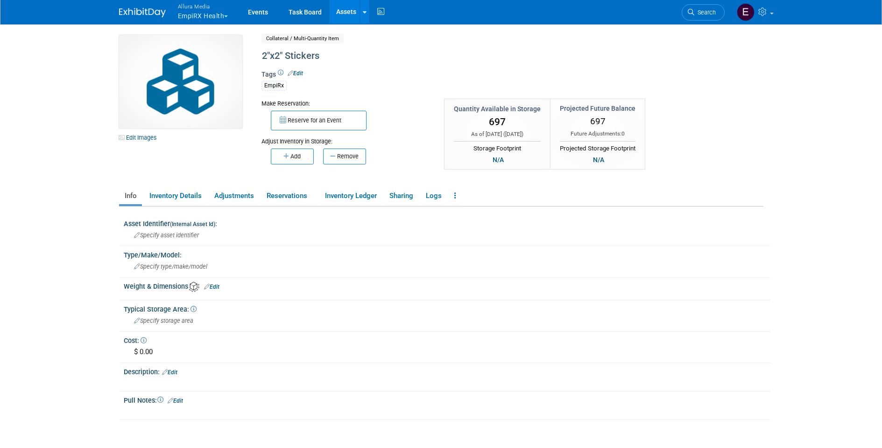
click at [147, 85] on img at bounding box center [180, 81] width 123 height 93
click at [169, 86] on img at bounding box center [180, 81] width 123 height 93
click at [158, 138] on link "Edit Images" at bounding box center [140, 138] width 42 height 12
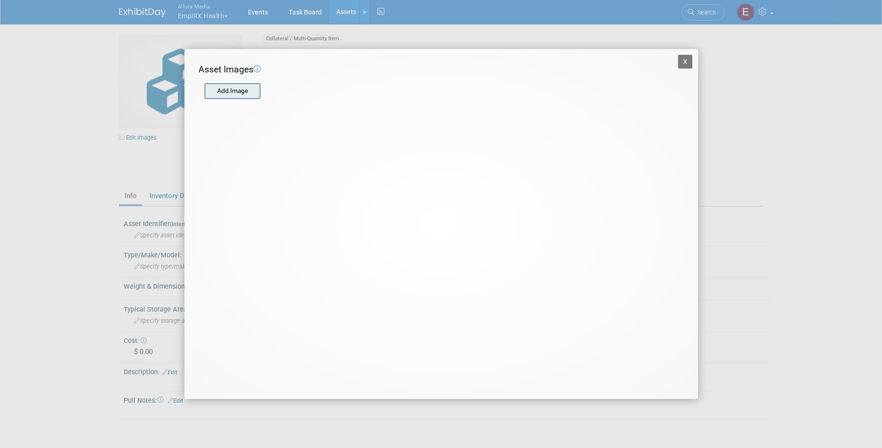
click at [239, 87] on input "file" at bounding box center [203, 91] width 111 height 14
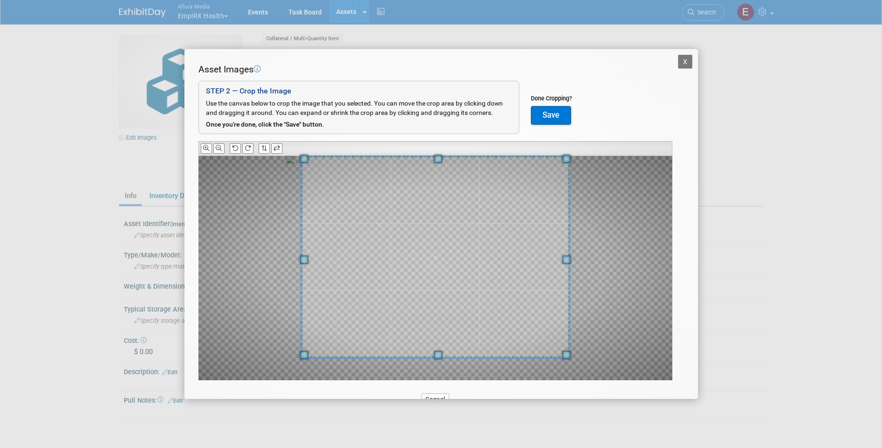
click at [437, 152] on div "Asset Images Add Image STEP 2 — Crop the Image Use the canvas below to crop the…" at bounding box center [441, 236] width 486 height 346
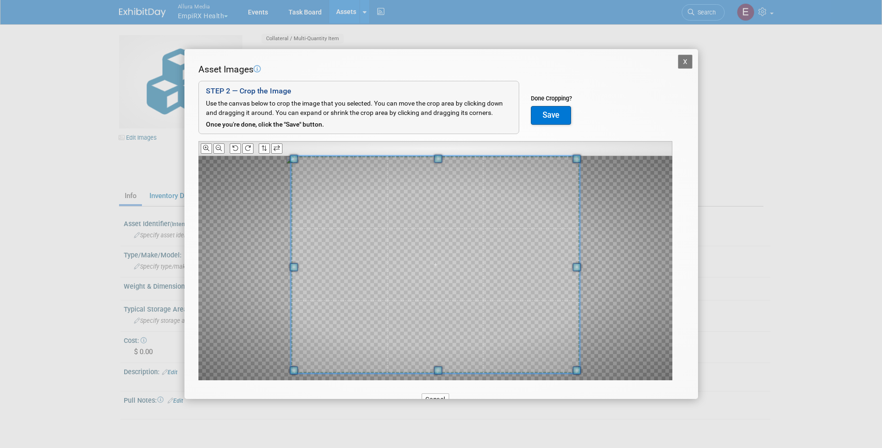
click at [439, 368] on span at bounding box center [438, 370] width 8 height 8
click at [552, 108] on button "Save" at bounding box center [551, 115] width 40 height 19
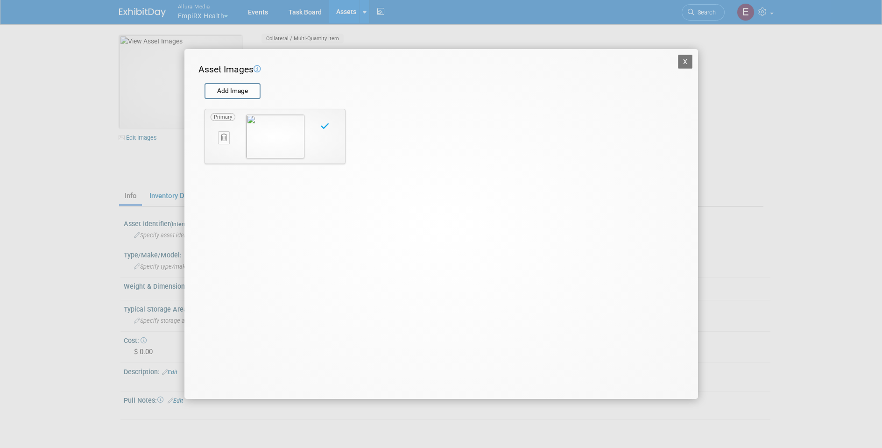
click at [688, 64] on button "X" at bounding box center [685, 62] width 15 height 14
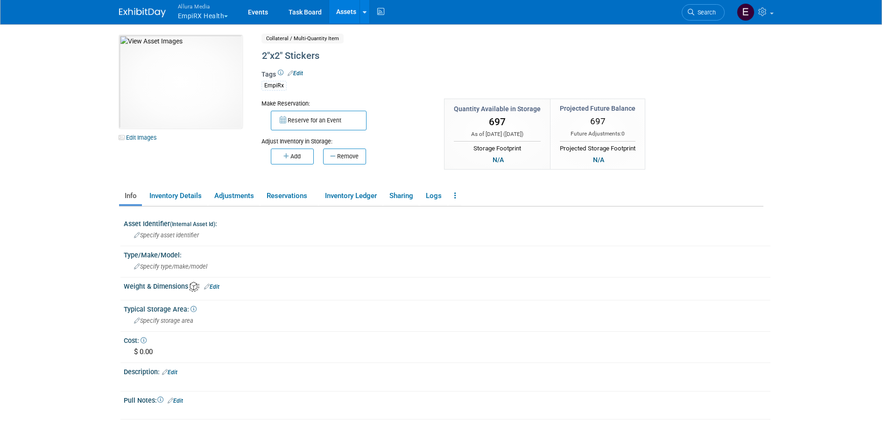
click at [345, 15] on link "Assets" at bounding box center [346, 11] width 34 height 23
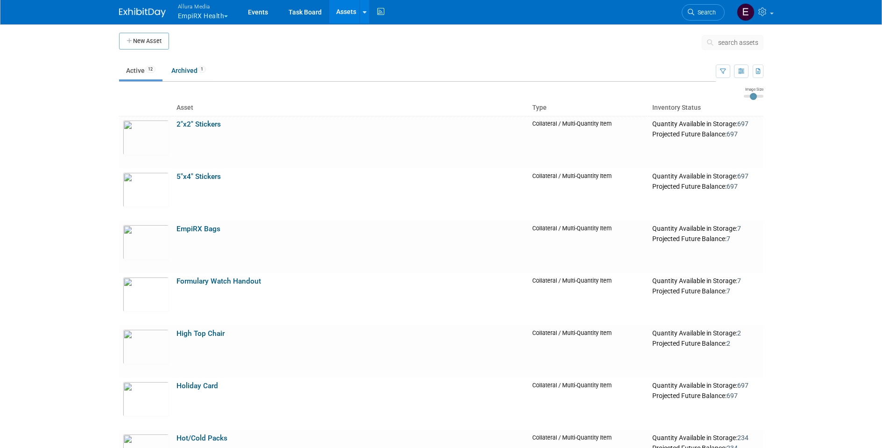
click at [740, 44] on span "search assets" at bounding box center [738, 42] width 40 height 7
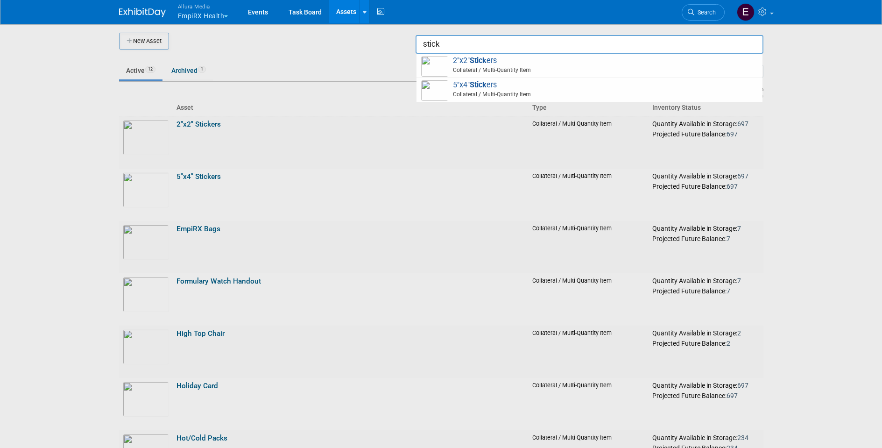
type input "stick"
click at [441, 103] on div at bounding box center [441, 224] width 0 height 448
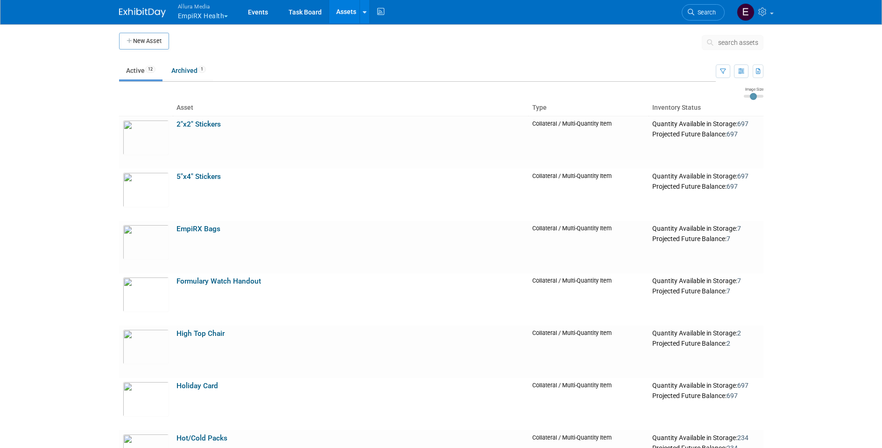
click at [227, 16] on span "button" at bounding box center [226, 16] width 4 height 2
click at [216, 73] on link "Allura Media" at bounding box center [210, 73] width 67 height 13
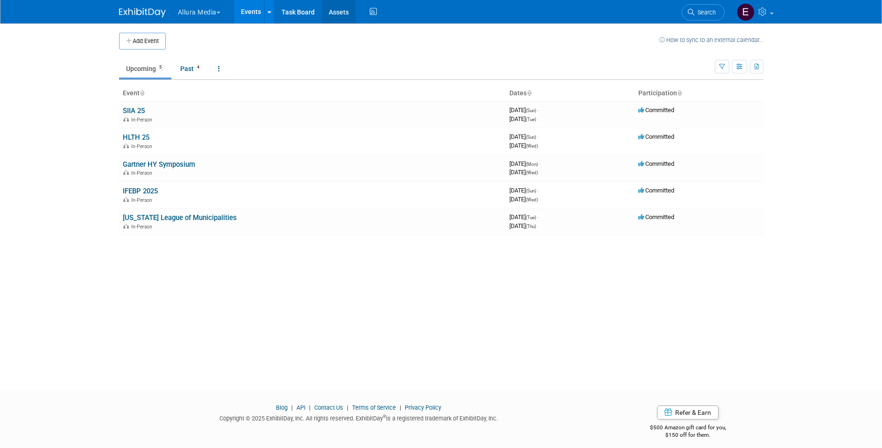
click at [339, 11] on link "Assets" at bounding box center [339, 11] width 34 height 23
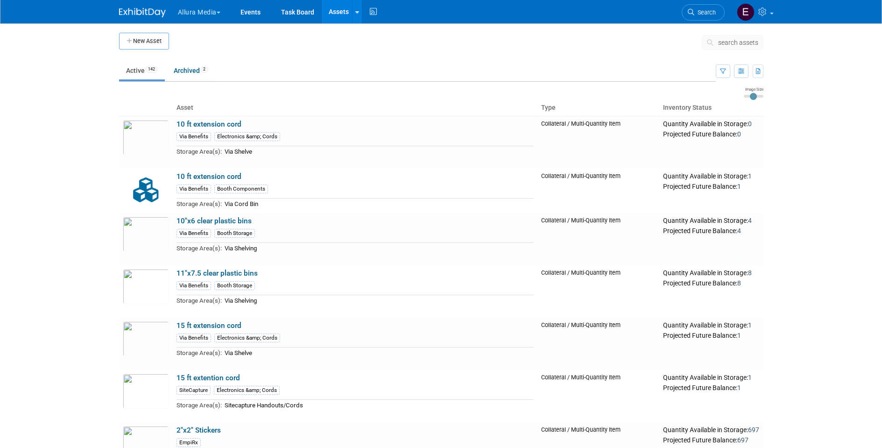
click at [735, 41] on span "search assets" at bounding box center [738, 42] width 40 height 7
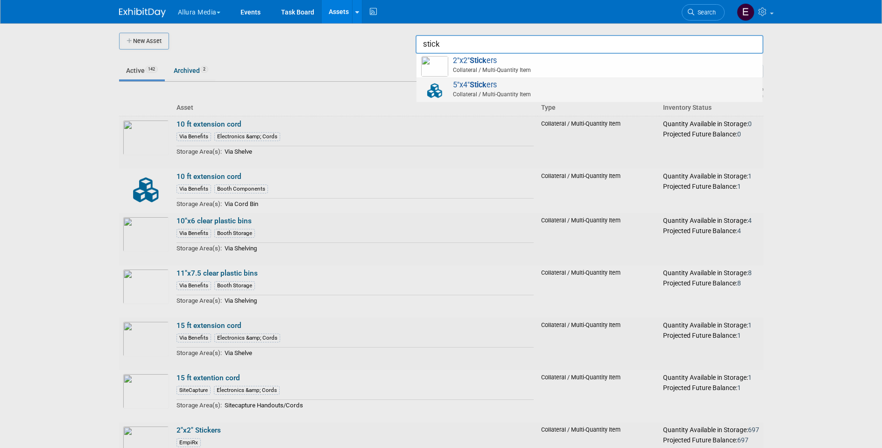
click at [482, 85] on strong "Stick" at bounding box center [478, 84] width 17 height 9
type input "5"x4" Stickers"
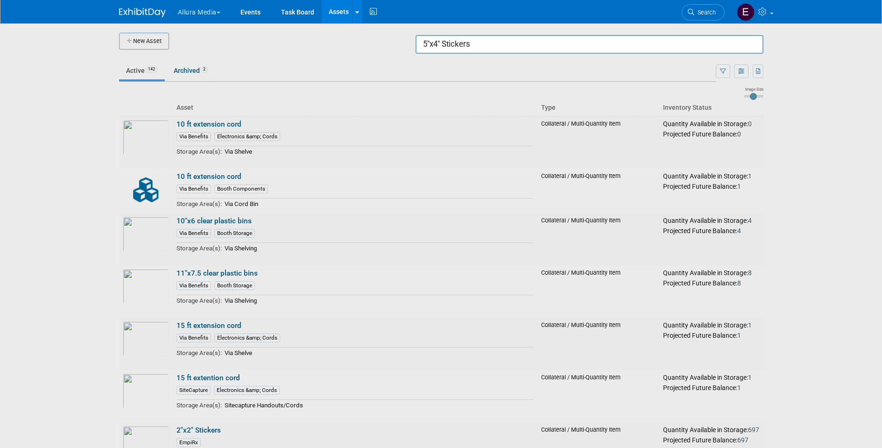
click at [503, 49] on input "5"x4" Stickers" at bounding box center [590, 44] width 348 height 19
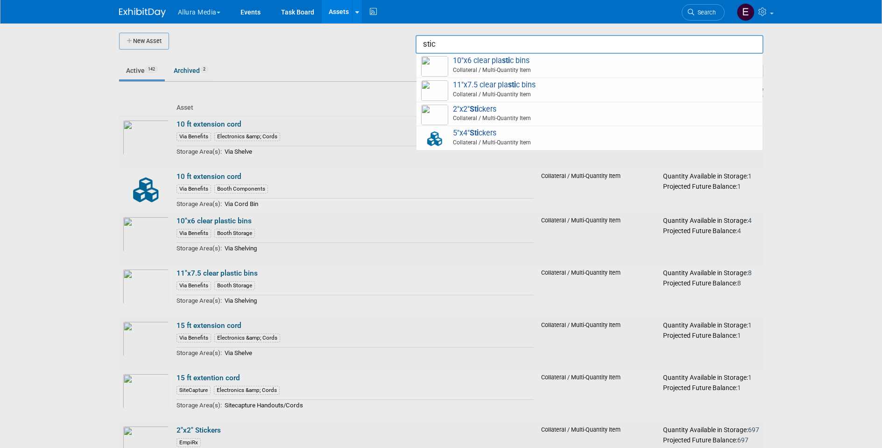
type input "stick"
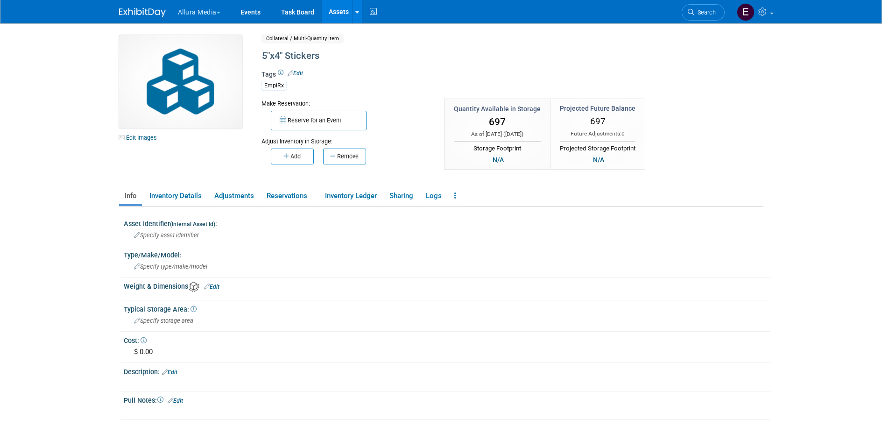
click at [196, 77] on img at bounding box center [180, 81] width 123 height 93
click at [151, 136] on link "Edit Images" at bounding box center [140, 138] width 42 height 12
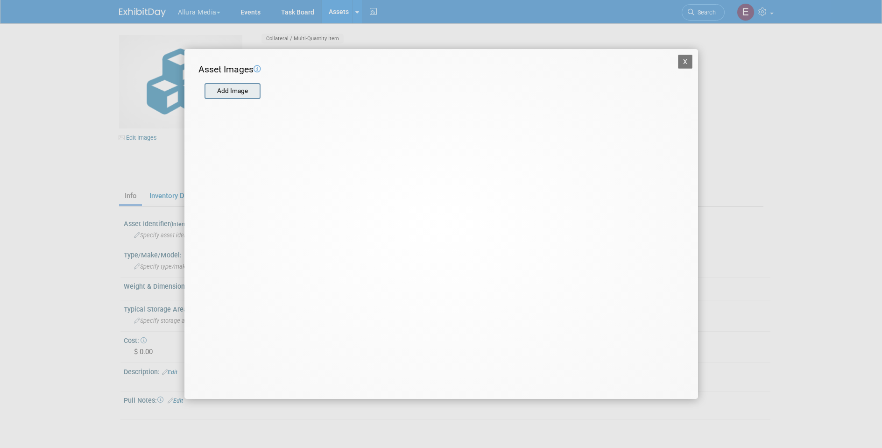
click at [251, 92] on input "file" at bounding box center [203, 91] width 111 height 14
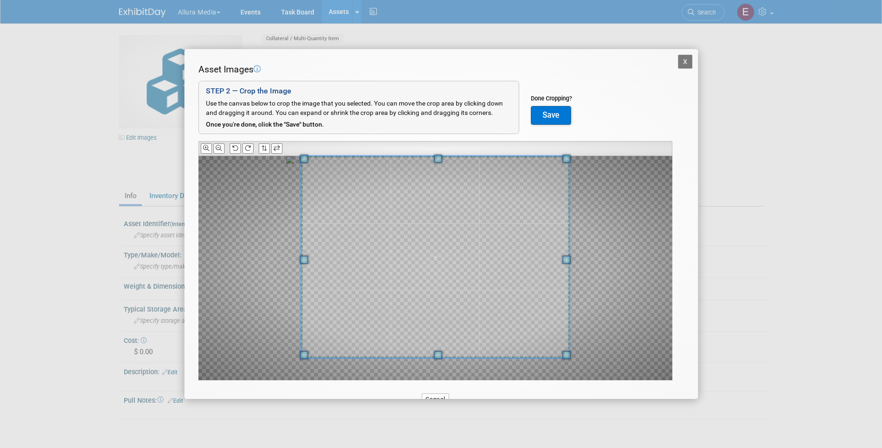
click at [438, 155] on span at bounding box center [438, 159] width 8 height 8
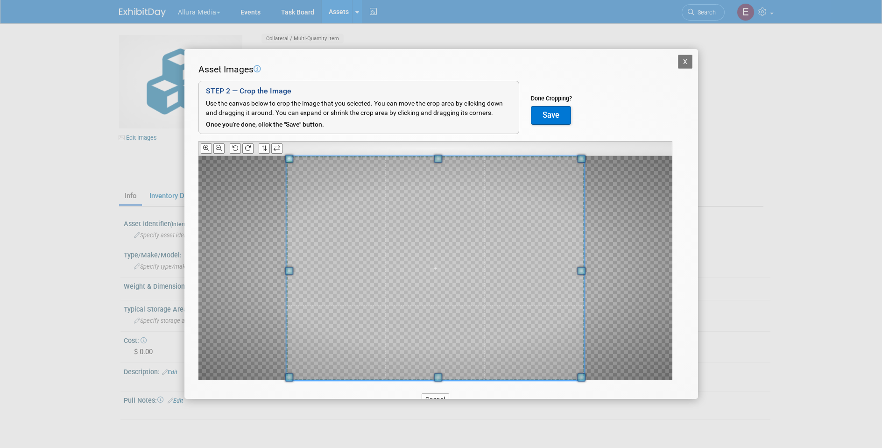
click at [440, 378] on span at bounding box center [438, 377] width 8 height 8
click at [553, 115] on button "Save" at bounding box center [551, 115] width 40 height 19
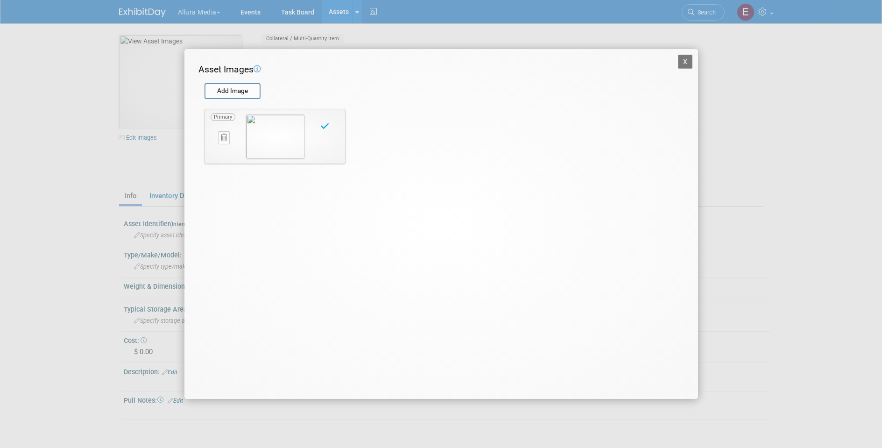
click at [687, 61] on button "X" at bounding box center [685, 62] width 15 height 14
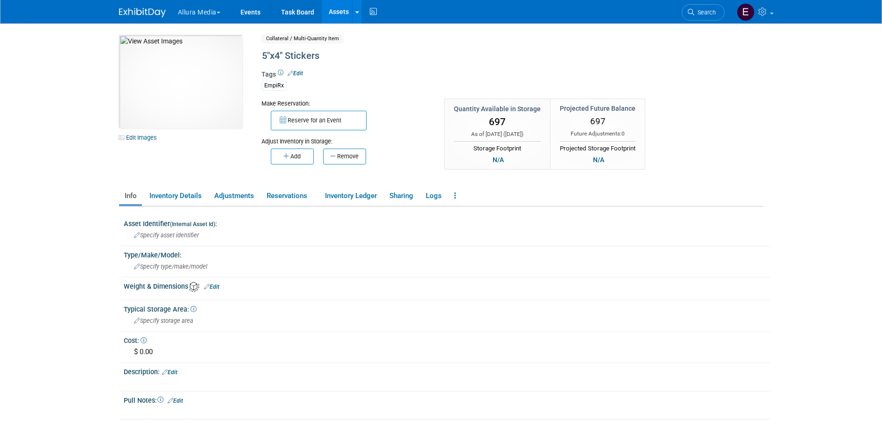
click at [55, 183] on body "Allura Media Explore: My Workspaces 4 Go to Workspace:" at bounding box center [441, 224] width 882 height 448
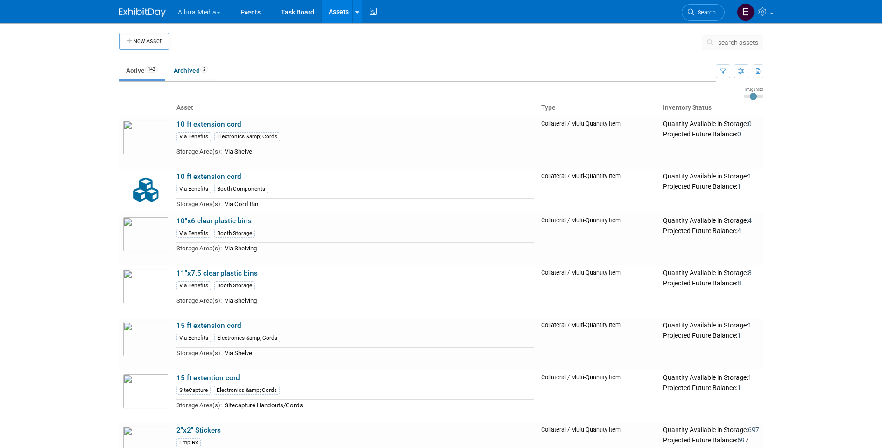
click at [735, 40] on span "search assets" at bounding box center [738, 42] width 40 height 7
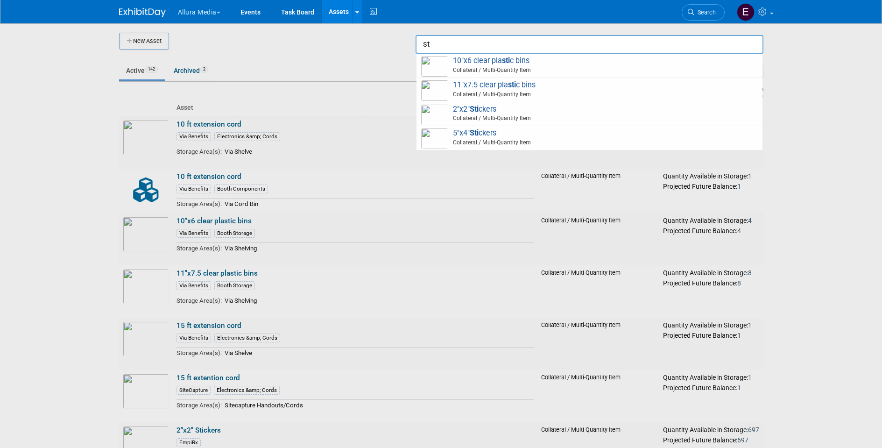
type input "s"
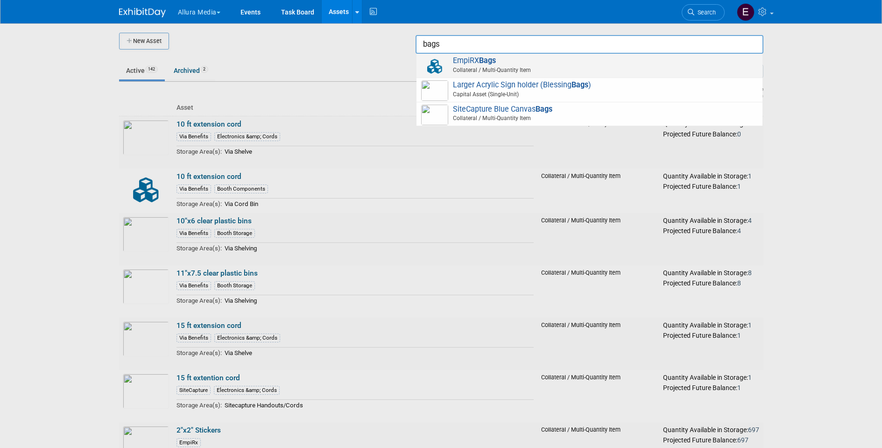
click at [485, 67] on span "Collateral / Multi-Quantity Item" at bounding box center [591, 70] width 334 height 8
type input "EmpiRX Bags"
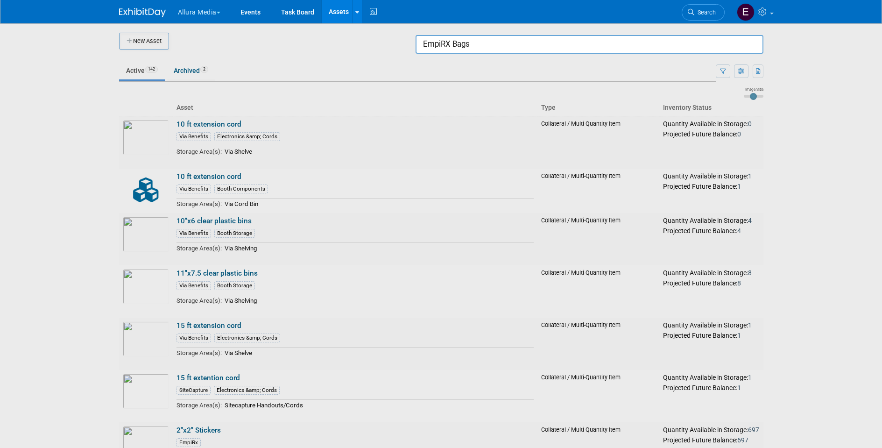
click at [705, 39] on input "EmpiRX Bags" at bounding box center [590, 44] width 348 height 19
click at [666, 62] on span "Formulary Watch Handout Collateral / Multi-Quantity Item" at bounding box center [589, 65] width 337 height 19
type input "Formulary Watch Handout"
click at [535, 44] on input "Formulary Watch Handout" at bounding box center [590, 44] width 348 height 19
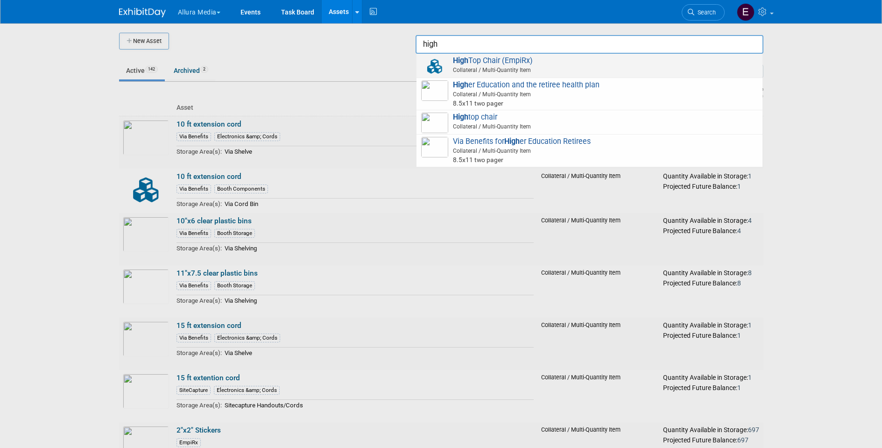
click at [528, 58] on span "High Top Chair (EmpiRx) Collateral / Multi-Quantity Item" at bounding box center [589, 65] width 337 height 19
type input "High Top Chair (EmpiRx)"
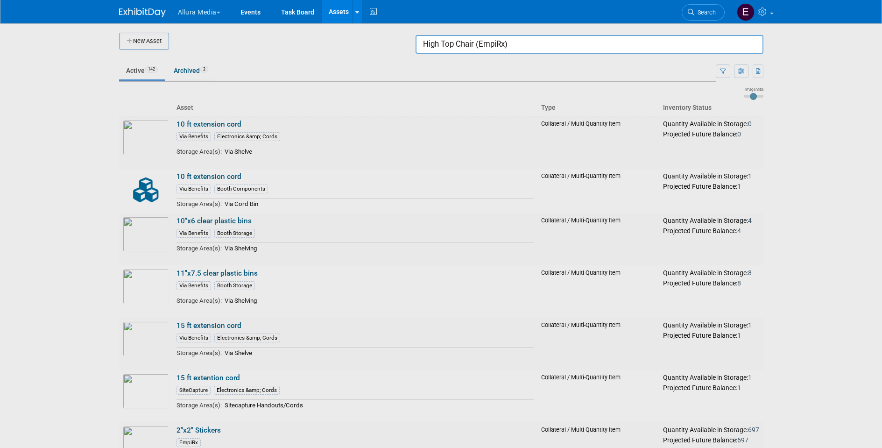
click at [441, 202] on div at bounding box center [441, 224] width 0 height 448
click at [543, 46] on input "High Top Chair (EmpiRx)" at bounding box center [590, 44] width 348 height 19
click at [543, 61] on span "Holi day Card 2023 Collateral / Multi-Quantity Item" at bounding box center [589, 65] width 337 height 19
type input "Holiday Card 2023"
click at [564, 48] on input "Holiday Card 2023" at bounding box center [590, 44] width 348 height 19
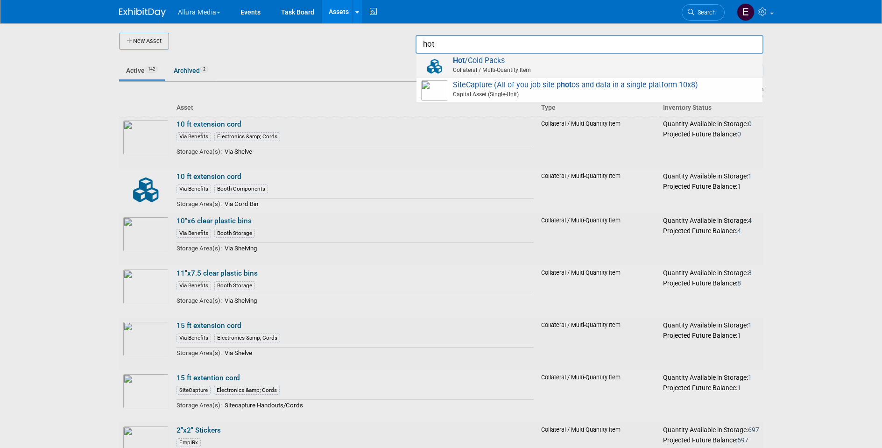
click at [539, 63] on span "Hot /Cold Packs Collateral / Multi-Quantity Item" at bounding box center [589, 65] width 337 height 19
type input "Hot/Cold Packs"
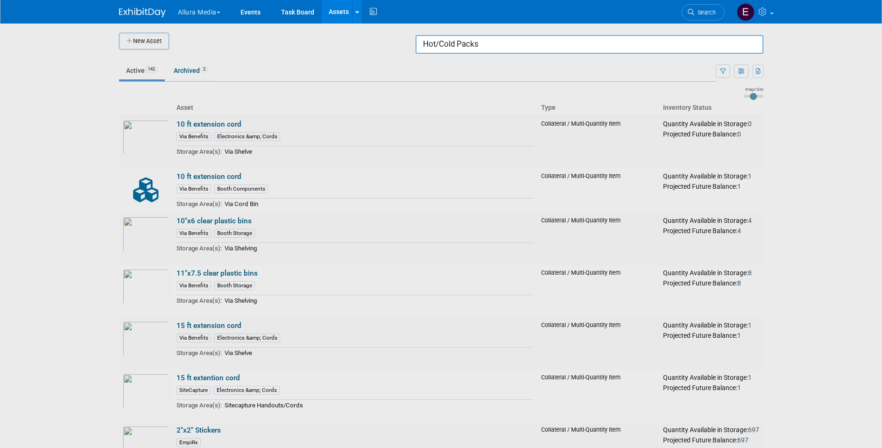
click at [627, 46] on input "Hot/Cold Packs" at bounding box center [590, 44] width 348 height 19
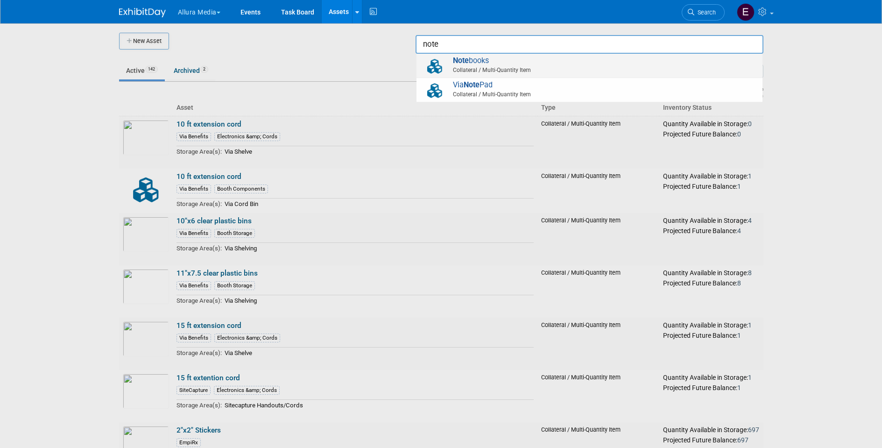
click at [593, 63] on span "Note books Collateral / Multi-Quantity Item" at bounding box center [589, 65] width 337 height 19
type input "Notebooks"
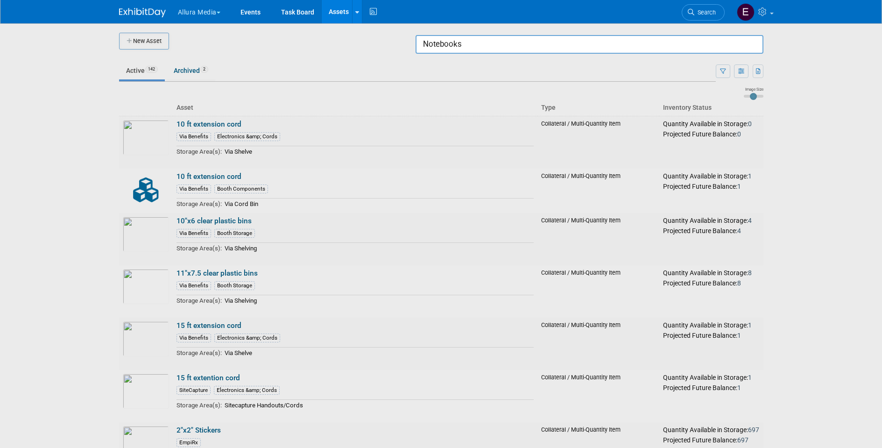
click at [472, 39] on input "Notebooks" at bounding box center [590, 44] width 348 height 19
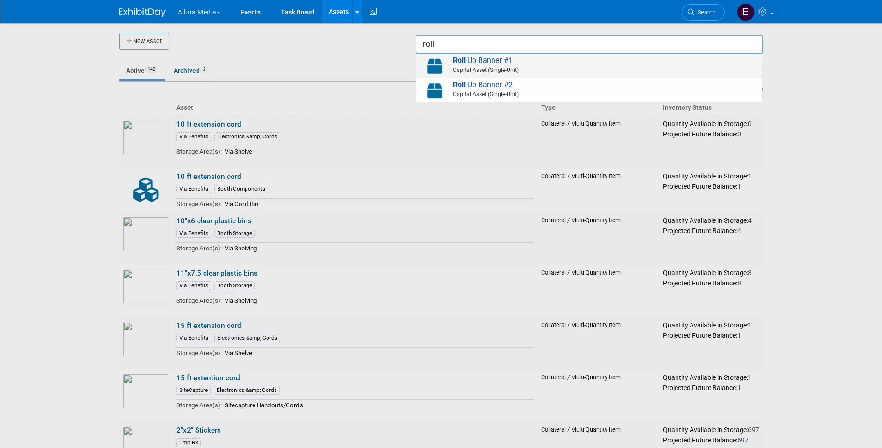
click at [482, 63] on span "Roll -Up Banner #1 Capital Asset (Single-Unit)" at bounding box center [589, 65] width 337 height 19
type input "Roll-Up Banner #1"
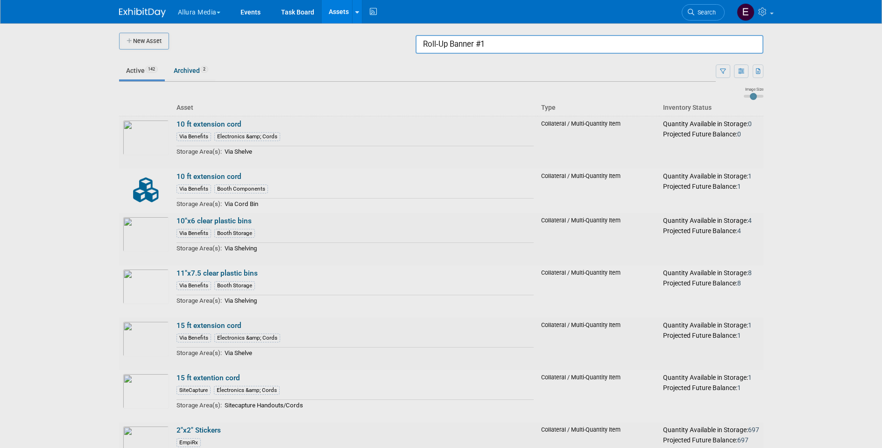
click at [539, 41] on input "Roll-Up Banner #1" at bounding box center [590, 44] width 348 height 19
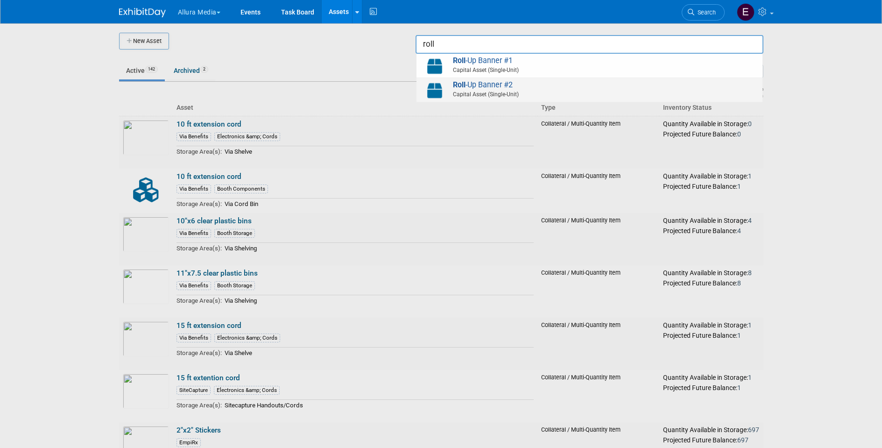
click at [516, 84] on span "Roll -Up Banner #2 Capital Asset (Single-Unit)" at bounding box center [589, 89] width 337 height 19
type input "Roll-Up Banner #2"
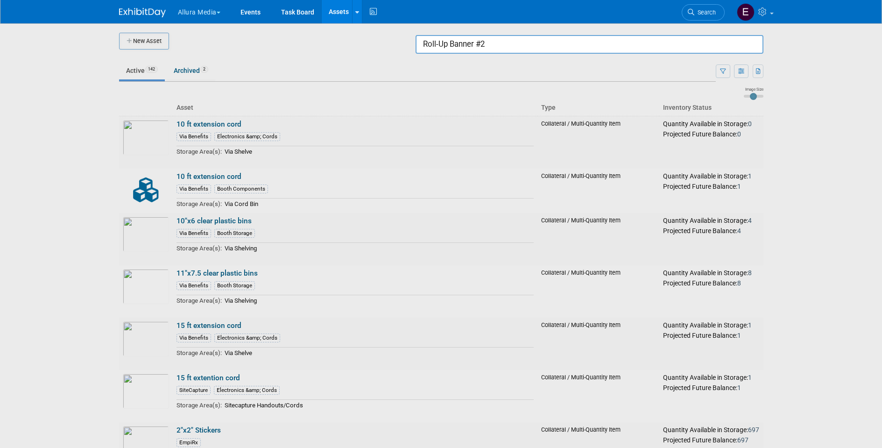
click at [615, 43] on input "Roll-Up Banner #2" at bounding box center [590, 44] width 348 height 19
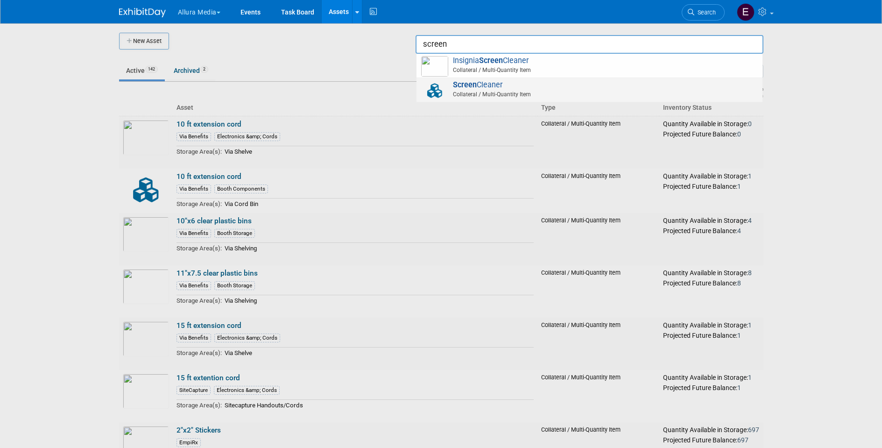
click at [630, 81] on span "Screen Cleaner Collateral / Multi-Quantity Item" at bounding box center [589, 89] width 337 height 19
type input "Screen Cleaner"
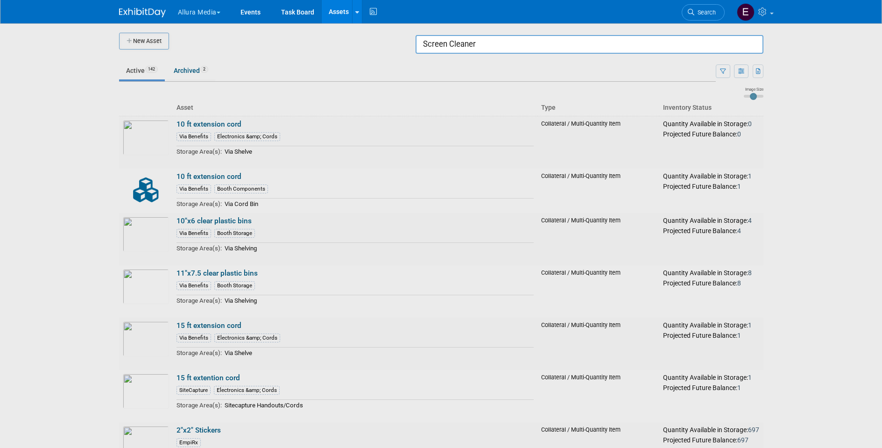
click at [663, 42] on input "Screen Cleaner" at bounding box center [590, 44] width 348 height 19
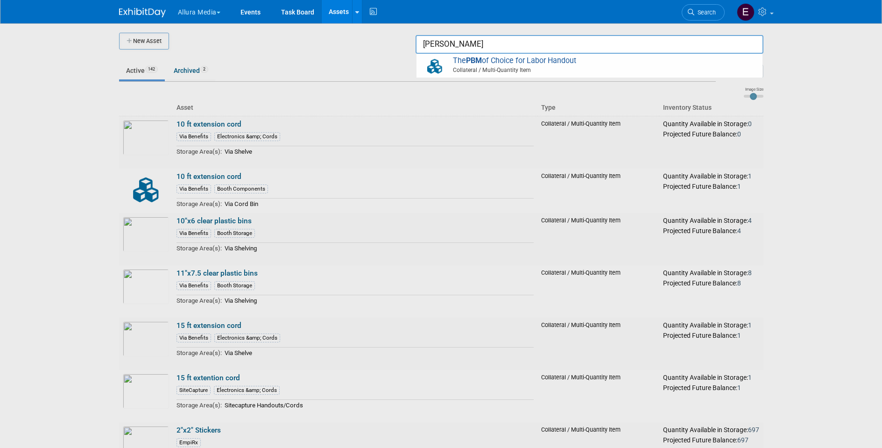
drag, startPoint x: 663, startPoint y: 42, endPoint x: 636, endPoint y: 63, distance: 34.6
click at [441, 63] on div at bounding box center [441, 224] width 0 height 448
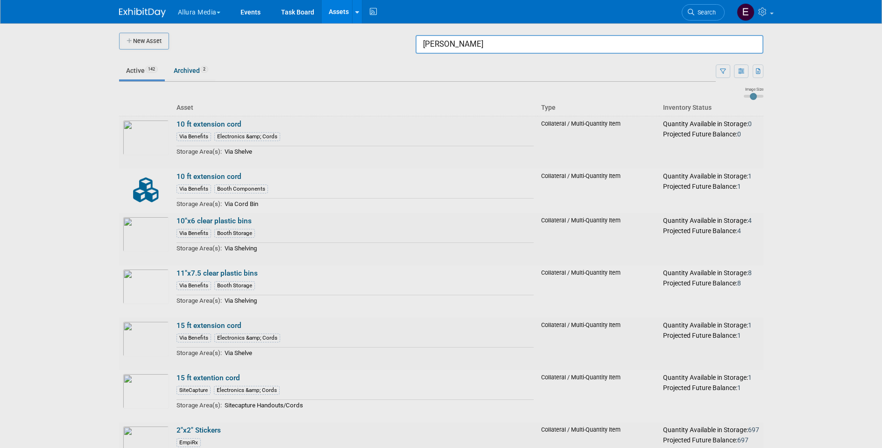
click at [577, 45] on input "Pam" at bounding box center [590, 44] width 348 height 19
click at [490, 62] on span "The PBM of Choice for Labor Handout Collateral / Multi-Quantity Item" at bounding box center [589, 65] width 337 height 19
type input "The PBM of Choice for Labor Handout"
click at [441, 184] on div at bounding box center [441, 224] width 0 height 448
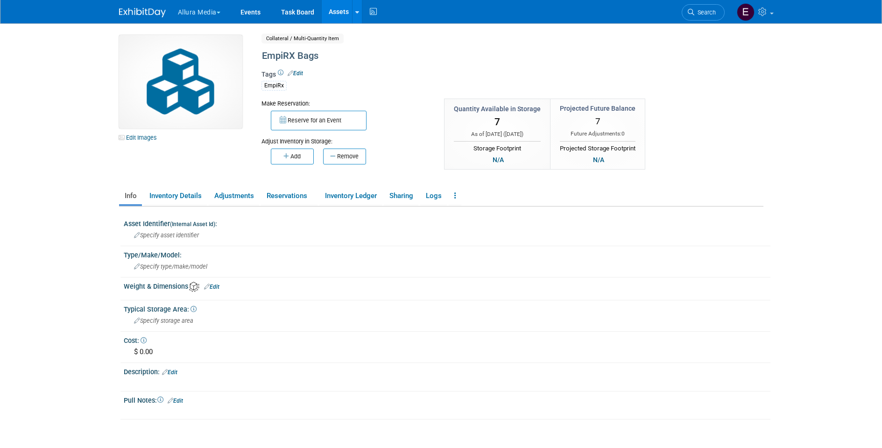
click at [159, 91] on img at bounding box center [180, 81] width 123 height 93
click at [149, 141] on link "Edit Images" at bounding box center [140, 138] width 42 height 12
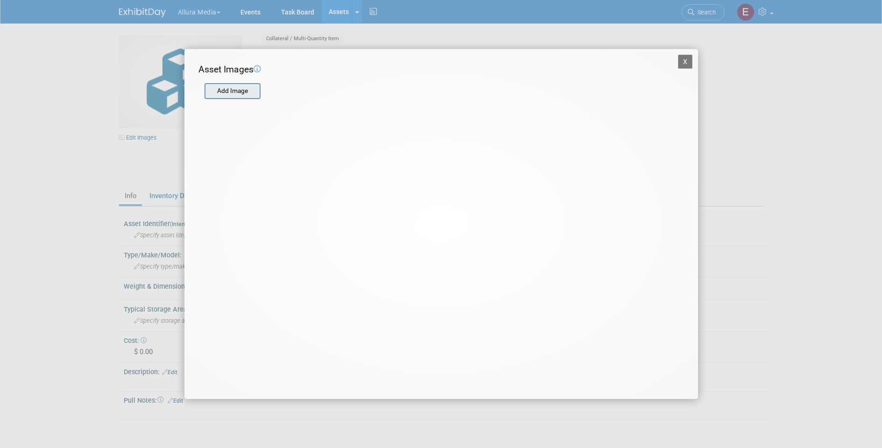
click at [234, 94] on input "file" at bounding box center [203, 91] width 111 height 14
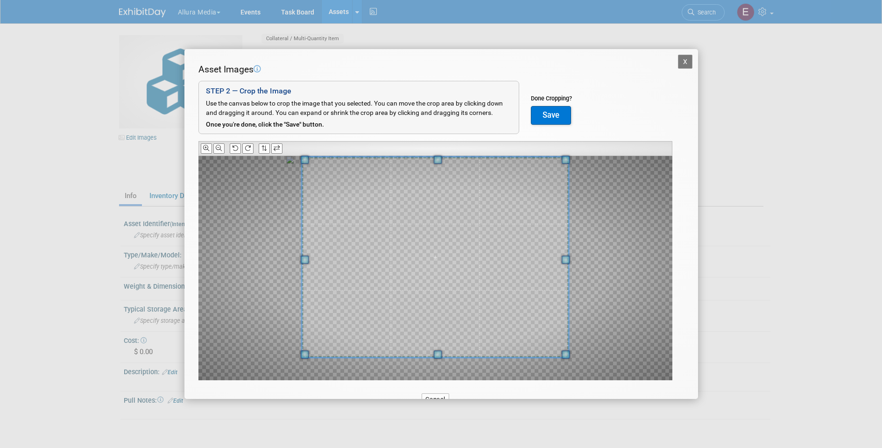
click at [441, 155] on span at bounding box center [438, 159] width 8 height 8
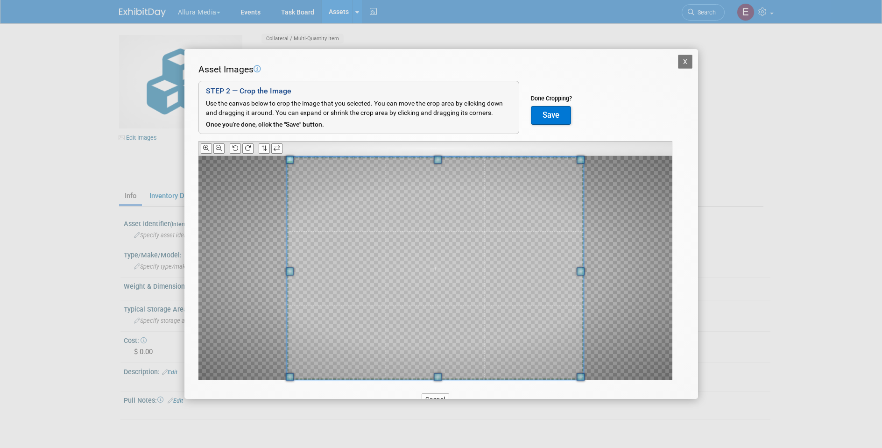
click at [444, 377] on div at bounding box center [435, 268] width 297 height 223
click at [550, 116] on button "Save" at bounding box center [551, 115] width 40 height 19
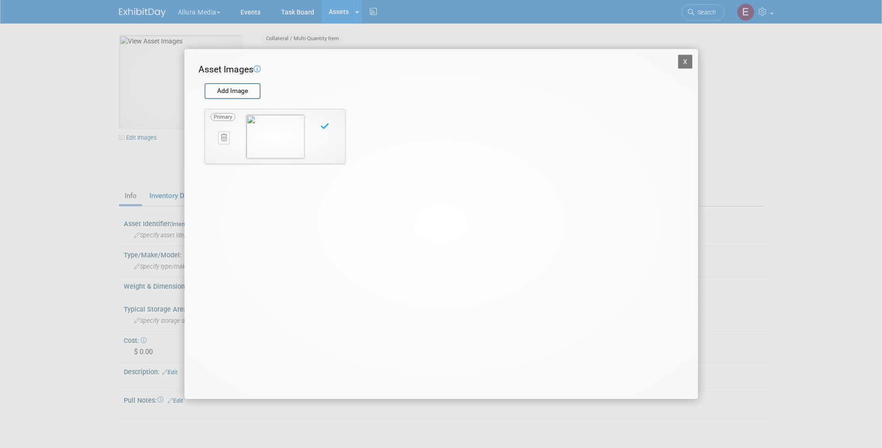
click at [687, 60] on button "X" at bounding box center [685, 62] width 15 height 14
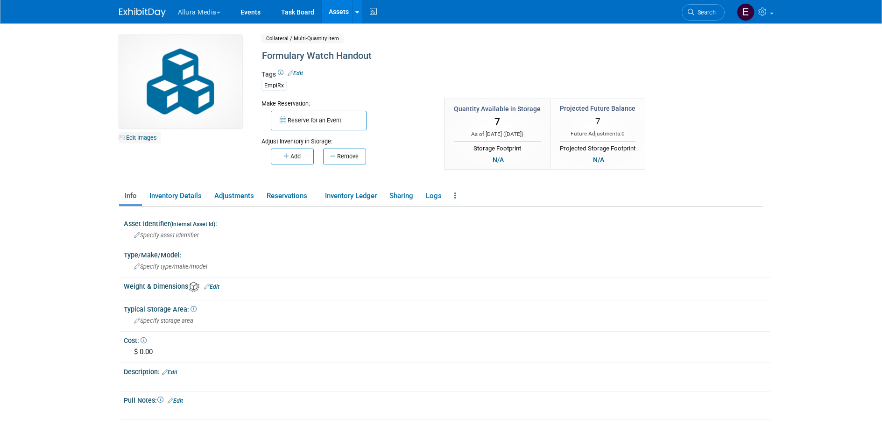
click at [136, 135] on link "Edit Images" at bounding box center [140, 138] width 42 height 12
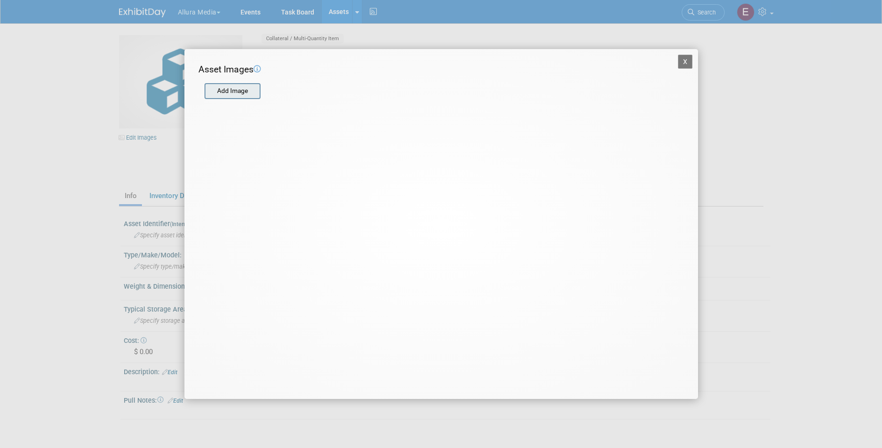
click at [230, 86] on input "file" at bounding box center [203, 91] width 111 height 14
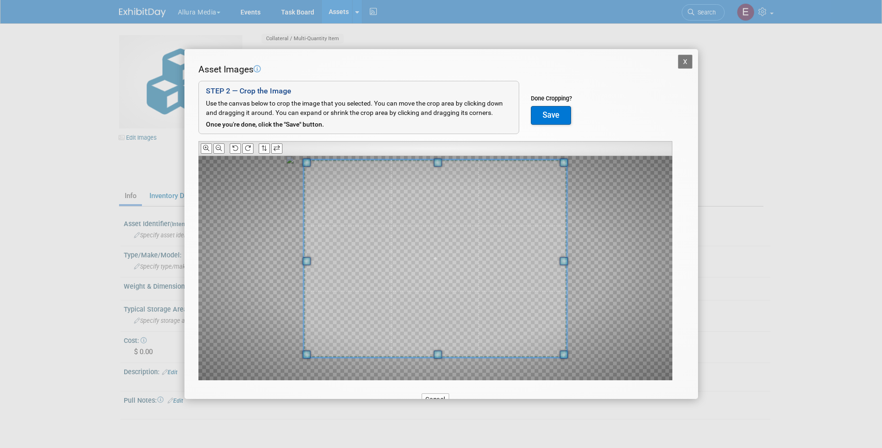
click at [437, 161] on span at bounding box center [438, 162] width 8 height 8
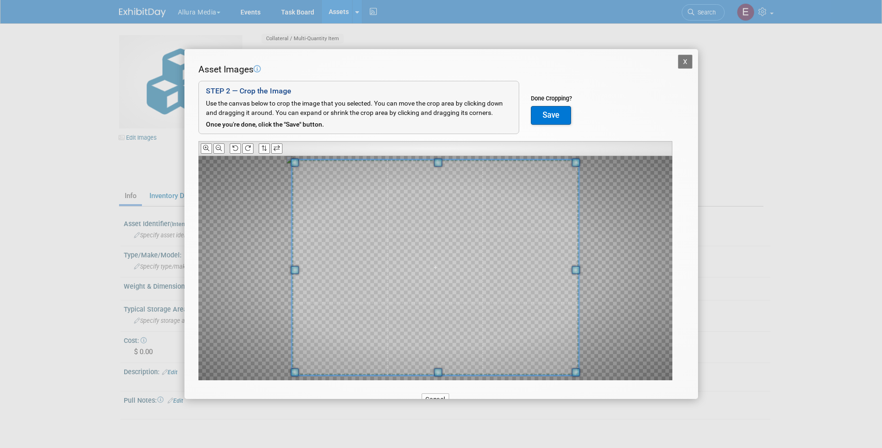
click at [442, 372] on span at bounding box center [438, 372] width 8 height 8
click at [560, 116] on button "Save" at bounding box center [551, 115] width 40 height 19
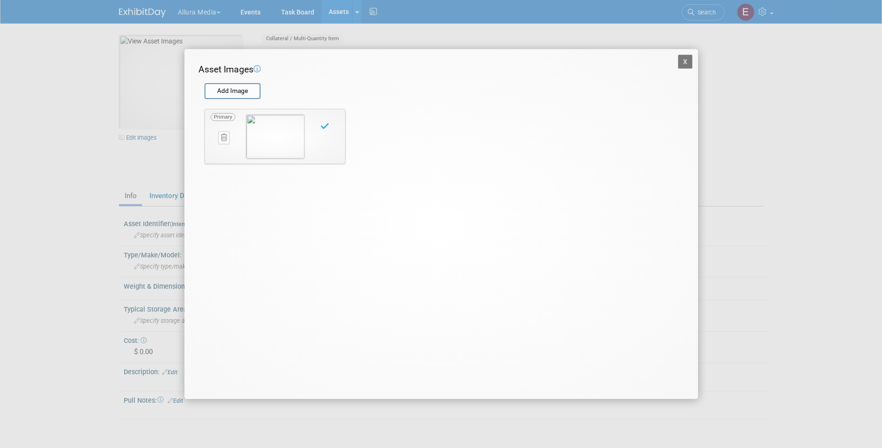
click at [684, 57] on button "X" at bounding box center [685, 62] width 15 height 14
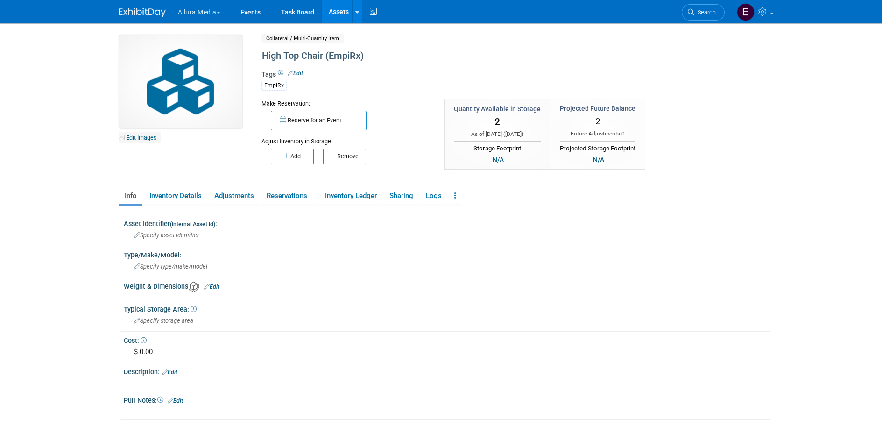
click at [145, 140] on link "Edit Images" at bounding box center [140, 138] width 42 height 12
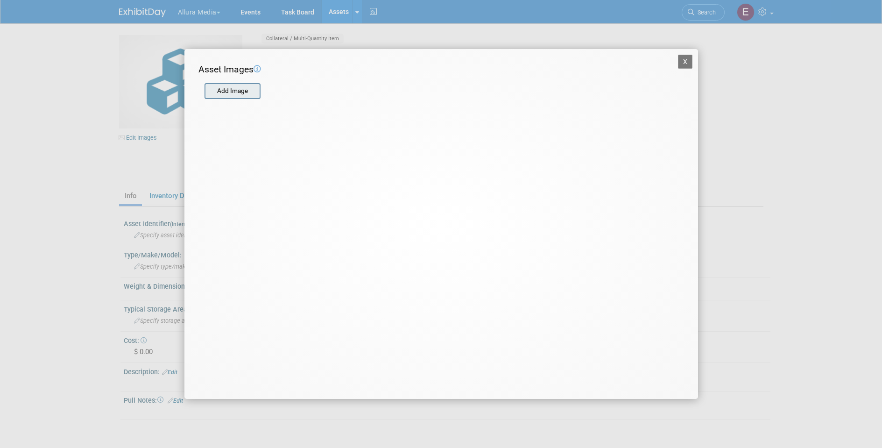
click at [228, 90] on input "file" at bounding box center [203, 91] width 111 height 14
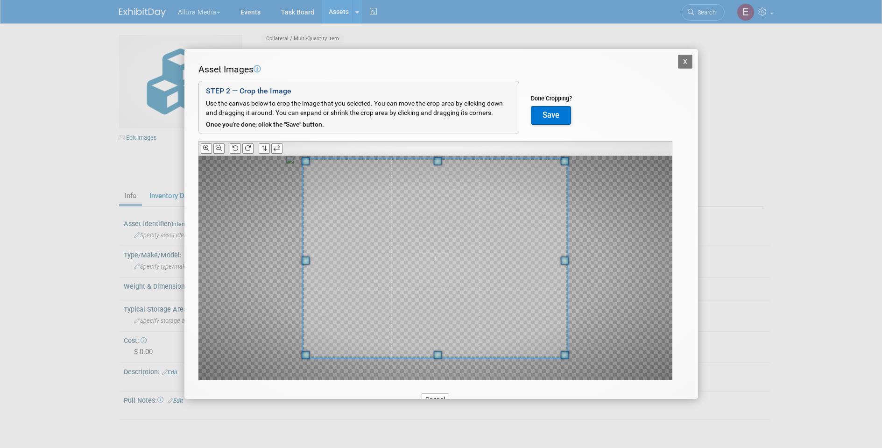
click at [439, 157] on span at bounding box center [438, 161] width 8 height 8
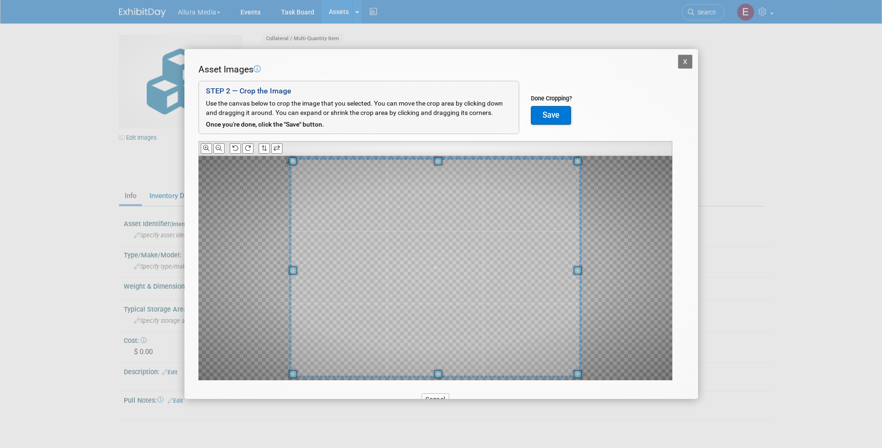
click at [439, 372] on span at bounding box center [438, 374] width 8 height 8
click at [550, 111] on button "Save" at bounding box center [551, 115] width 40 height 19
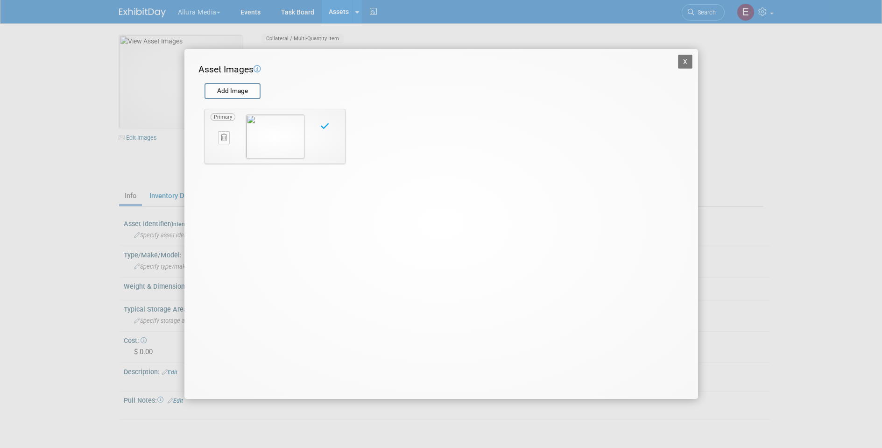
click at [38, 123] on div "X Asset Images Add Image STEP 2 — Crop the Image Use the canvas below to crop t…" at bounding box center [441, 224] width 882 height 448
click at [680, 58] on button "X" at bounding box center [685, 62] width 15 height 14
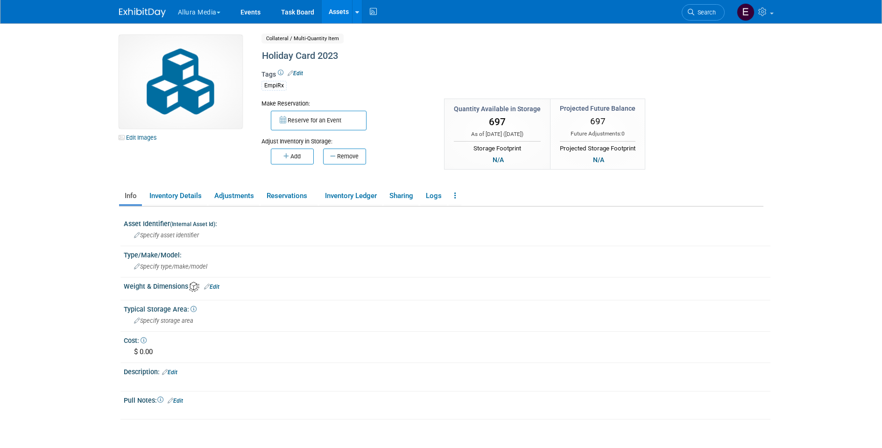
click at [179, 100] on img at bounding box center [180, 81] width 123 height 93
click at [153, 139] on link "Edit Images" at bounding box center [140, 138] width 42 height 12
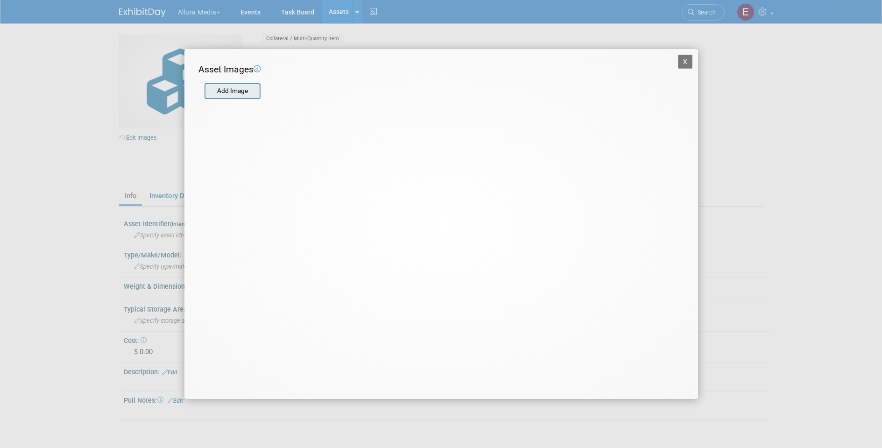
click at [238, 92] on input "file" at bounding box center [203, 91] width 111 height 14
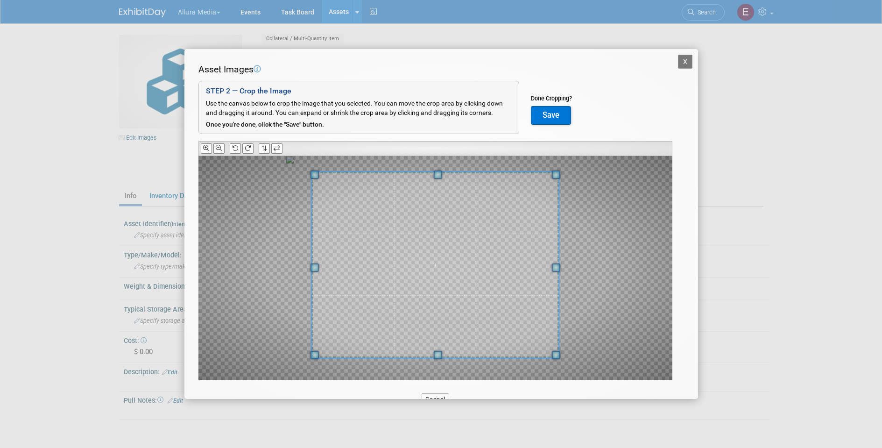
click at [438, 170] on span at bounding box center [438, 174] width 8 height 8
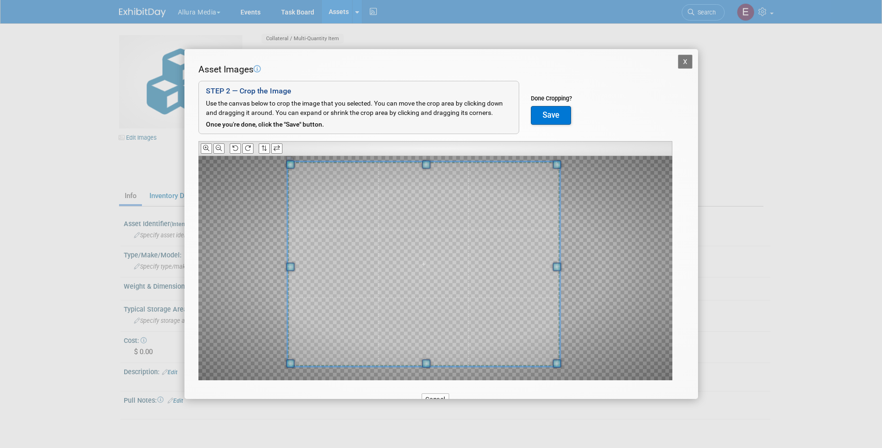
click at [289, 268] on span at bounding box center [290, 266] width 8 height 8
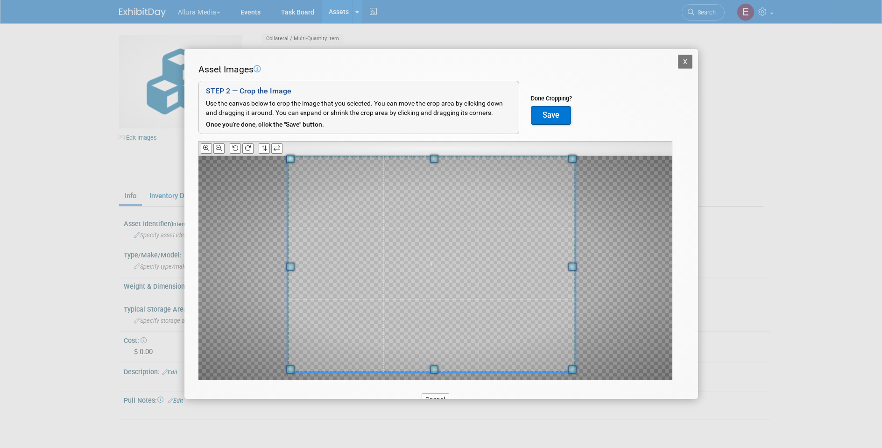
click at [589, 265] on div at bounding box center [435, 268] width 474 height 224
click at [527, 275] on span at bounding box center [432, 269] width 288 height 216
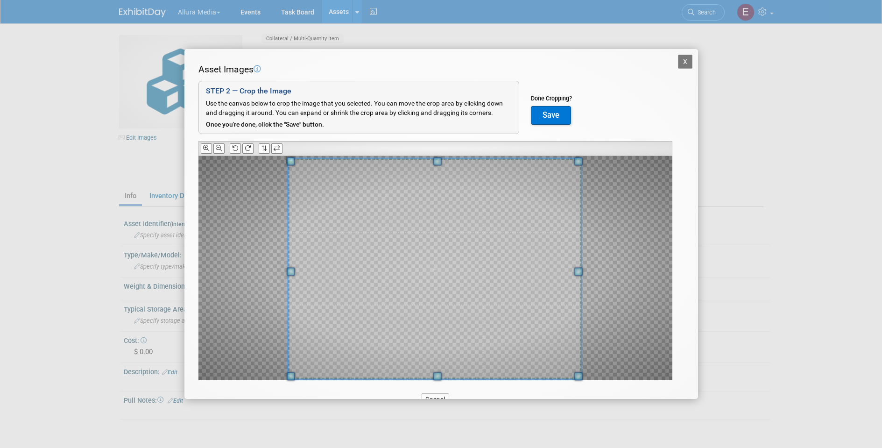
click at [578, 270] on span at bounding box center [578, 271] width 8 height 8
click at [551, 113] on button "Save" at bounding box center [551, 115] width 40 height 19
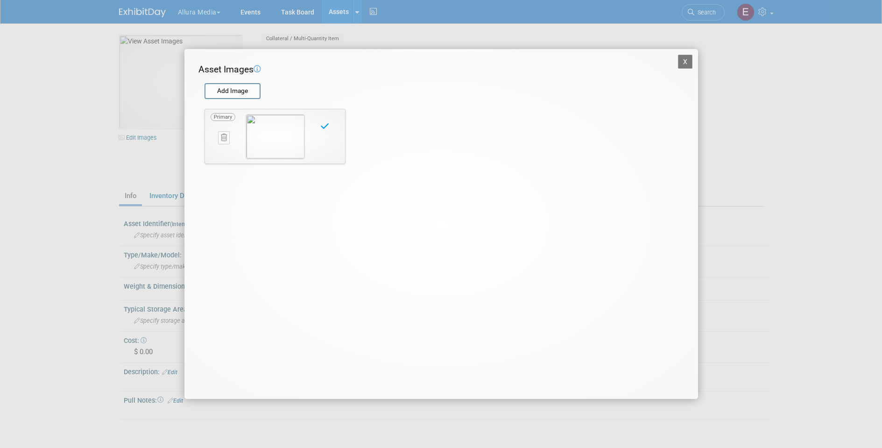
click at [685, 65] on button "X" at bounding box center [685, 62] width 15 height 14
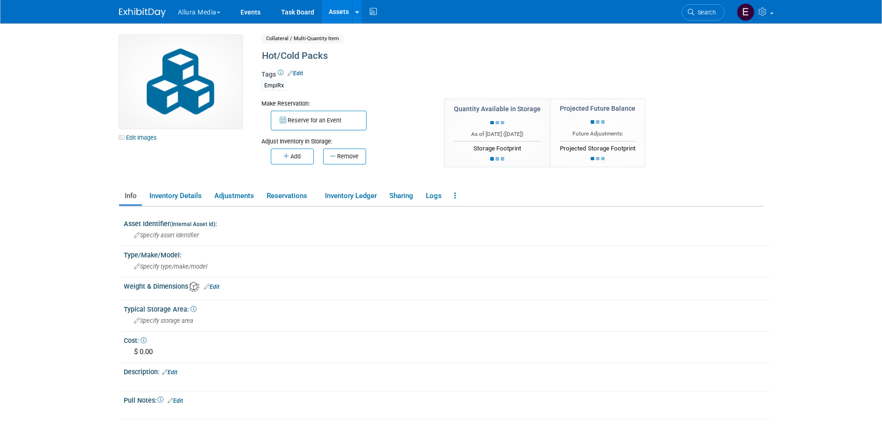
drag, startPoint x: 159, startPoint y: 101, endPoint x: 158, endPoint y: 108, distance: 7.1
click at [161, 101] on img at bounding box center [180, 81] width 123 height 93
click at [144, 140] on link "Edit Images" at bounding box center [140, 138] width 42 height 12
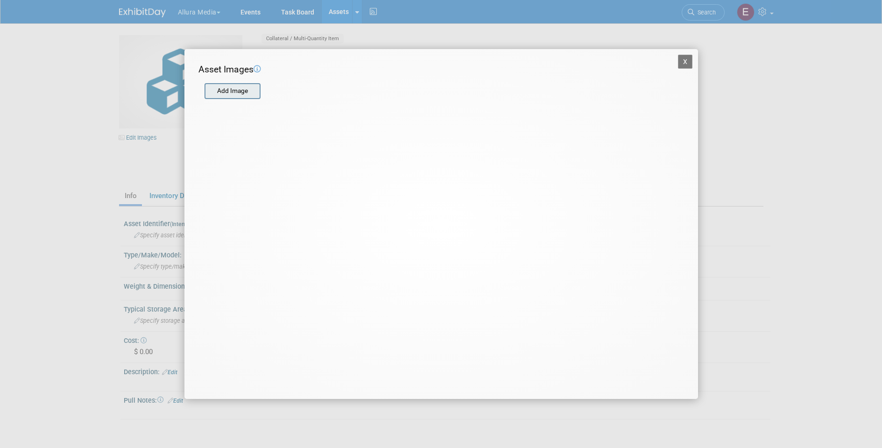
click at [244, 94] on input "file" at bounding box center [203, 91] width 111 height 14
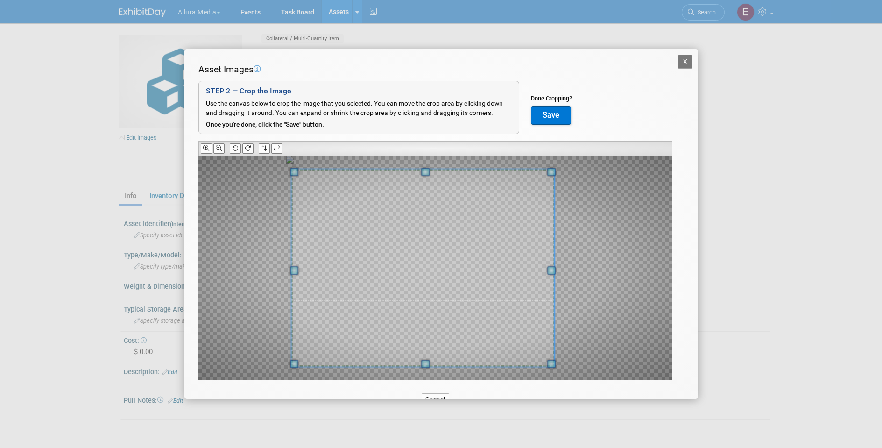
click at [296, 267] on span at bounding box center [294, 271] width 8 height 8
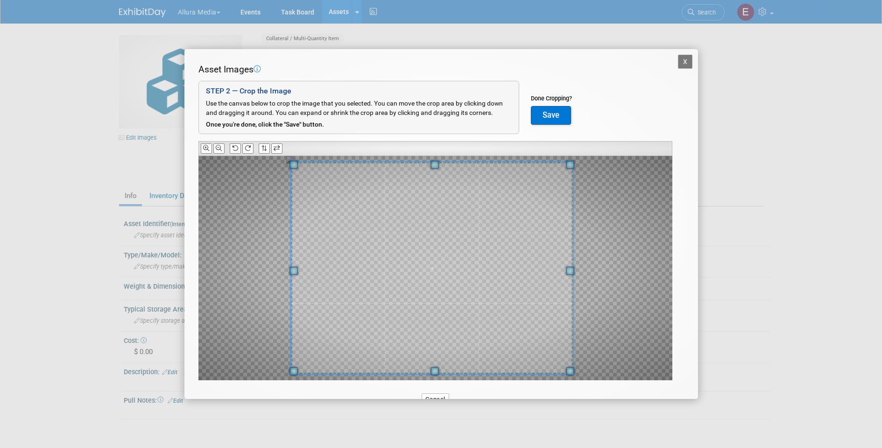
click at [571, 269] on span at bounding box center [570, 271] width 8 height 8
click at [547, 120] on button "Save" at bounding box center [551, 115] width 40 height 19
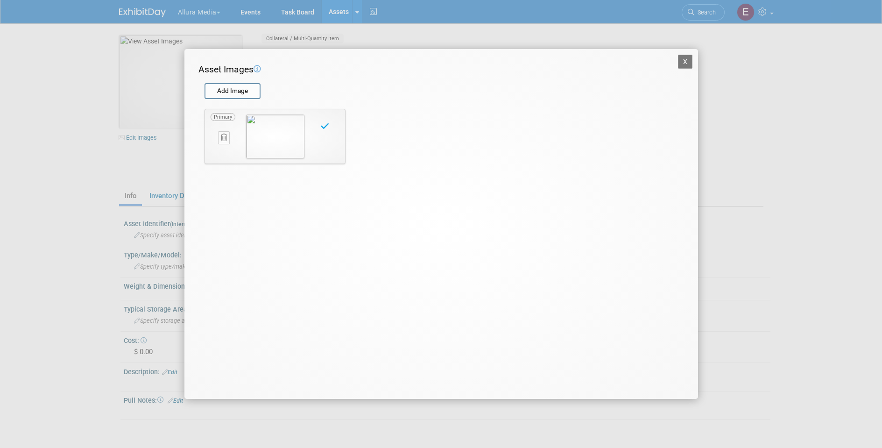
click at [736, 120] on div "X Asset Images Add Image STEP 2 — Crop the Image Use the canvas below to crop t…" at bounding box center [441, 224] width 882 height 448
click at [687, 62] on button "X" at bounding box center [685, 62] width 15 height 14
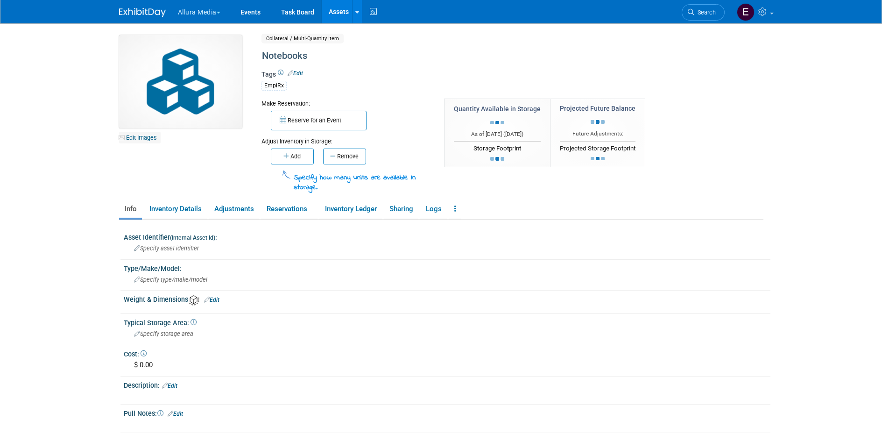
click at [148, 135] on link "Edit Images" at bounding box center [140, 138] width 42 height 12
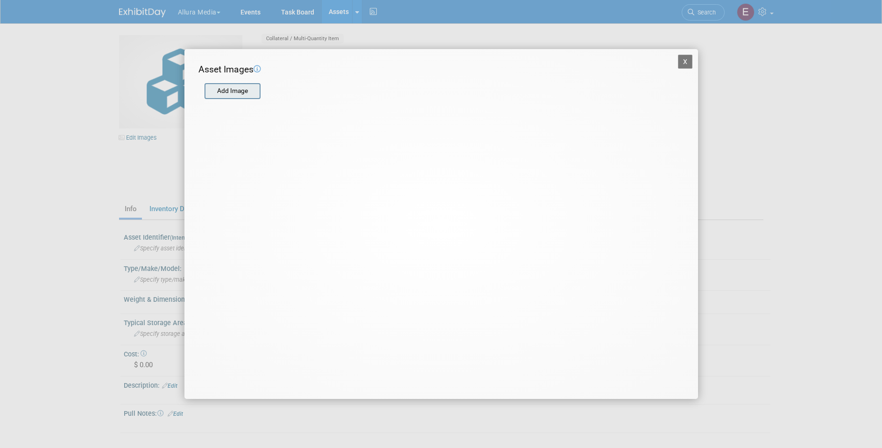
click at [245, 93] on input "file" at bounding box center [203, 91] width 111 height 14
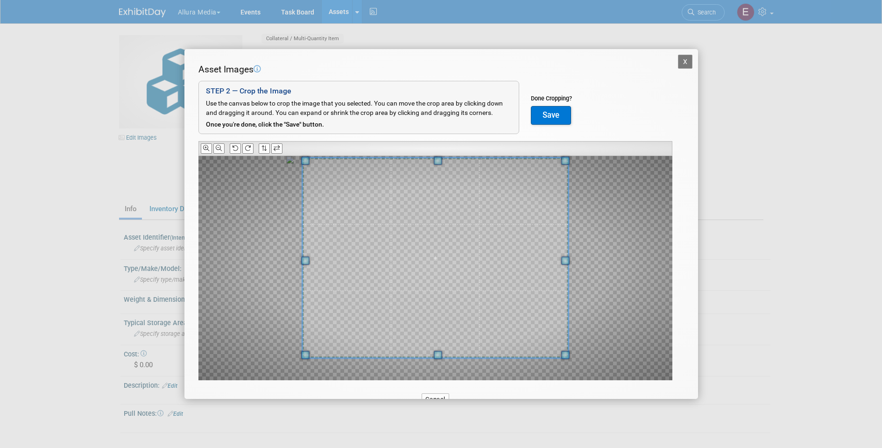
click at [440, 159] on span at bounding box center [438, 160] width 8 height 8
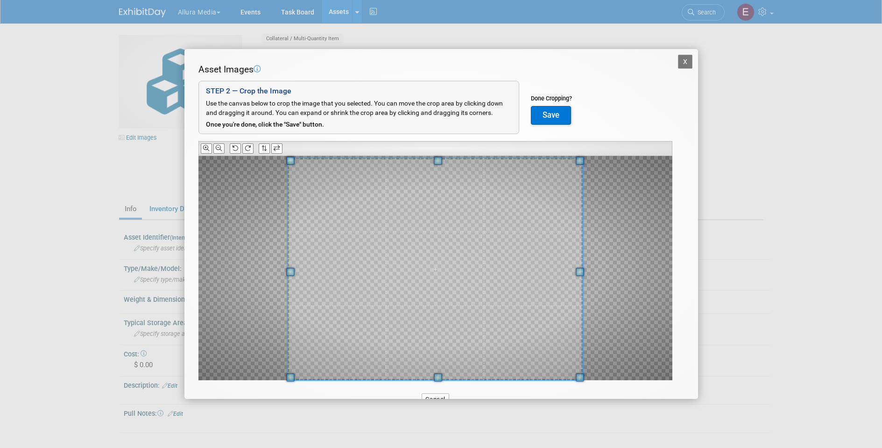
click at [439, 375] on span at bounding box center [438, 377] width 8 height 8
click at [551, 118] on button "Save" at bounding box center [551, 115] width 40 height 19
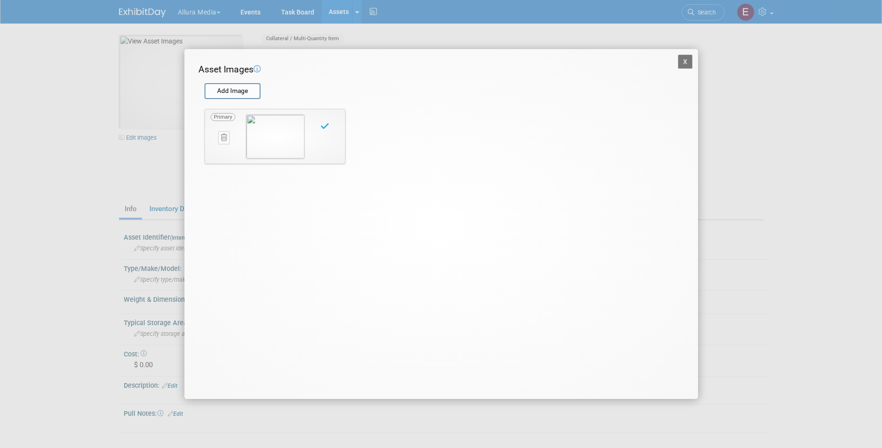
click at [721, 101] on div "X Asset Images Add Image STEP 2 — Crop the Image Use the canvas below to crop t…" at bounding box center [441, 224] width 882 height 448
click at [686, 63] on button "X" at bounding box center [685, 62] width 15 height 14
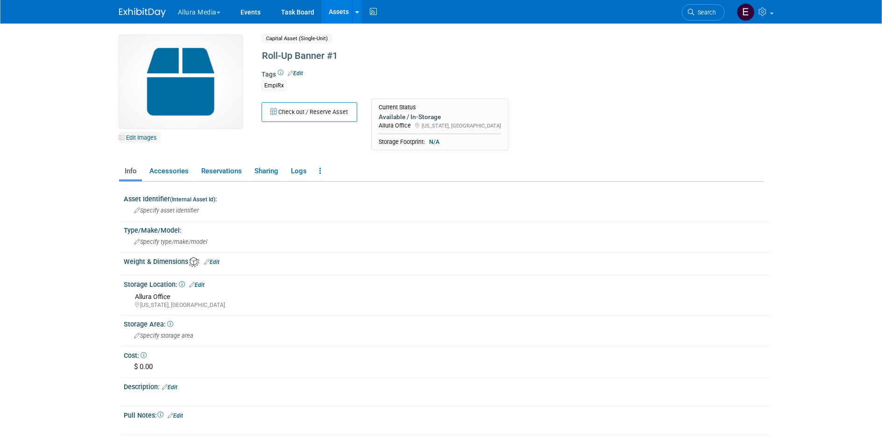
click at [151, 136] on link "Edit Images" at bounding box center [140, 138] width 42 height 12
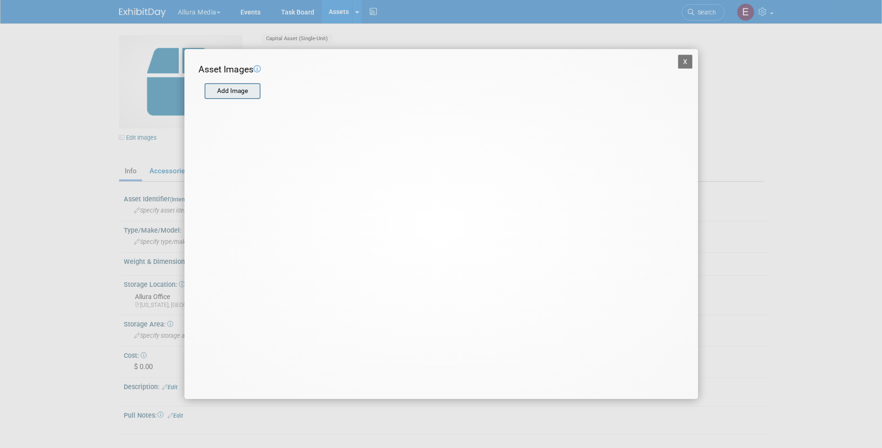
click at [235, 86] on input "file" at bounding box center [203, 91] width 111 height 14
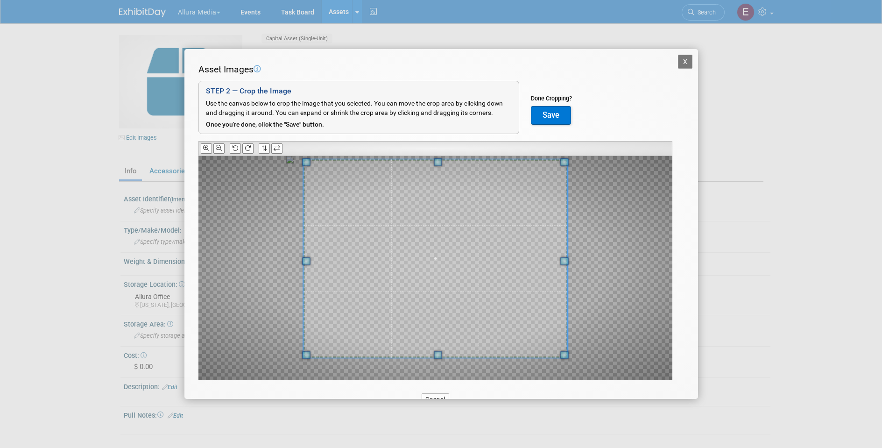
click at [439, 160] on span at bounding box center [438, 162] width 8 height 8
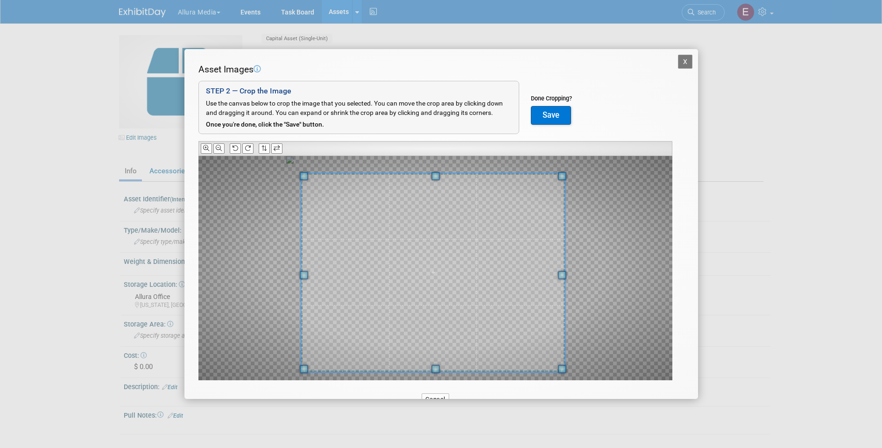
click at [440, 367] on span at bounding box center [433, 272] width 264 height 198
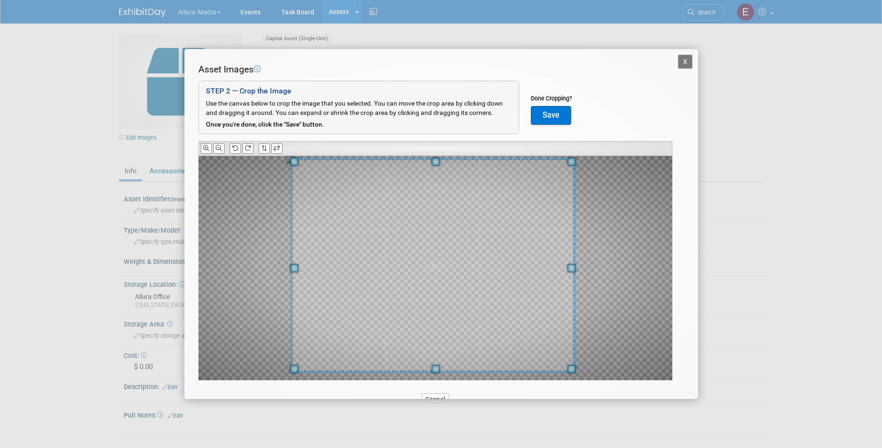
click at [436, 159] on span at bounding box center [435, 161] width 8 height 8
click at [557, 113] on button "Save" at bounding box center [551, 115] width 40 height 19
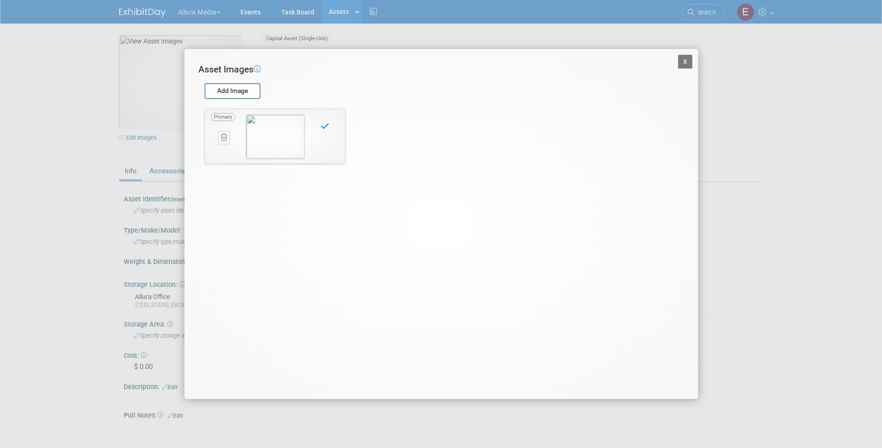
click at [684, 58] on button "X" at bounding box center [685, 62] width 15 height 14
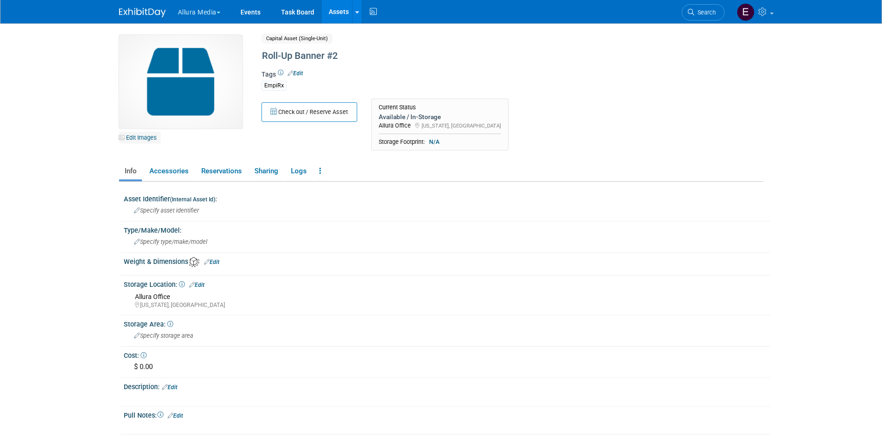
click at [148, 138] on link "Edit Images" at bounding box center [140, 138] width 42 height 12
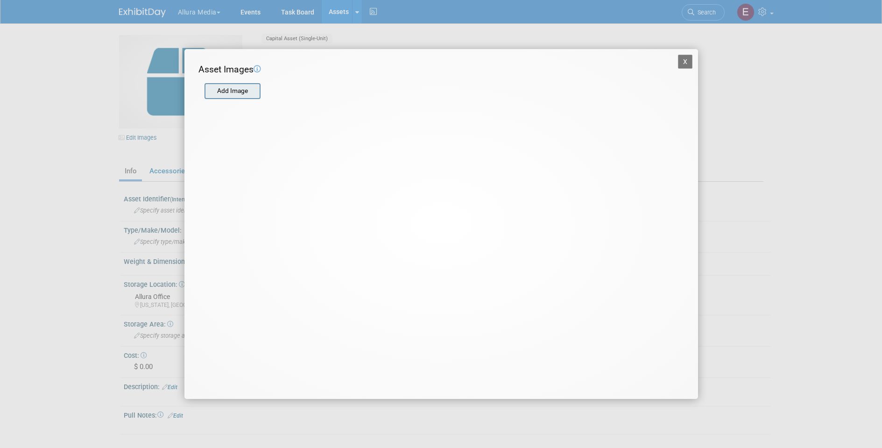
click at [251, 91] on input "file" at bounding box center [203, 91] width 111 height 14
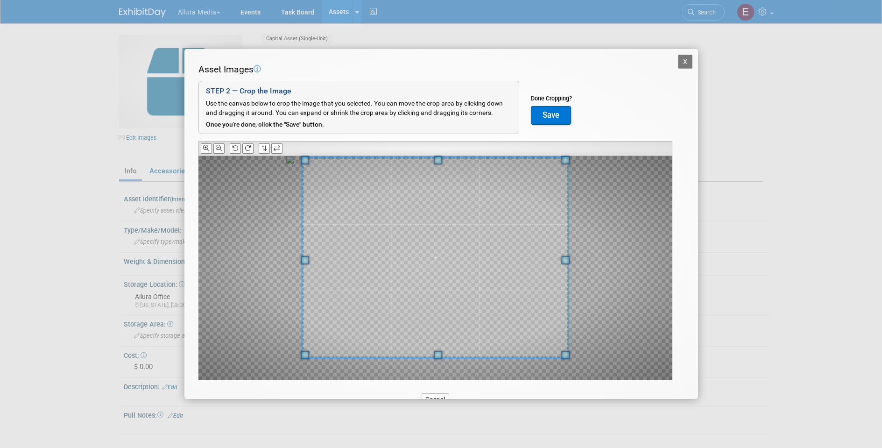
click at [435, 156] on span at bounding box center [438, 160] width 8 height 8
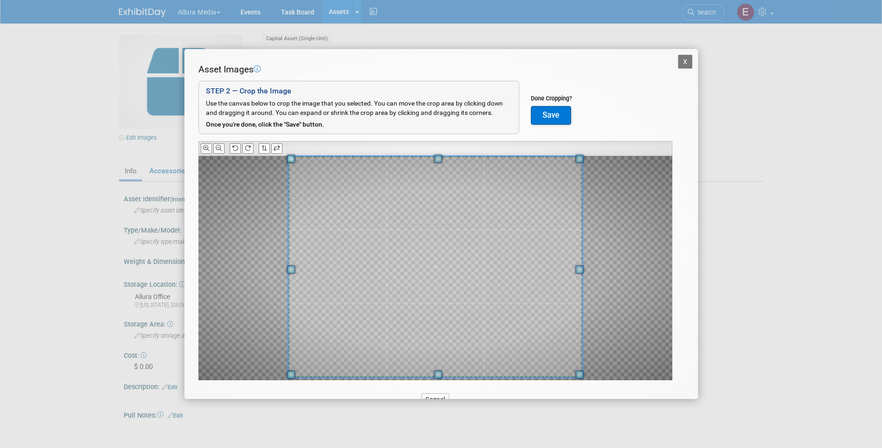
click at [441, 374] on span at bounding box center [438, 374] width 8 height 8
click at [556, 115] on button "Save" at bounding box center [551, 115] width 40 height 19
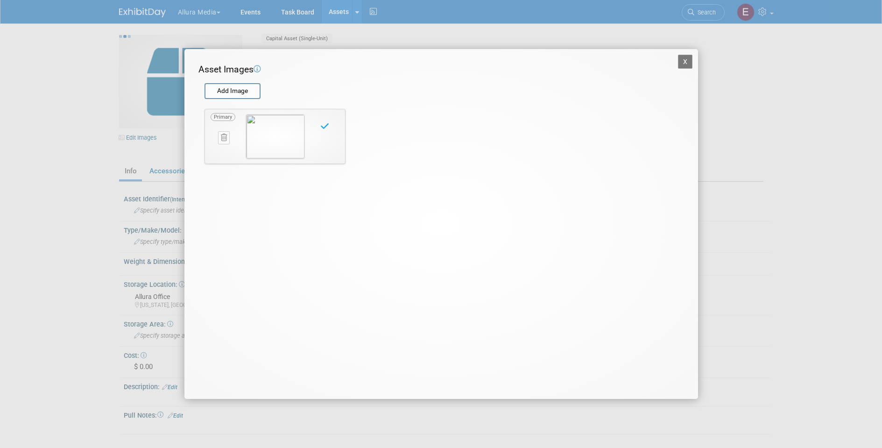
click at [747, 126] on div "X Asset Images Add Image STEP 2 — Crop the Image Use the canvas below to crop t…" at bounding box center [441, 224] width 882 height 448
click at [687, 68] on button "X" at bounding box center [685, 62] width 15 height 14
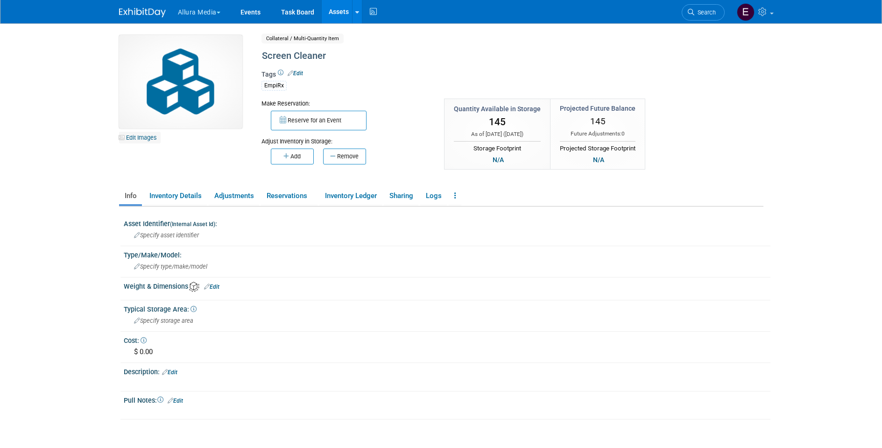
click at [134, 133] on link "Edit Images" at bounding box center [140, 138] width 42 height 12
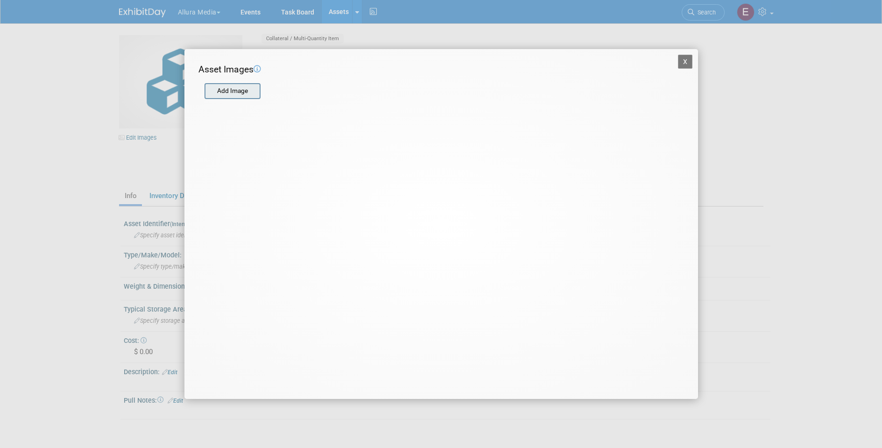
click at [234, 95] on input "file" at bounding box center [203, 91] width 111 height 14
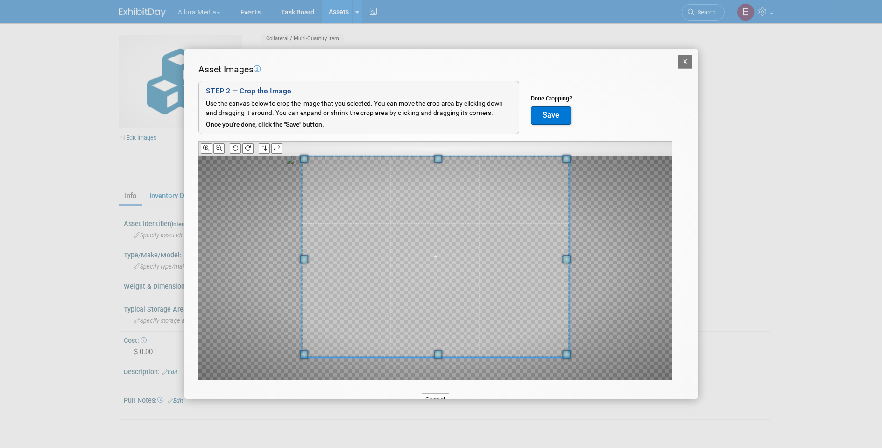
click at [435, 155] on span at bounding box center [438, 159] width 8 height 8
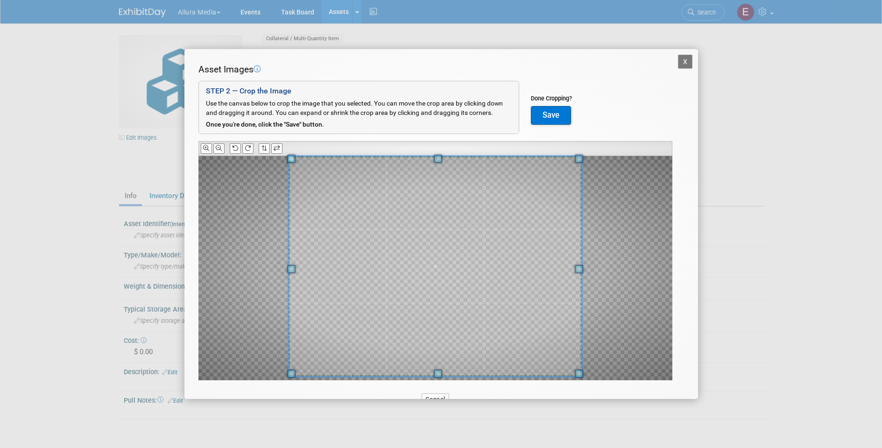
click at [441, 372] on span at bounding box center [438, 373] width 8 height 8
click at [545, 107] on button "Save" at bounding box center [551, 115] width 40 height 19
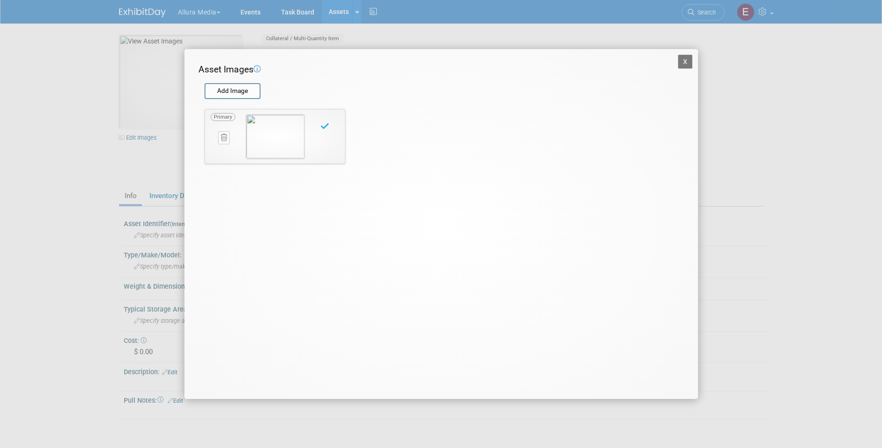
click at [686, 59] on button "X" at bounding box center [685, 62] width 15 height 14
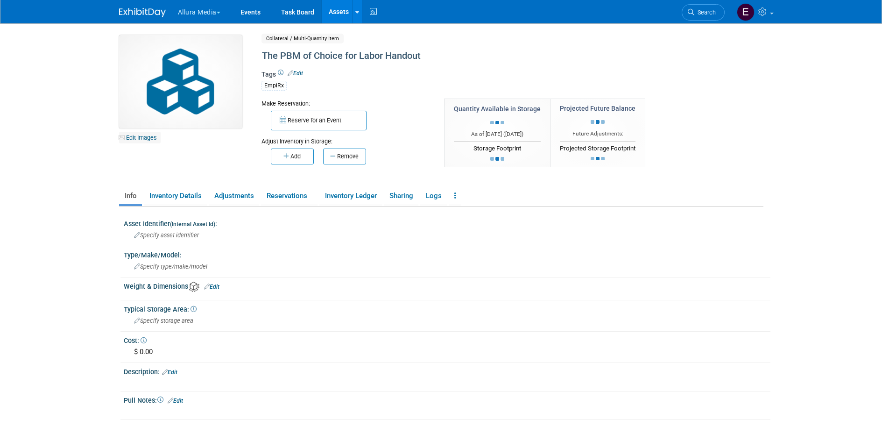
click at [155, 136] on link "Edit Images" at bounding box center [140, 138] width 42 height 12
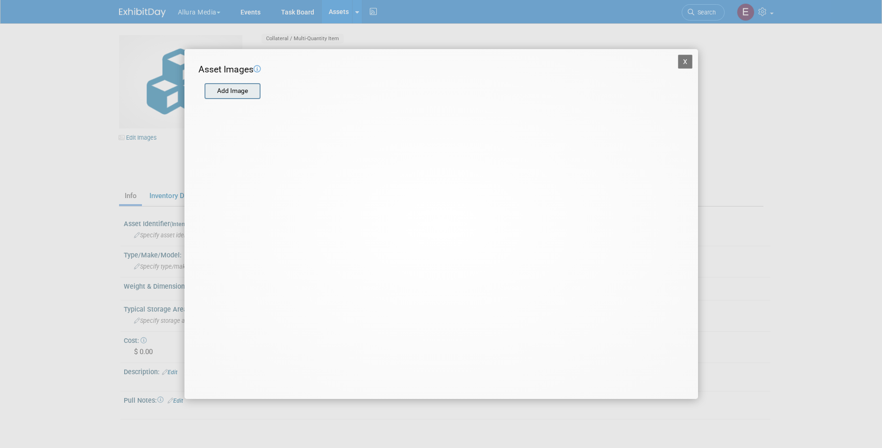
click at [238, 92] on input "file" at bounding box center [203, 91] width 111 height 14
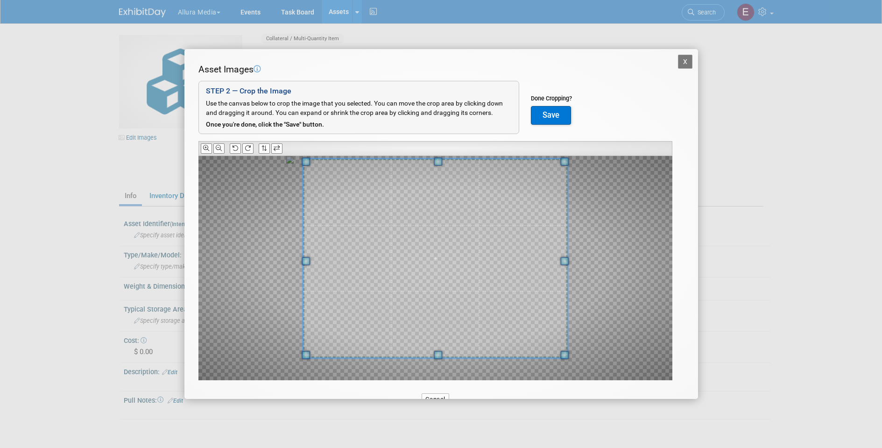
click at [437, 160] on span at bounding box center [438, 161] width 8 height 8
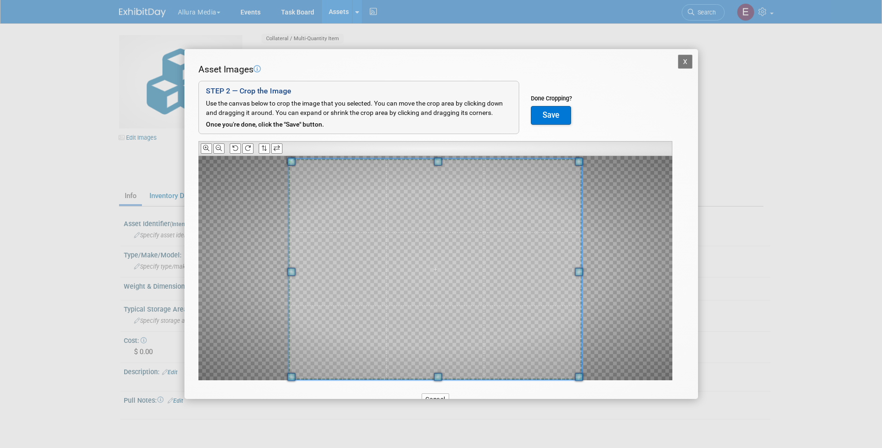
click at [438, 373] on span at bounding box center [438, 377] width 8 height 8
click at [545, 110] on button "Save" at bounding box center [551, 115] width 40 height 19
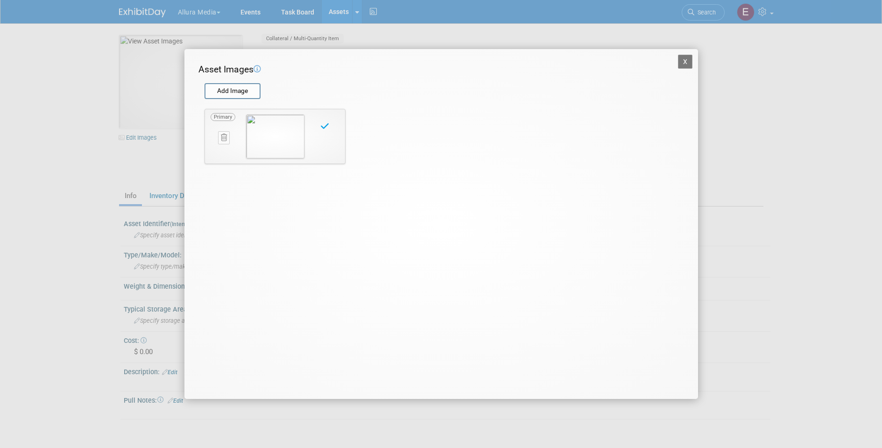
click at [688, 65] on button "X" at bounding box center [685, 62] width 15 height 14
